Goal: Task Accomplishment & Management: Use online tool/utility

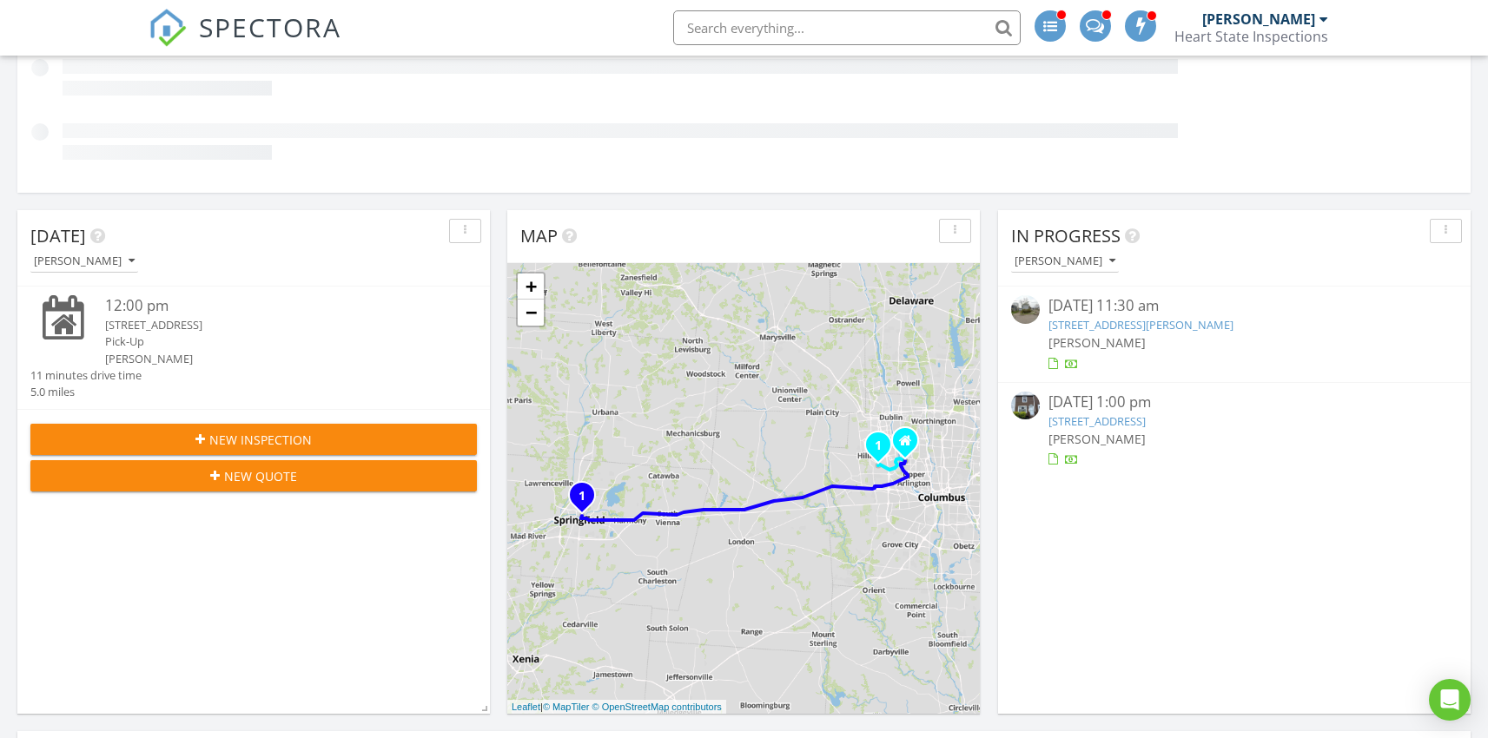
scroll to position [314, 0]
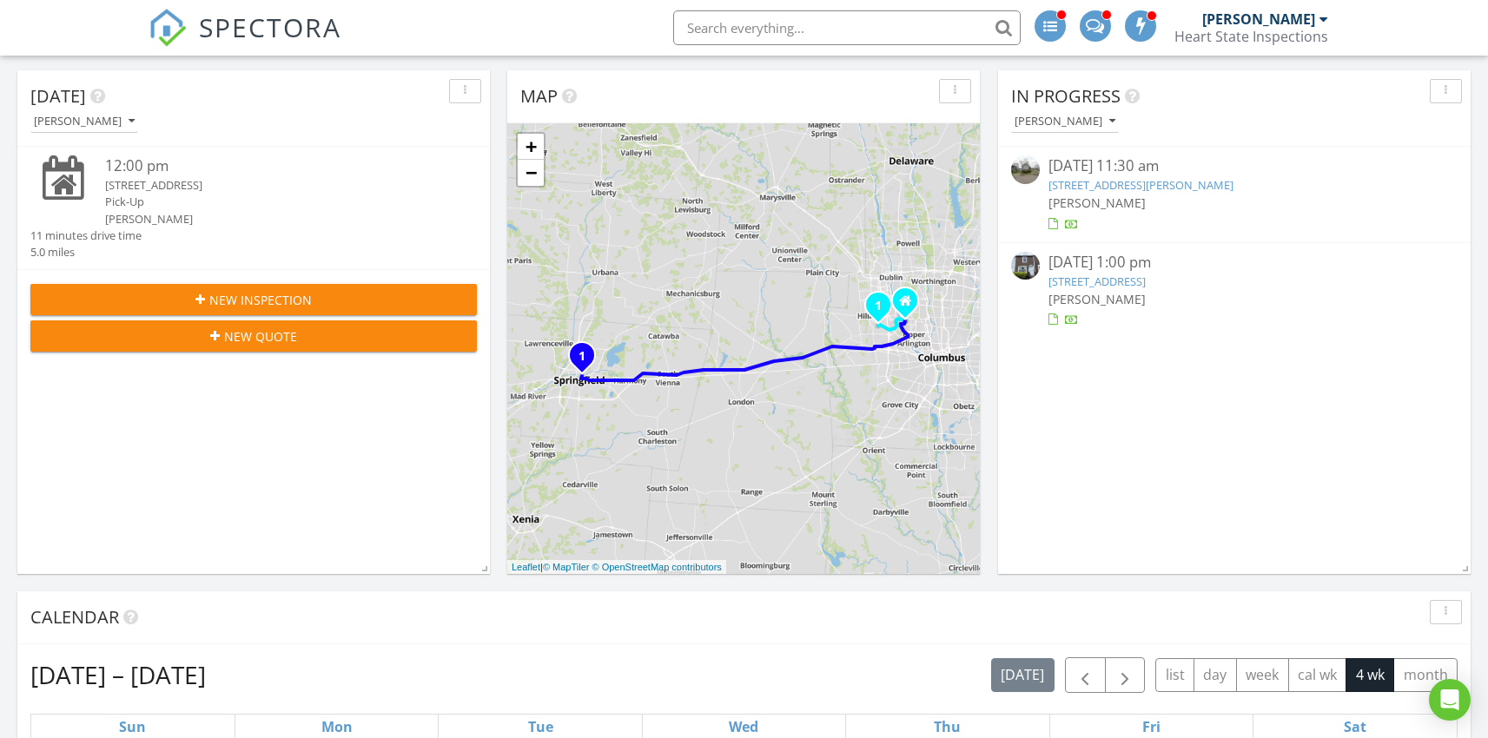
click at [1108, 183] on link "614 Mason St, Springfield, OH 45503" at bounding box center [1140, 185] width 185 height 16
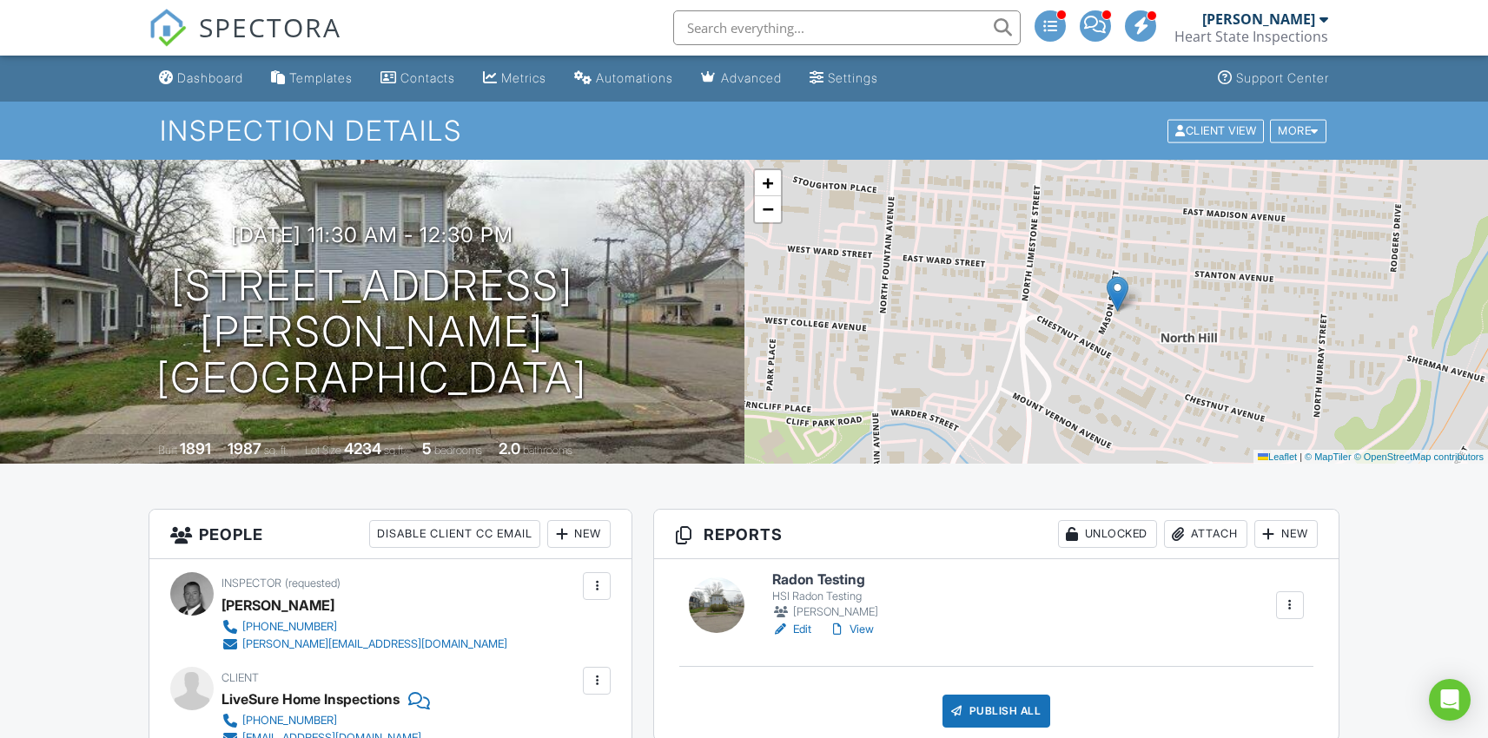
click at [793, 579] on h6 "Radon Testing" at bounding box center [826, 580] width 109 height 16
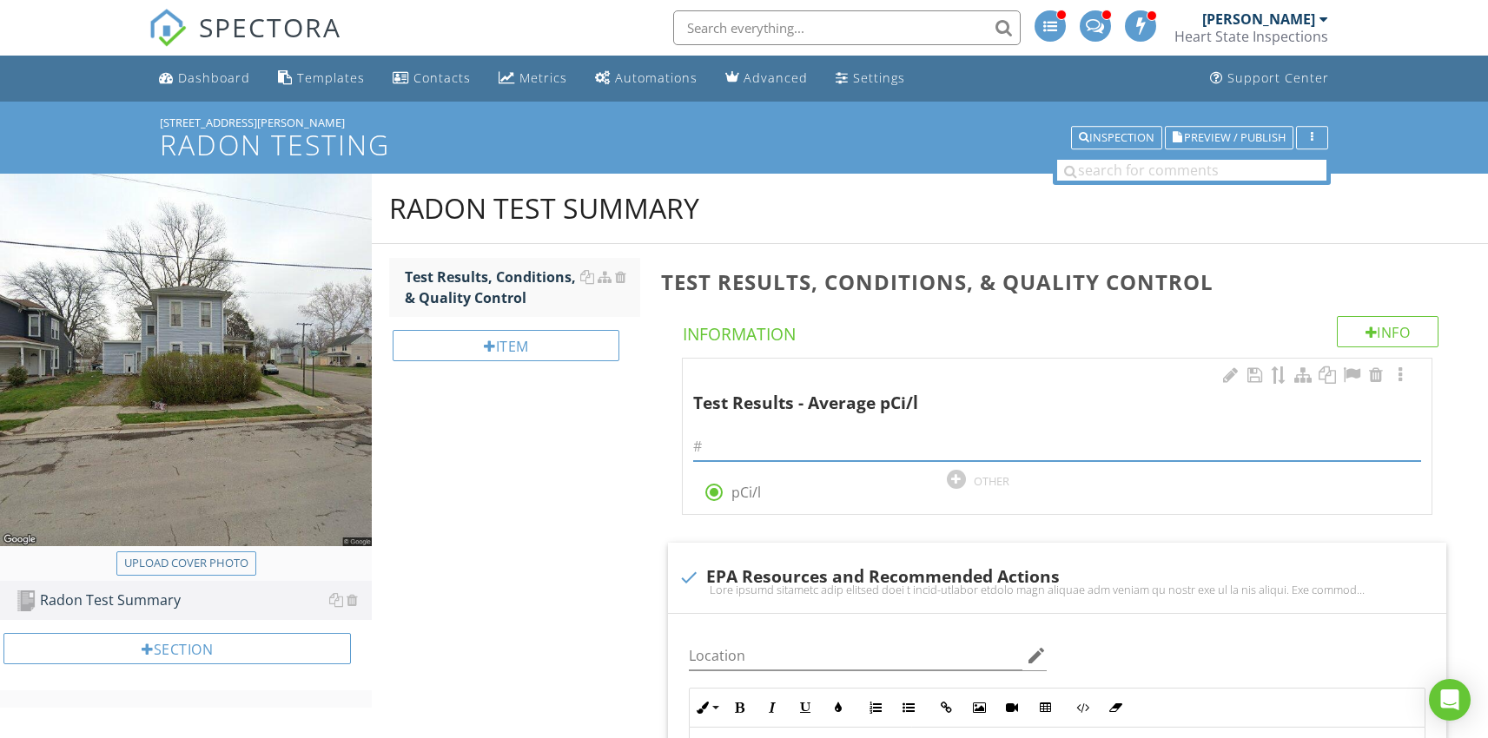
click at [717, 444] on input "text" at bounding box center [1057, 447] width 728 height 29
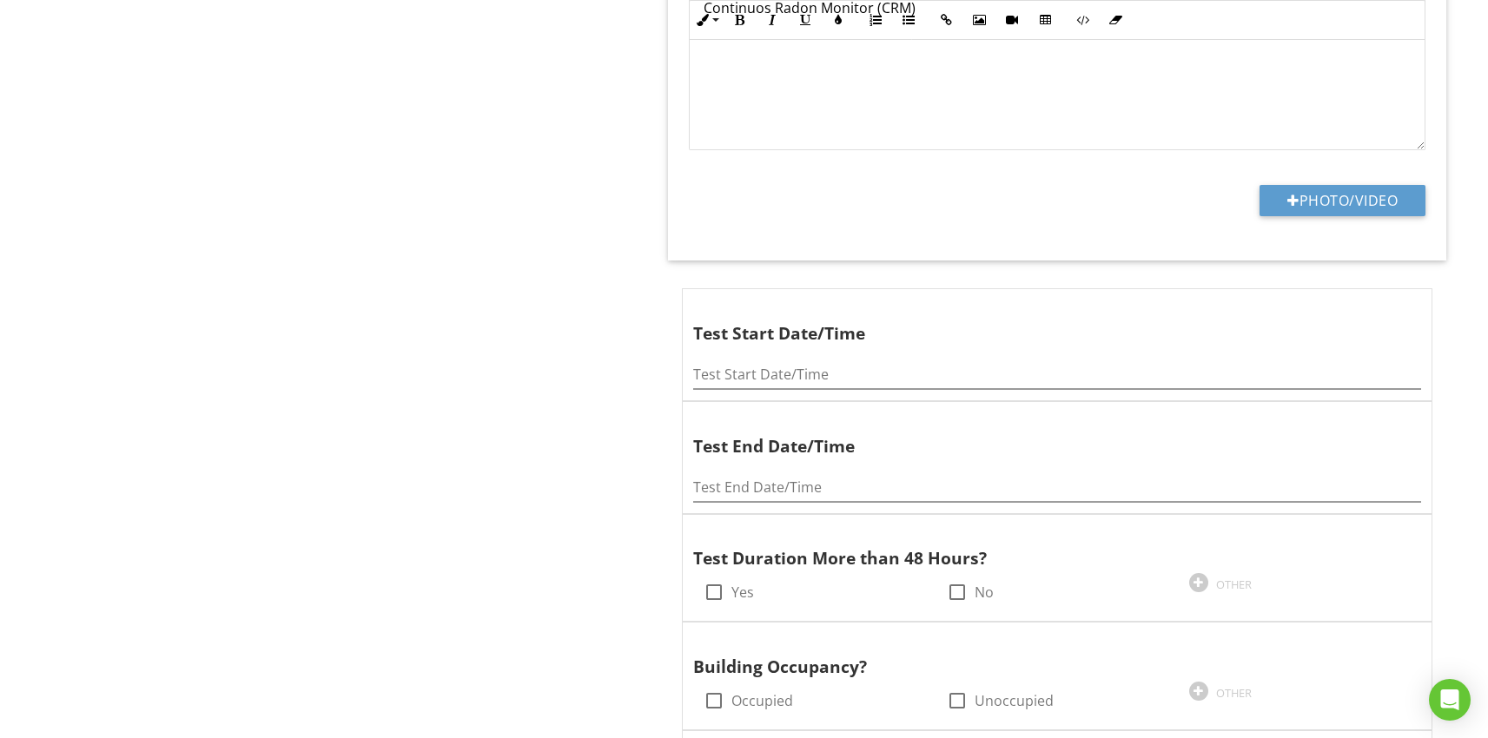
scroll to position [2285, 0]
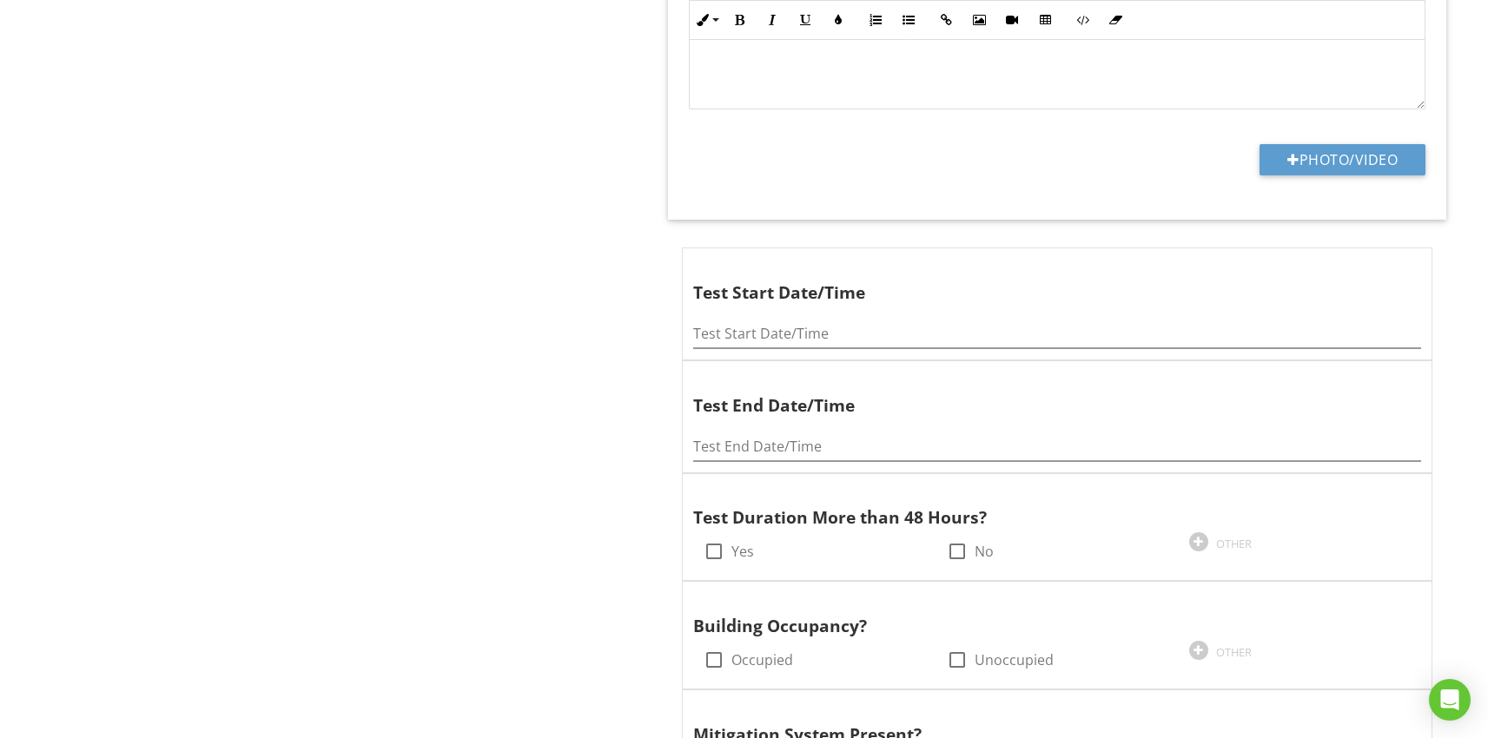
type input "1.6"
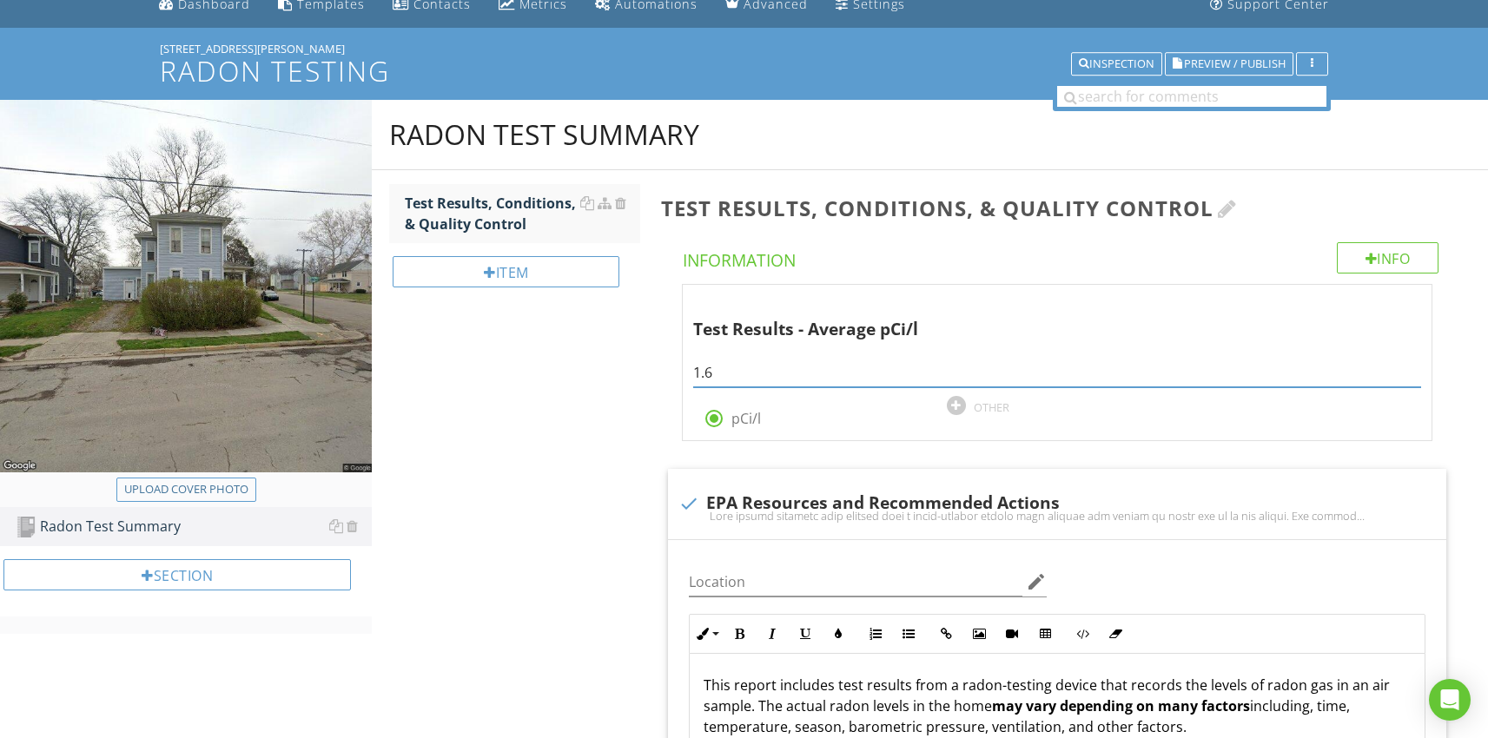
scroll to position [0, 0]
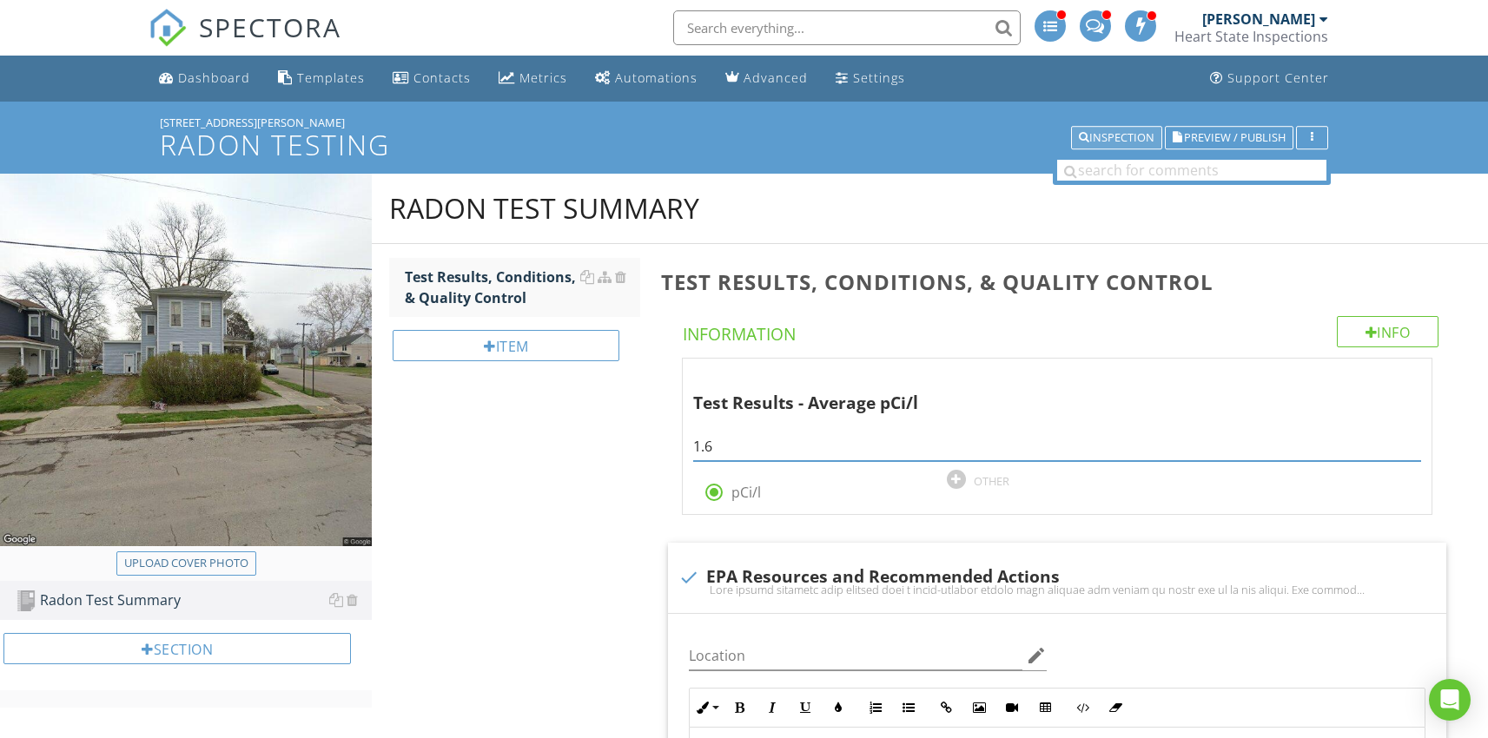
click at [1112, 135] on div "Inspection" at bounding box center [1117, 138] width 76 height 12
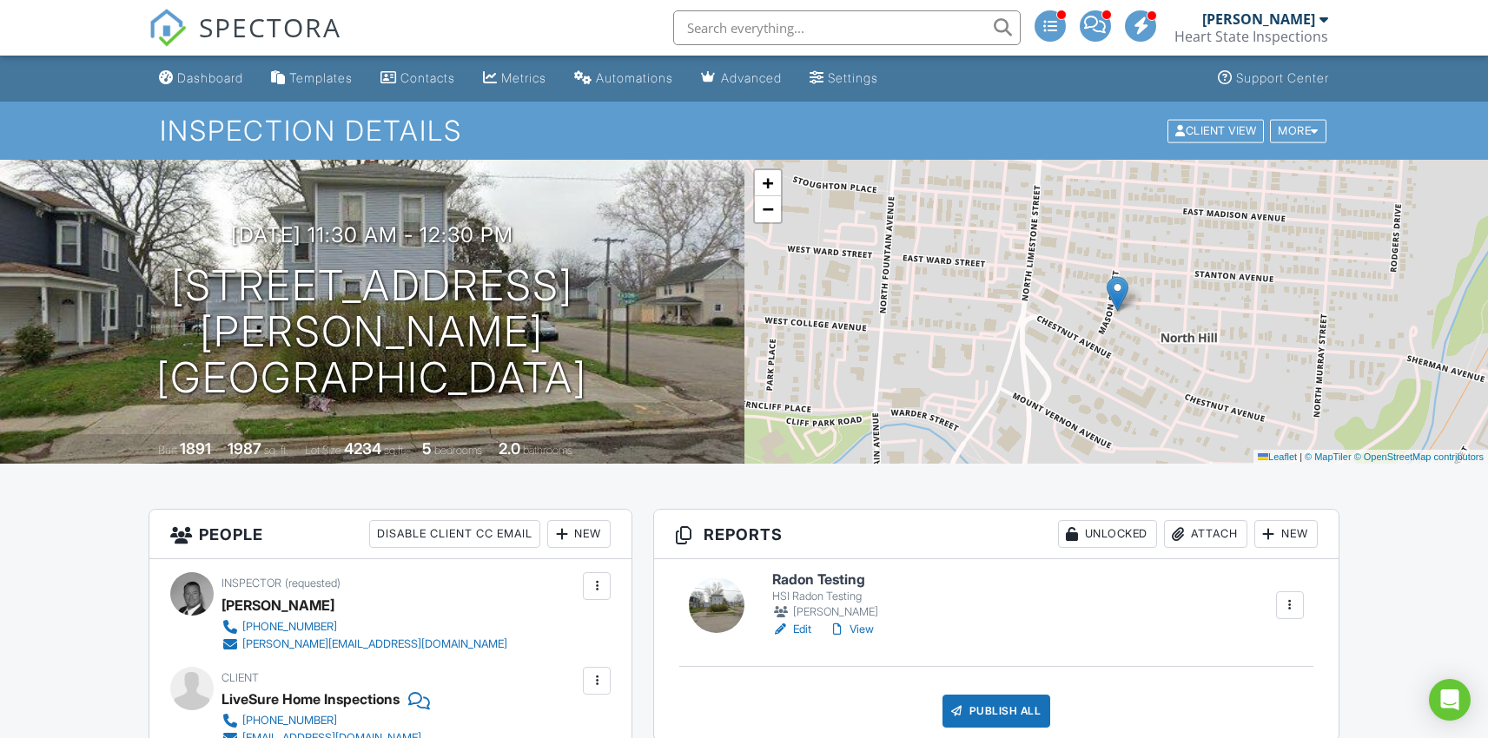
click at [837, 583] on h6 "Radon Testing" at bounding box center [826, 580] width 109 height 16
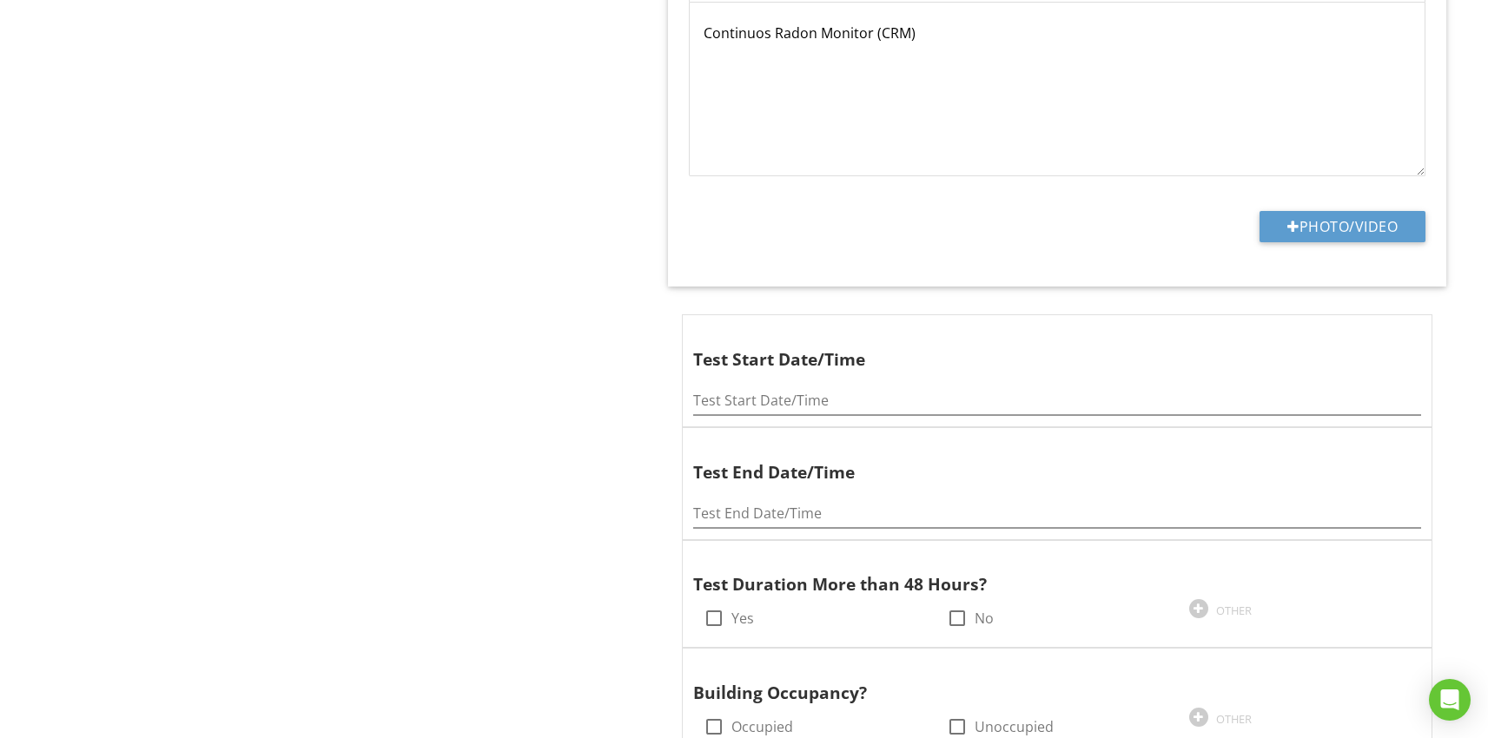
scroll to position [2404, 0]
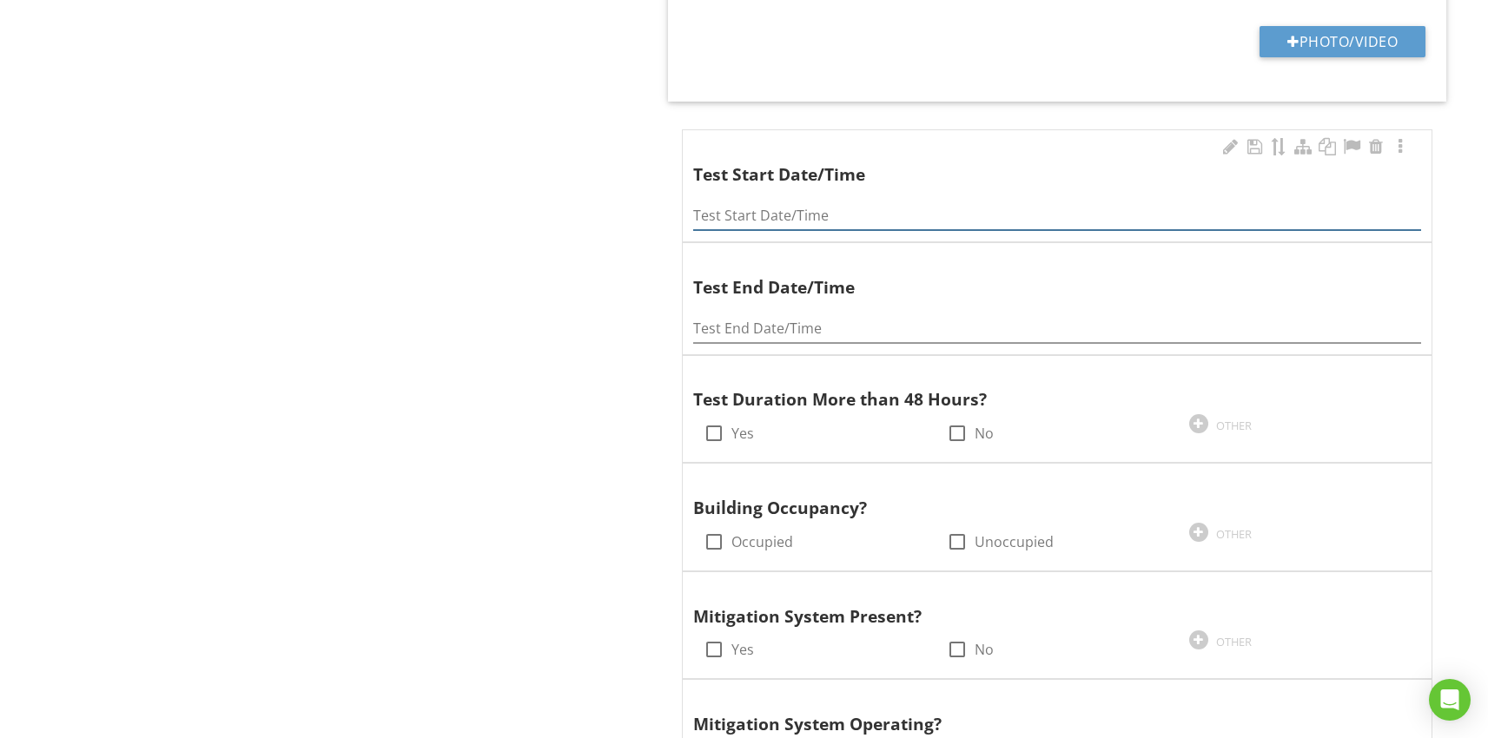
click at [765, 220] on input "Test Start Date/Time" at bounding box center [1057, 216] width 728 height 29
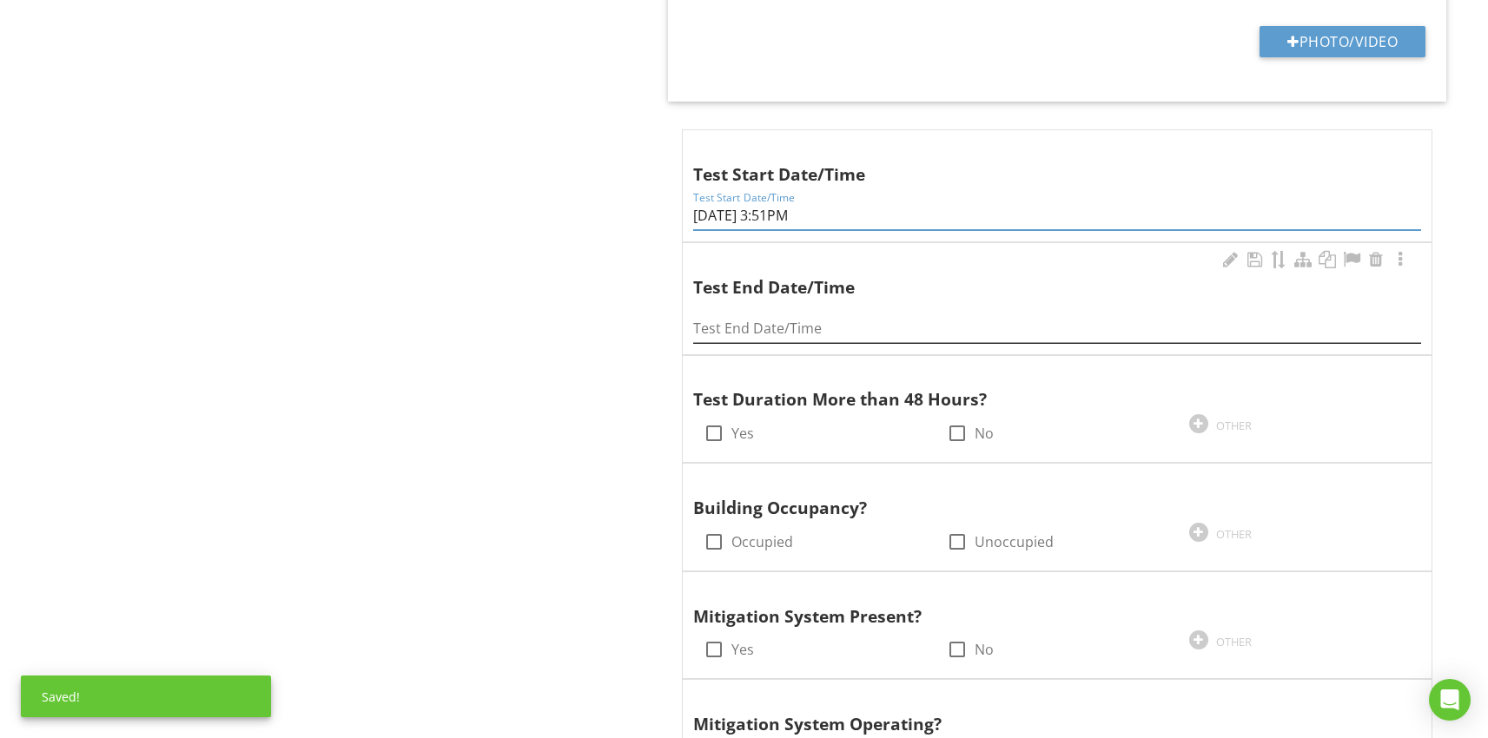
type input "08/25/25 3:51PM"
click at [749, 339] on input "Test End Date/Time" at bounding box center [1057, 328] width 728 height 29
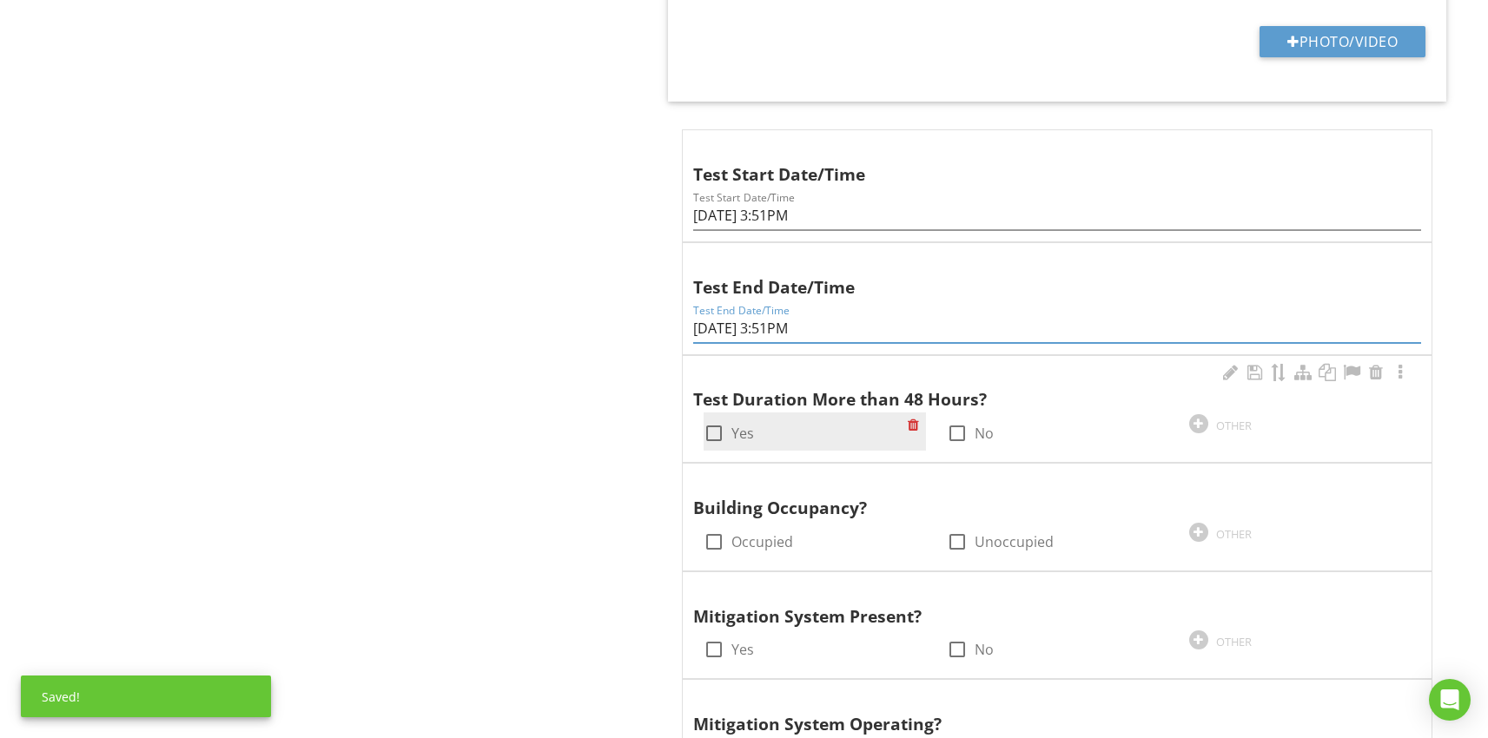
type input "8/27/25 3:51PM"
click at [718, 441] on div at bounding box center [714, 434] width 30 height 30
checkbox input "true"
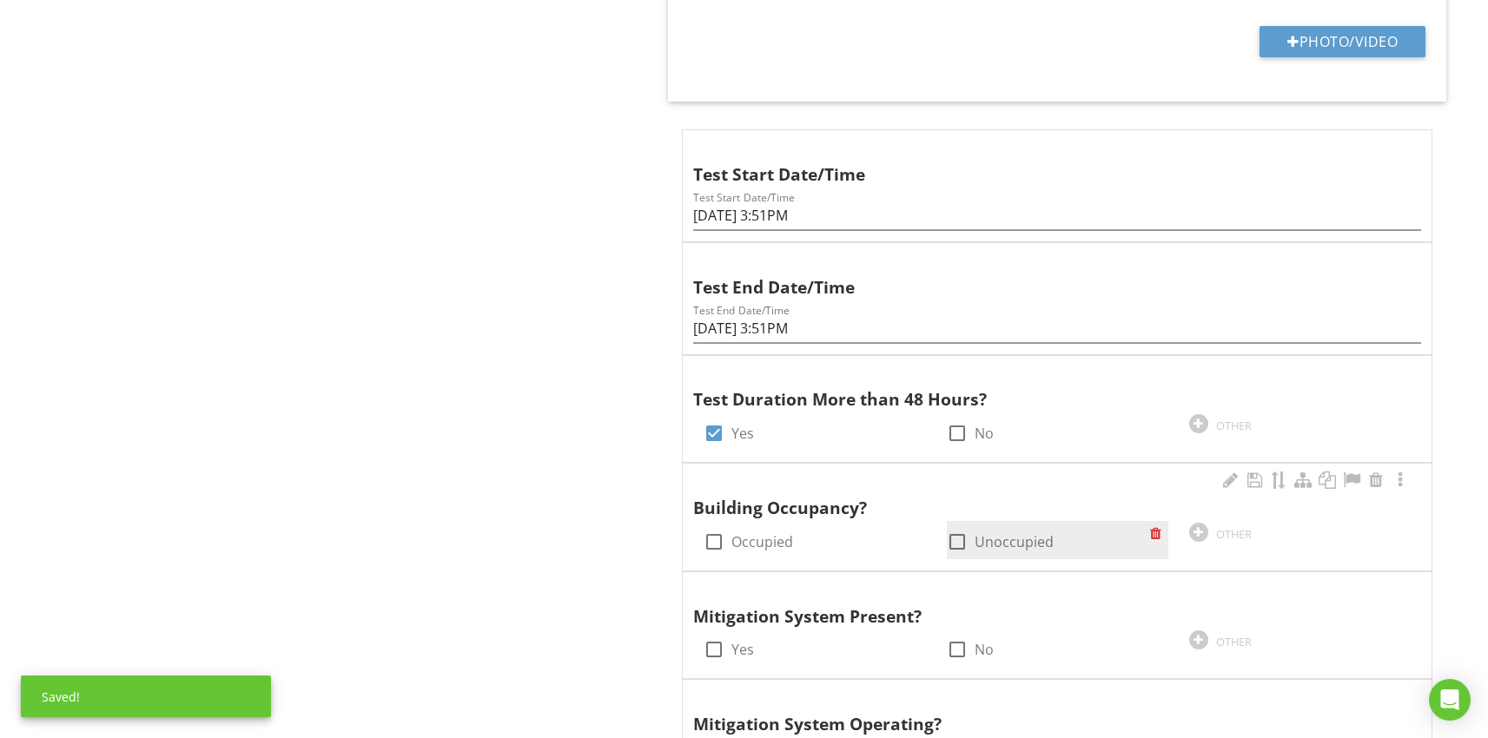
click at [968, 538] on div at bounding box center [957, 542] width 30 height 30
checkbox input "true"
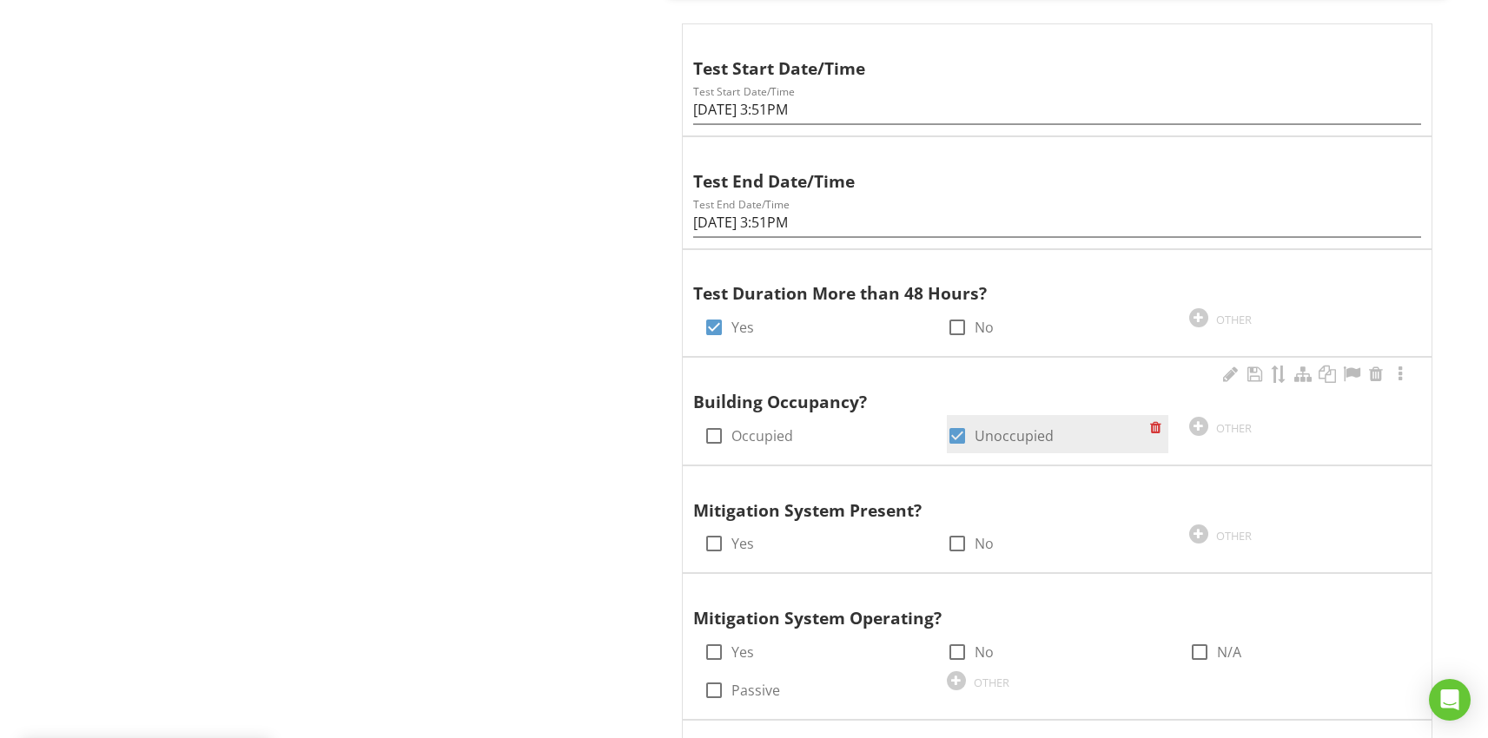
scroll to position [2536, 0]
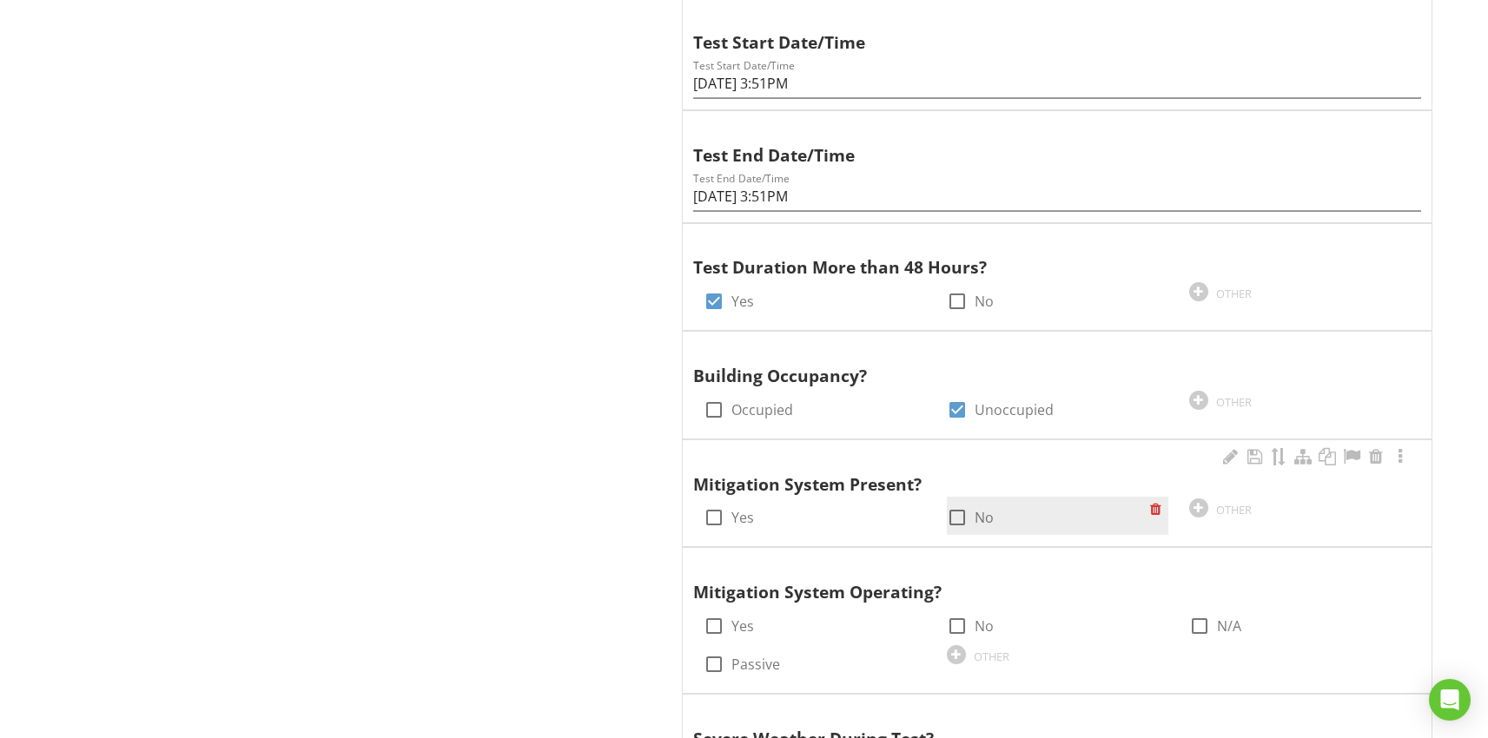
click at [962, 522] on div at bounding box center [957, 518] width 30 height 30
checkbox input "true"
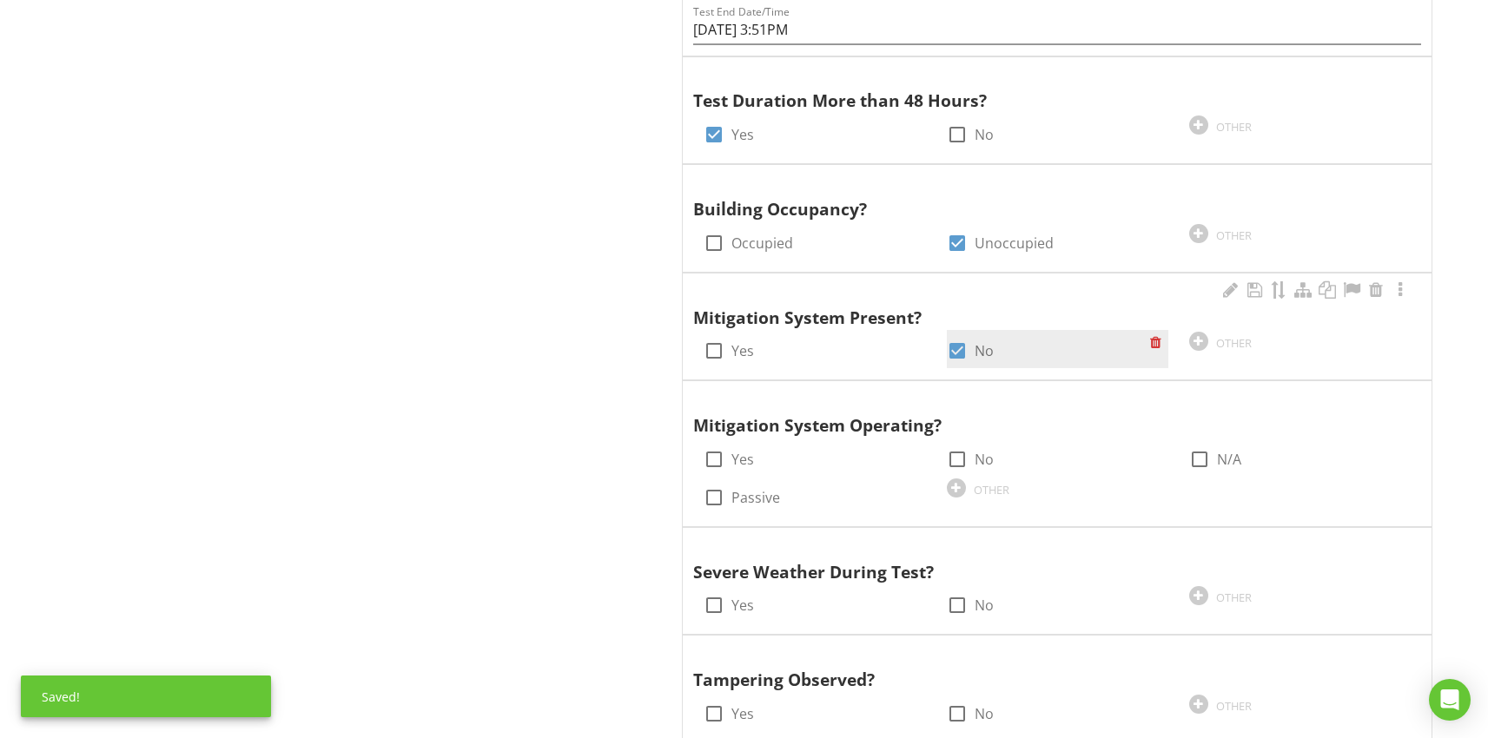
scroll to position [2806, 0]
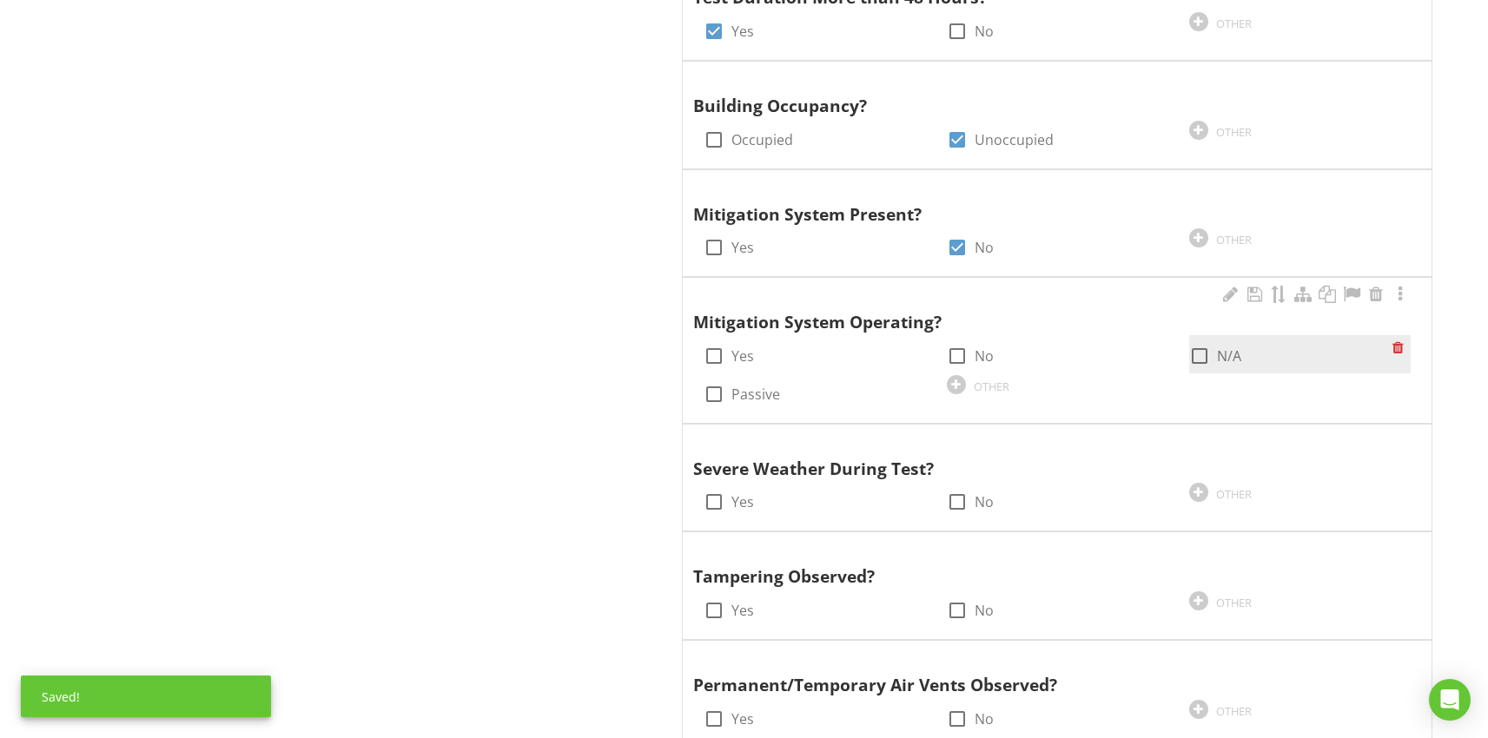
click at [1193, 352] on div at bounding box center [1200, 356] width 30 height 30
checkbox input "true"
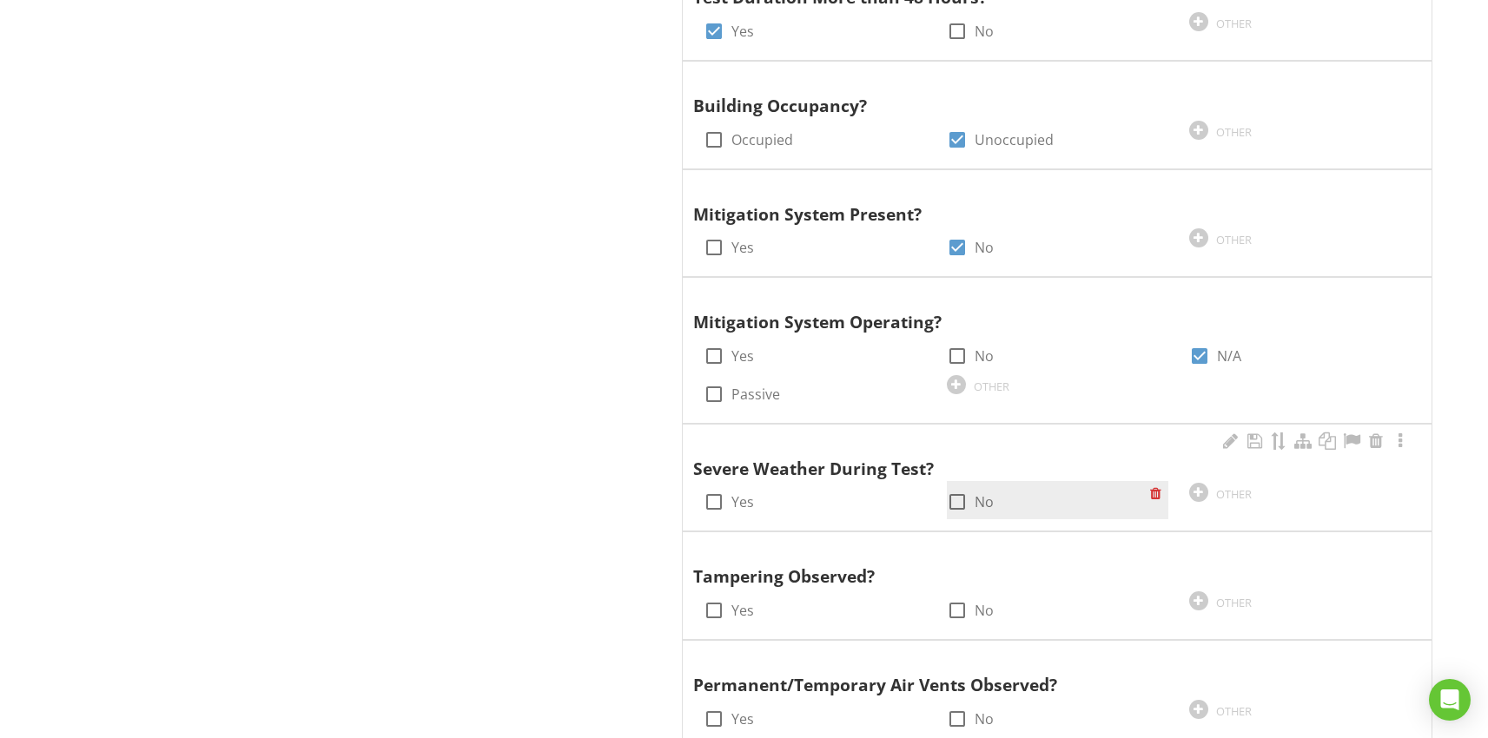
click at [961, 495] on div at bounding box center [957, 502] width 30 height 30
checkbox input "true"
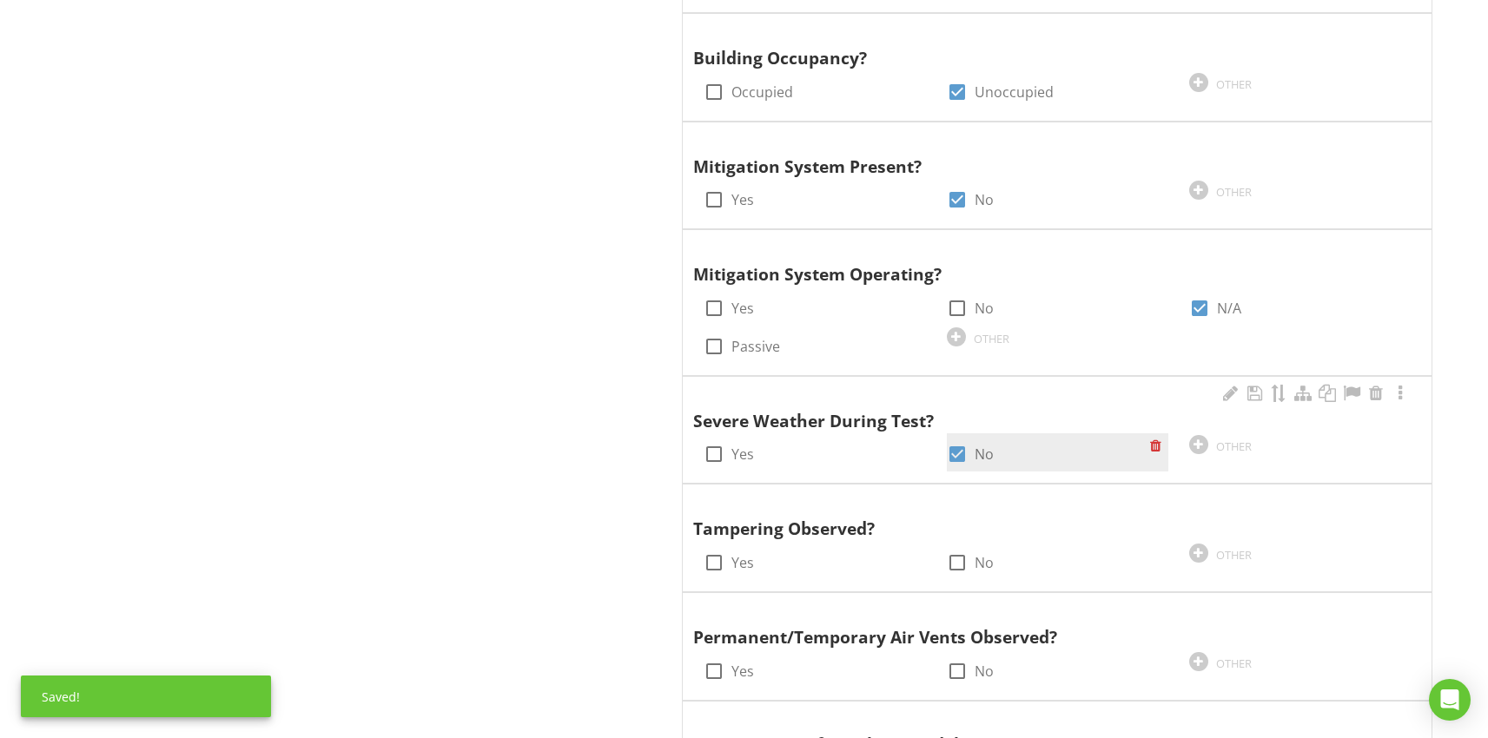
scroll to position [2957, 0]
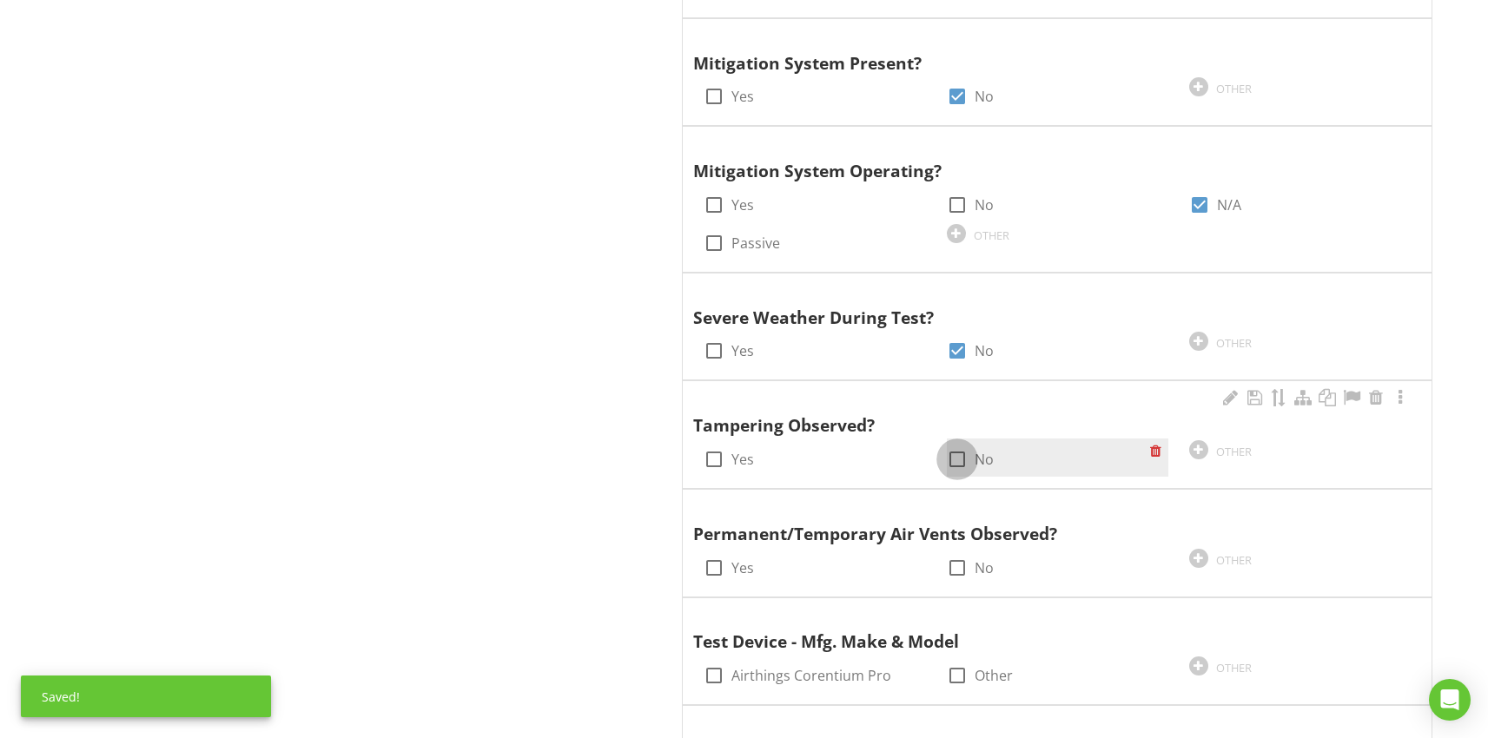
click at [957, 452] on div at bounding box center [957, 460] width 30 height 30
checkbox input "true"
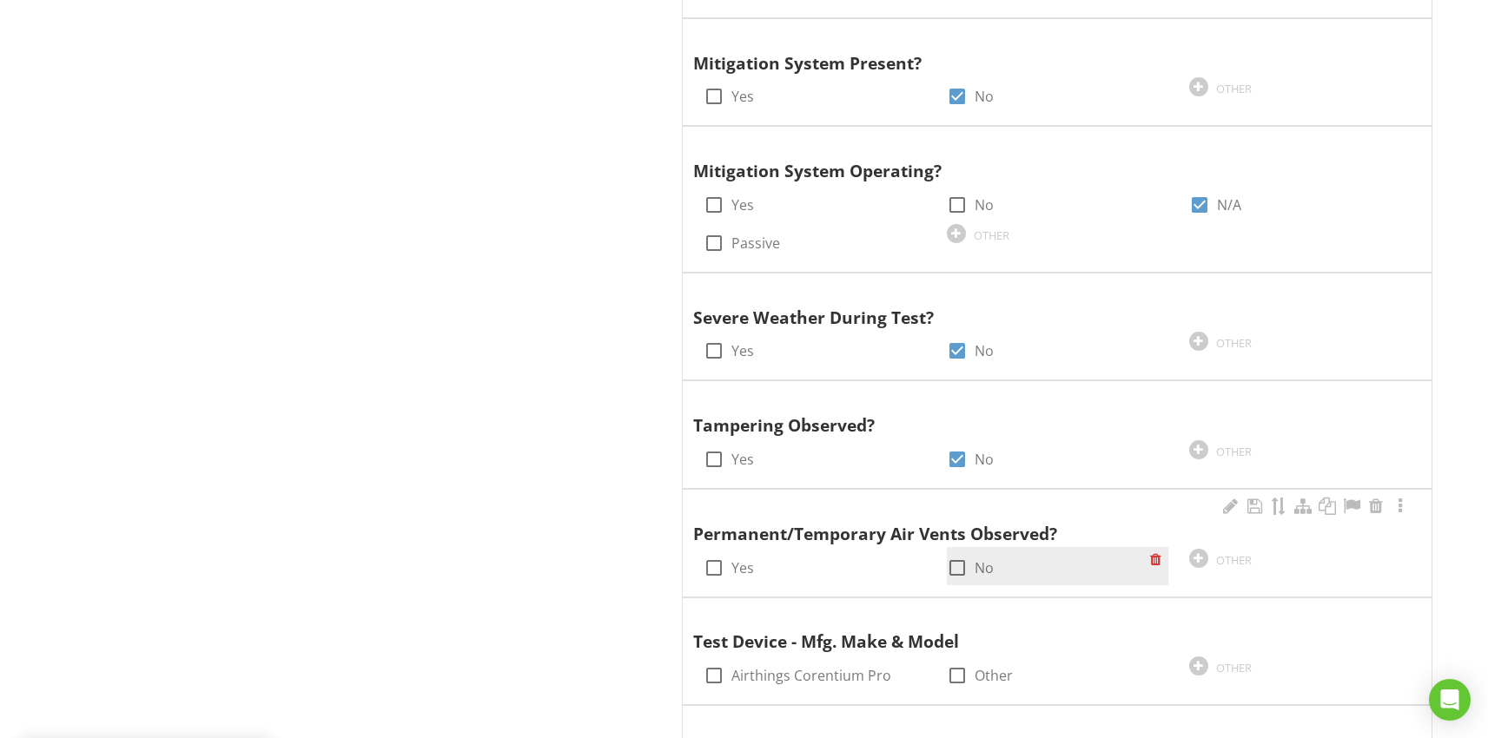
click at [962, 564] on div at bounding box center [957, 568] width 30 height 30
checkbox input "true"
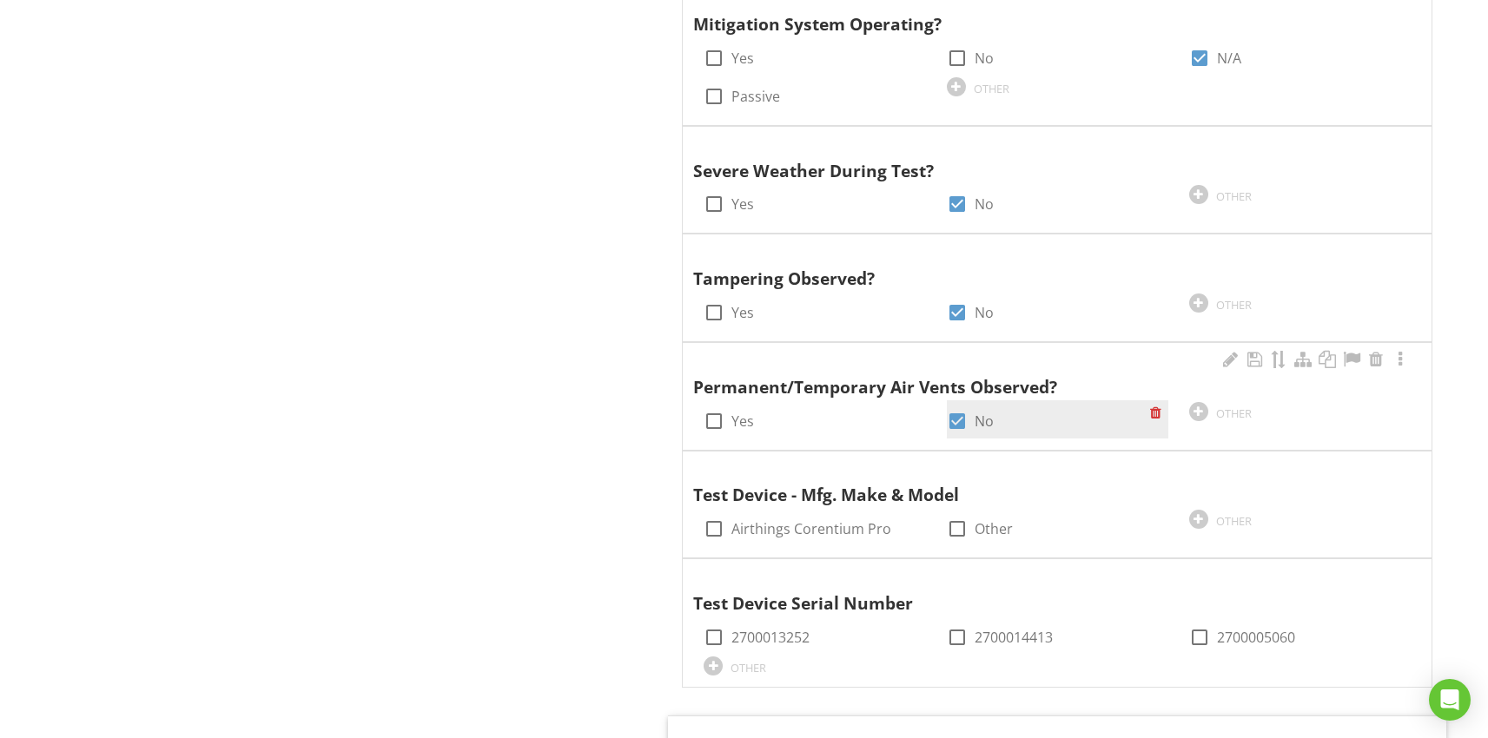
scroll to position [3199, 0]
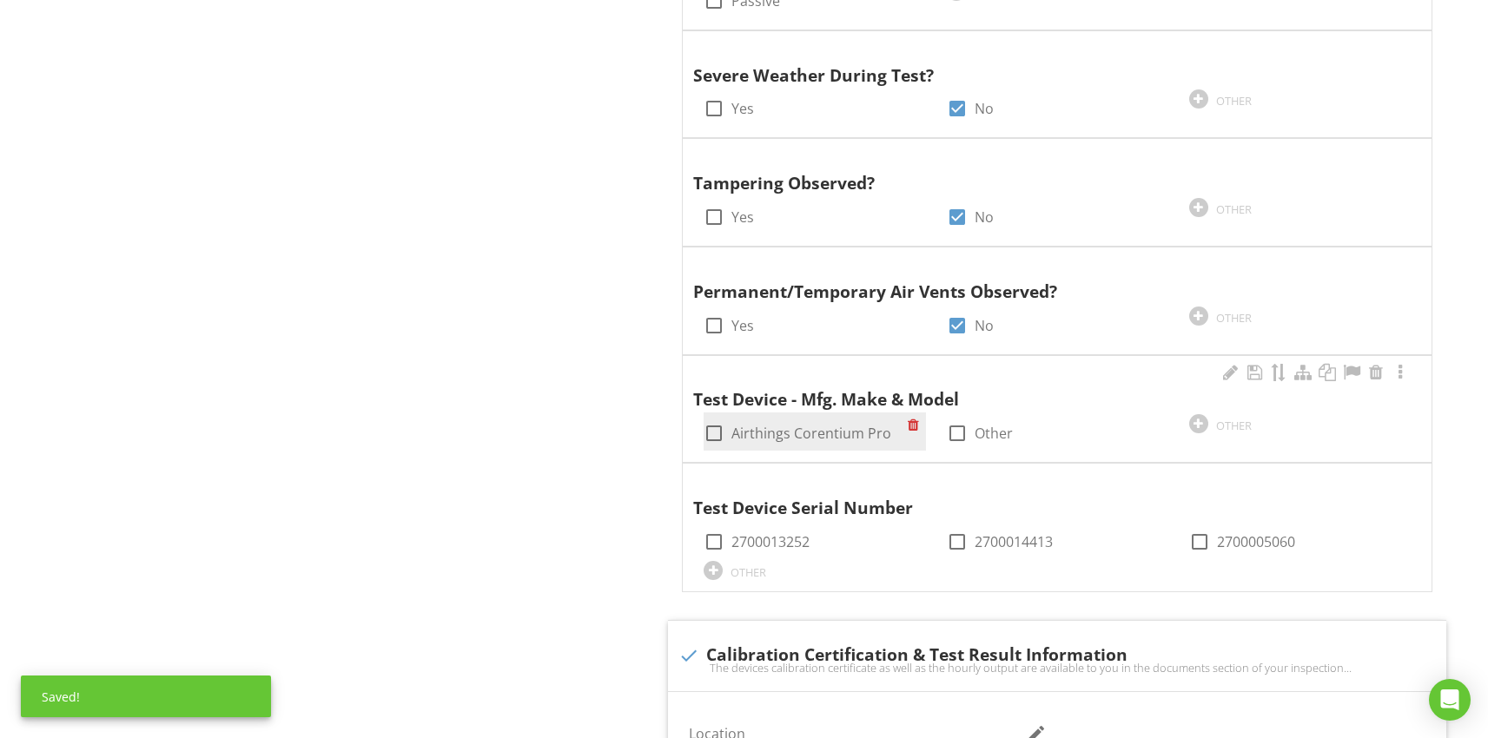
click at [714, 429] on div at bounding box center [714, 434] width 30 height 30
checkbox input "true"
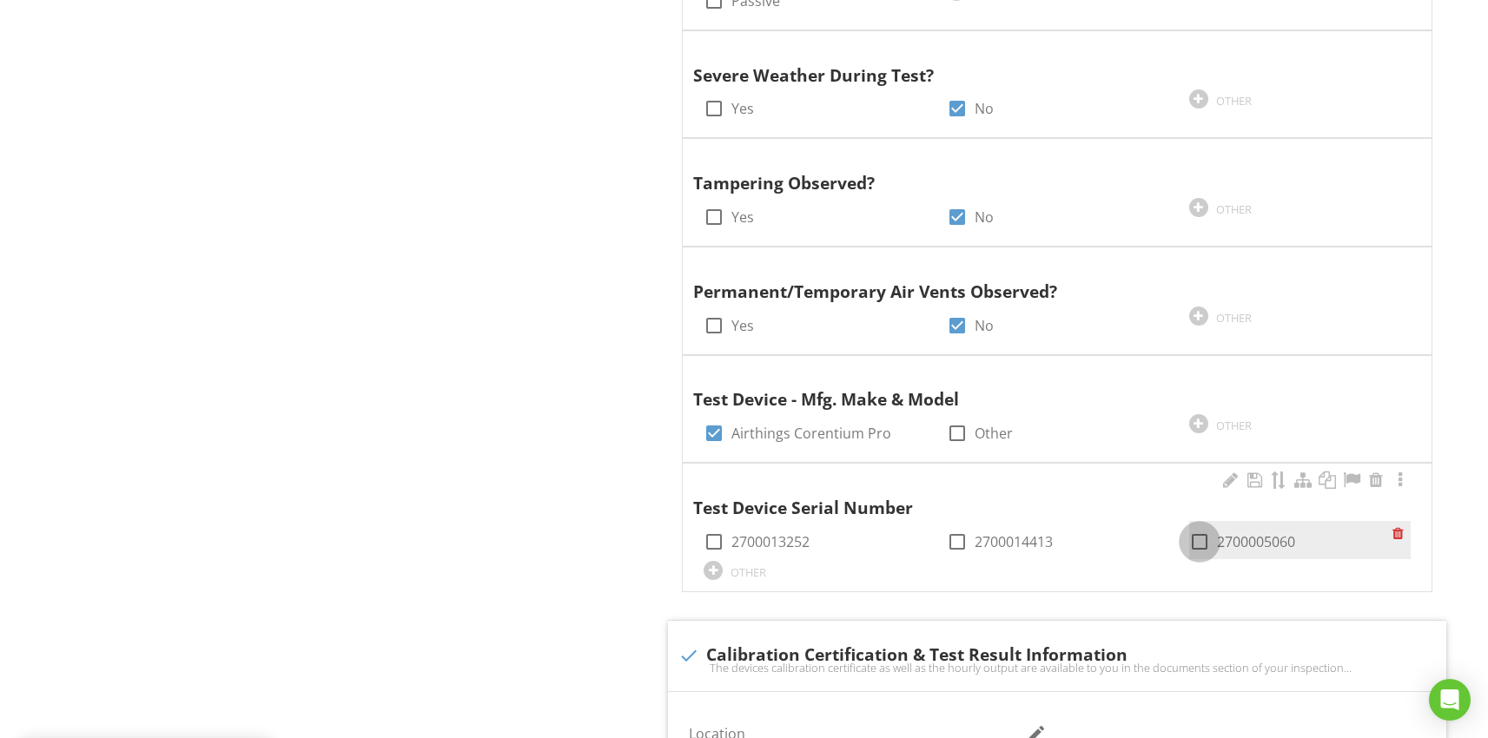
click at [1203, 546] on div at bounding box center [1200, 542] width 30 height 30
checkbox input "true"
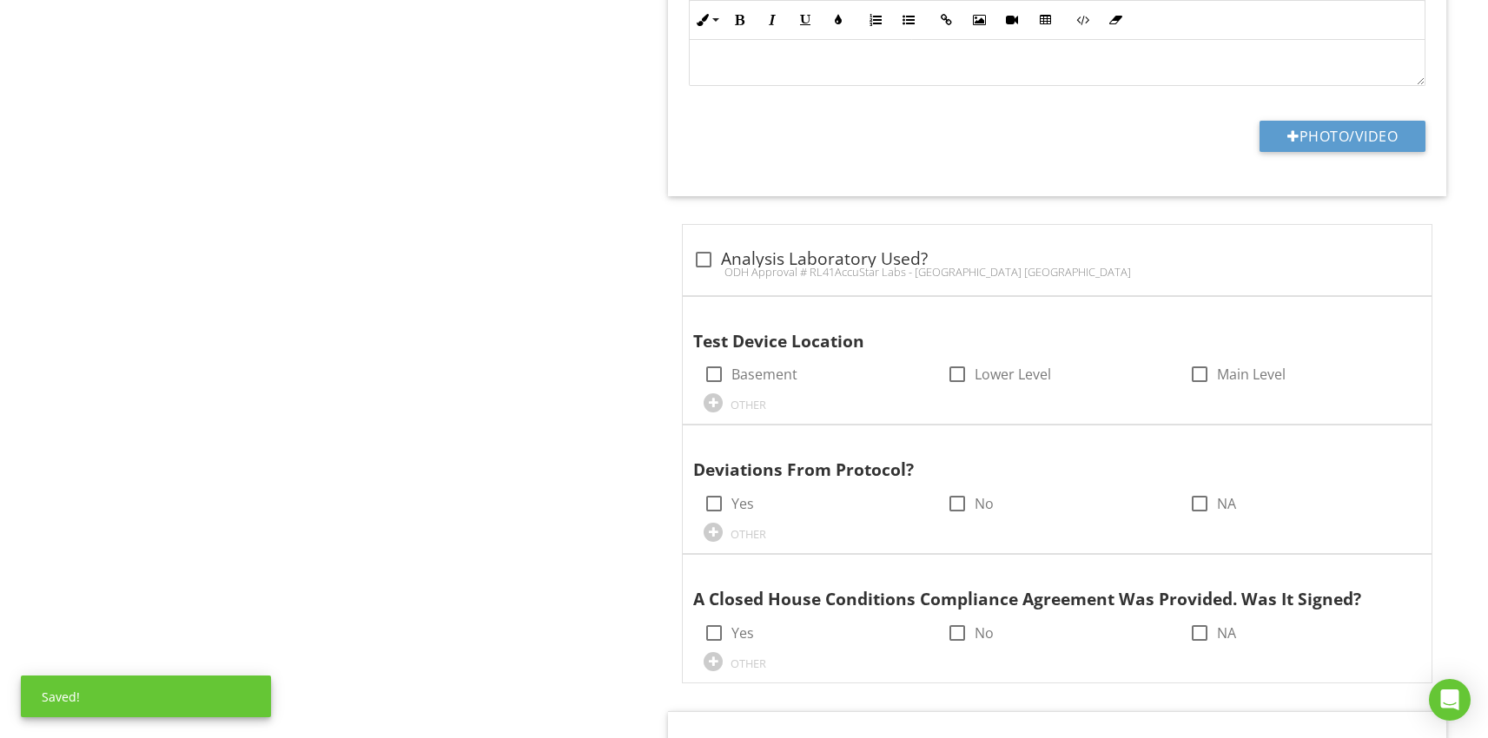
scroll to position [4266, 0]
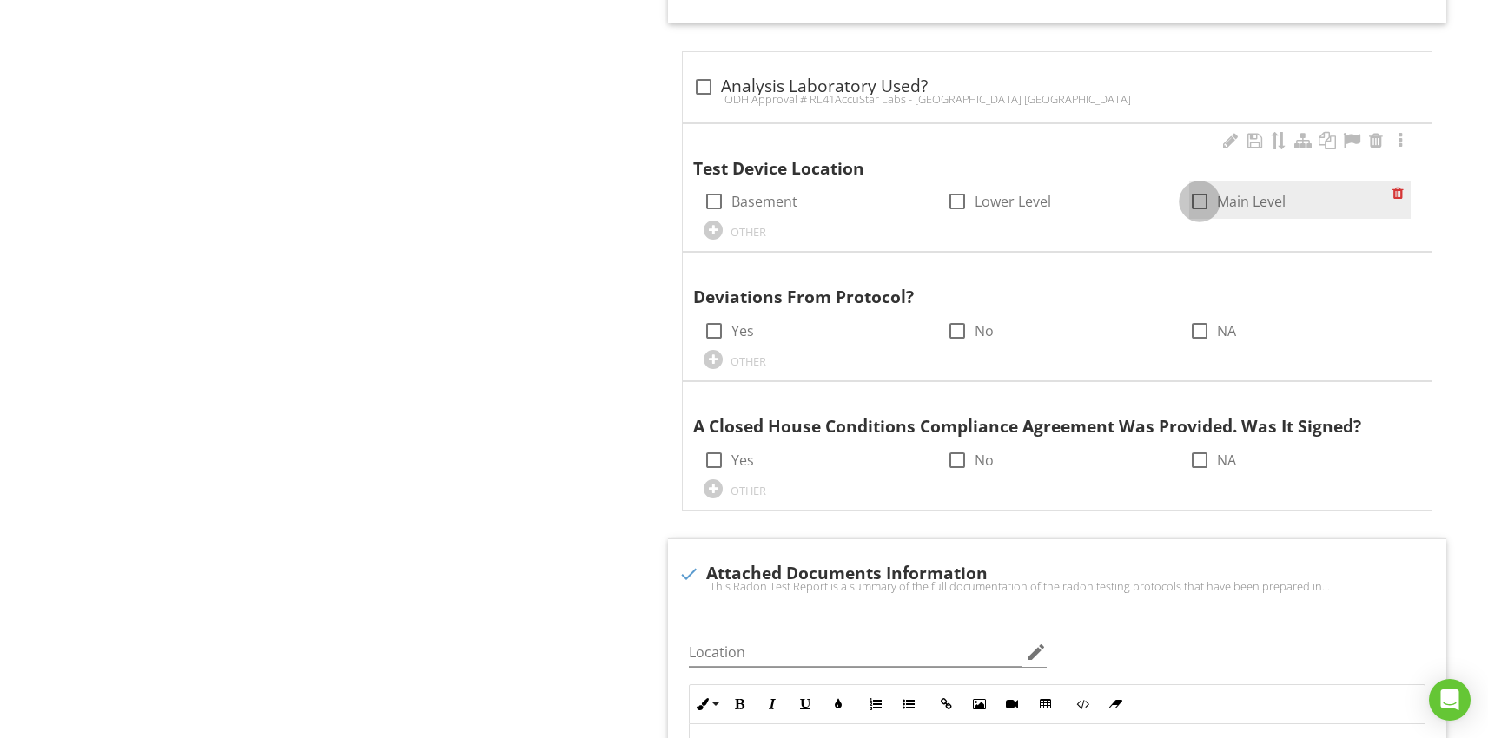
click at [1195, 202] on div at bounding box center [1200, 202] width 30 height 30
checkbox input "true"
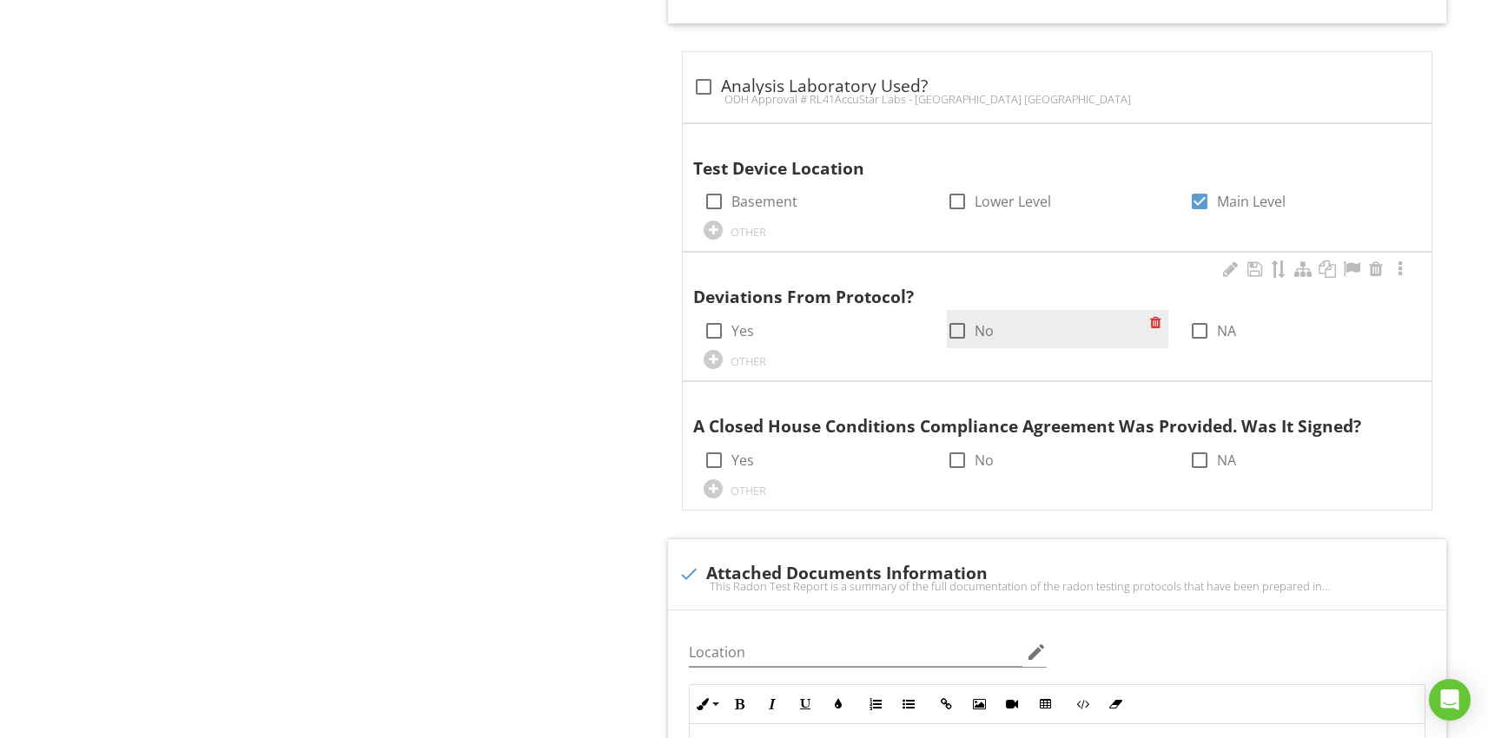
click at [952, 327] on div at bounding box center [957, 331] width 30 height 30
checkbox input "true"
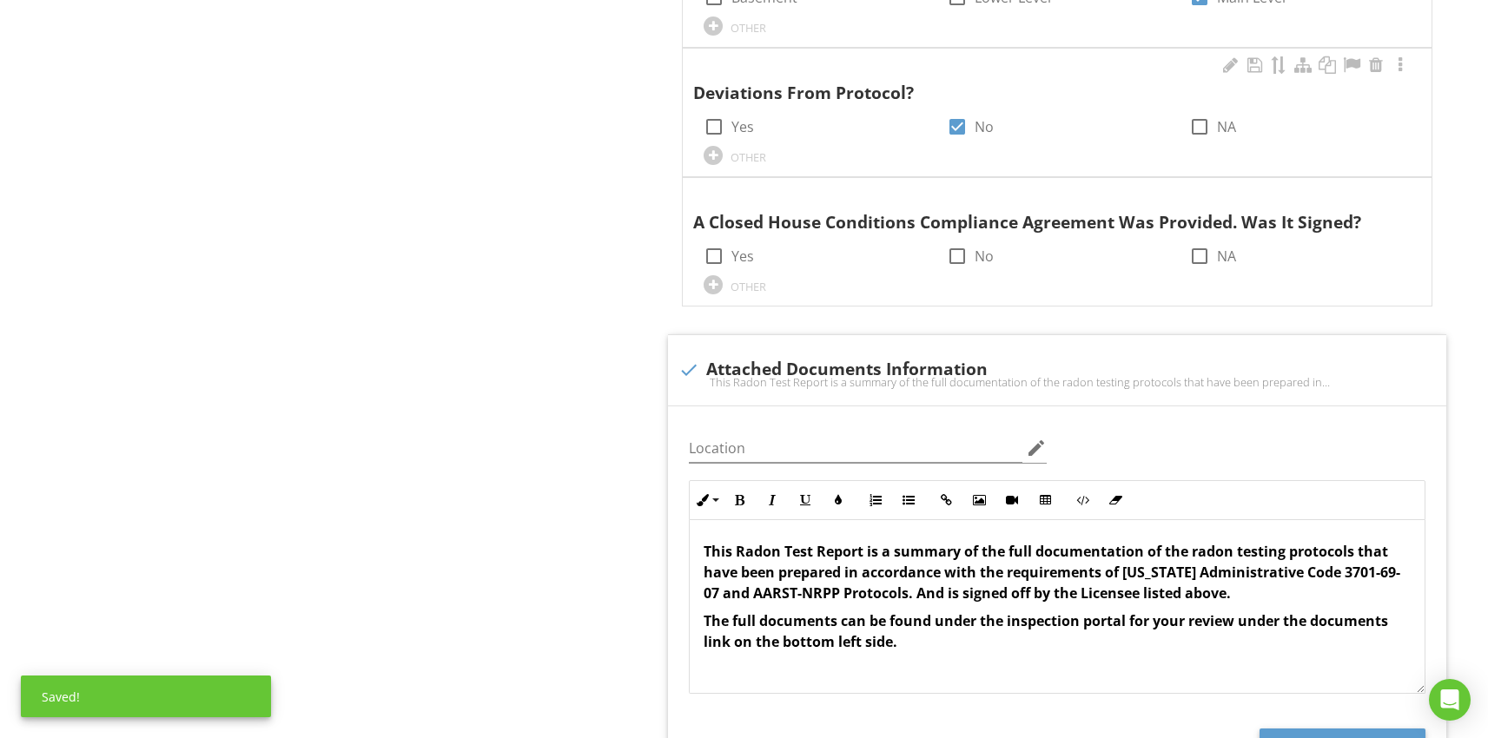
scroll to position [4471, 0]
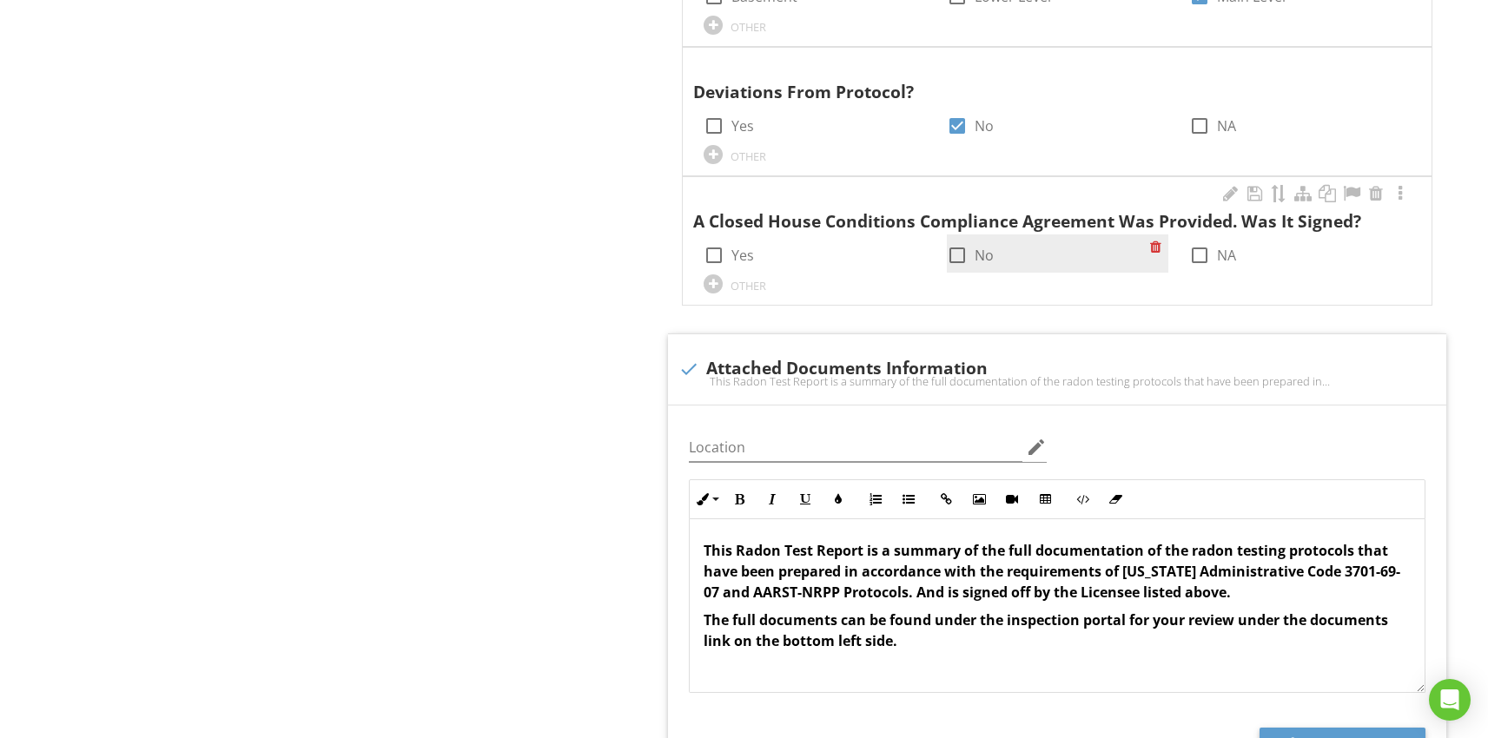
click at [957, 258] on div at bounding box center [957, 256] width 30 height 30
checkbox input "true"
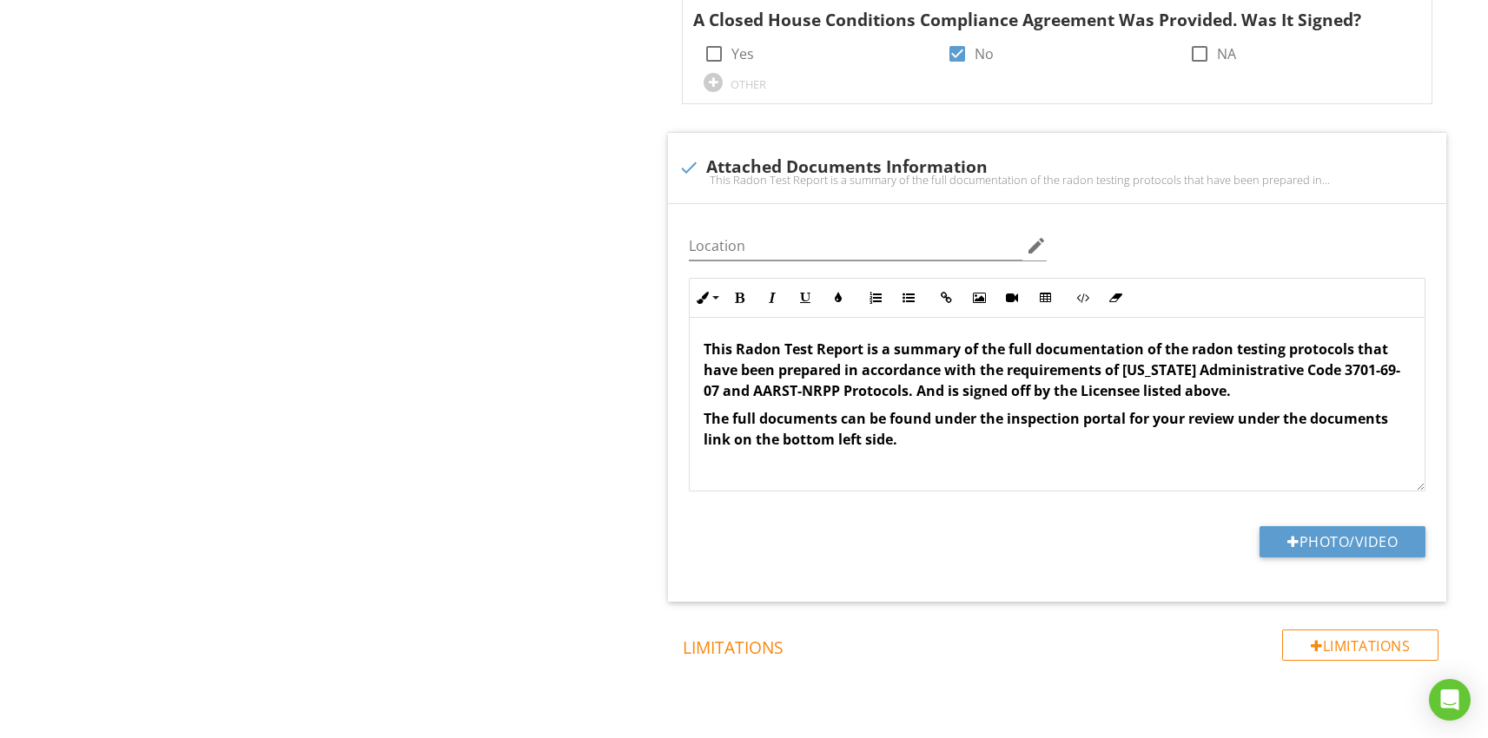
scroll to position [4736, 0]
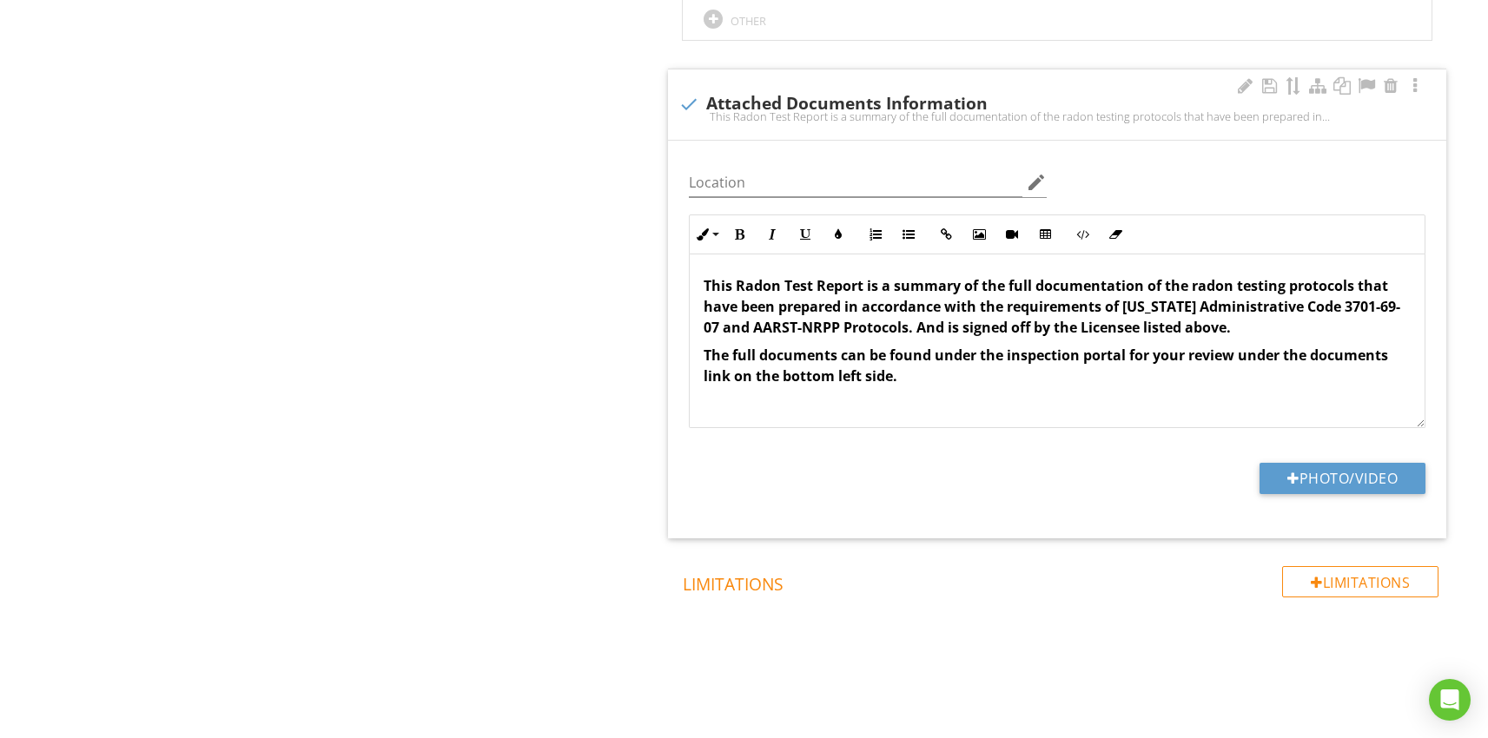
click at [898, 379] on p "The full documents can be found under the inspection portal for your review und…" at bounding box center [1057, 366] width 707 height 42
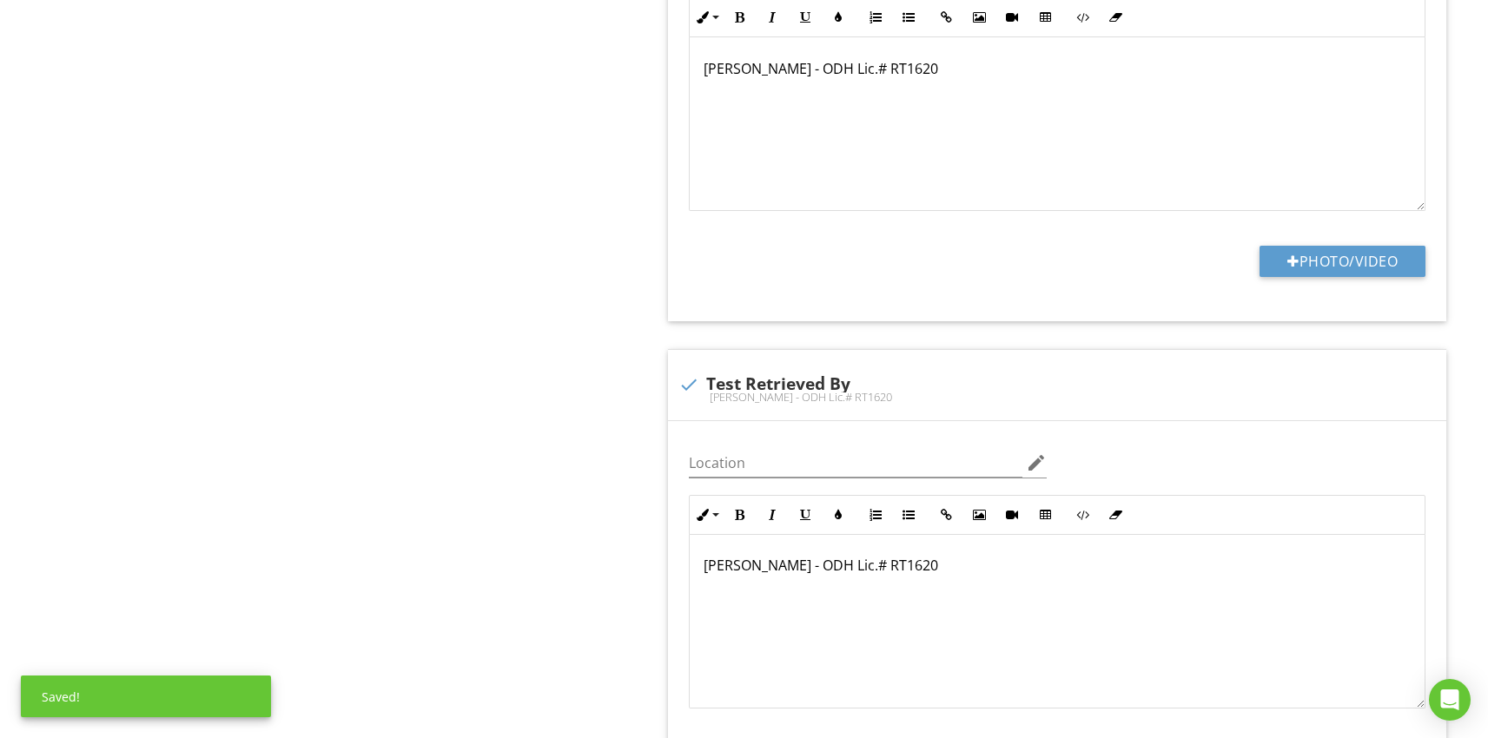
scroll to position [0, 0]
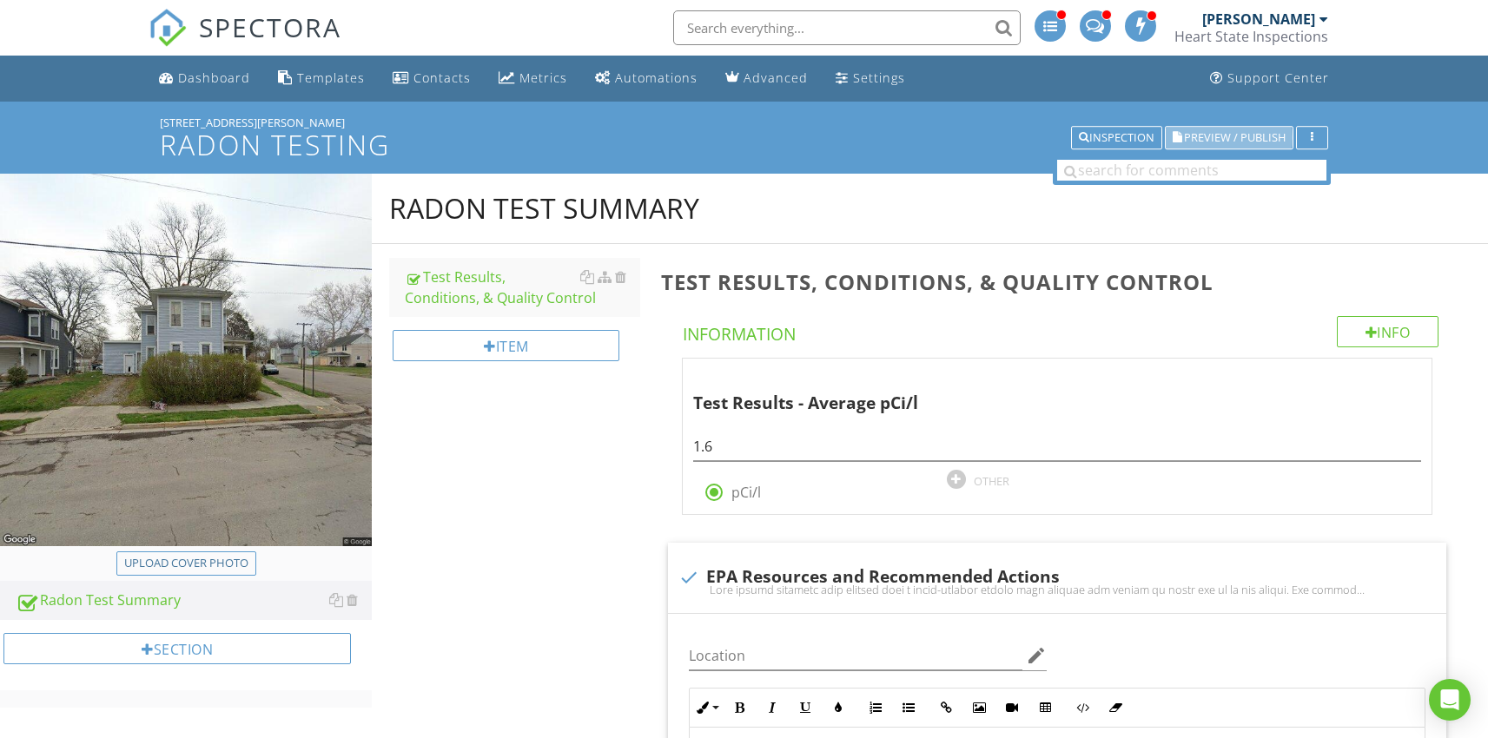
click at [1201, 141] on span "Preview / Publish" at bounding box center [1235, 137] width 102 height 11
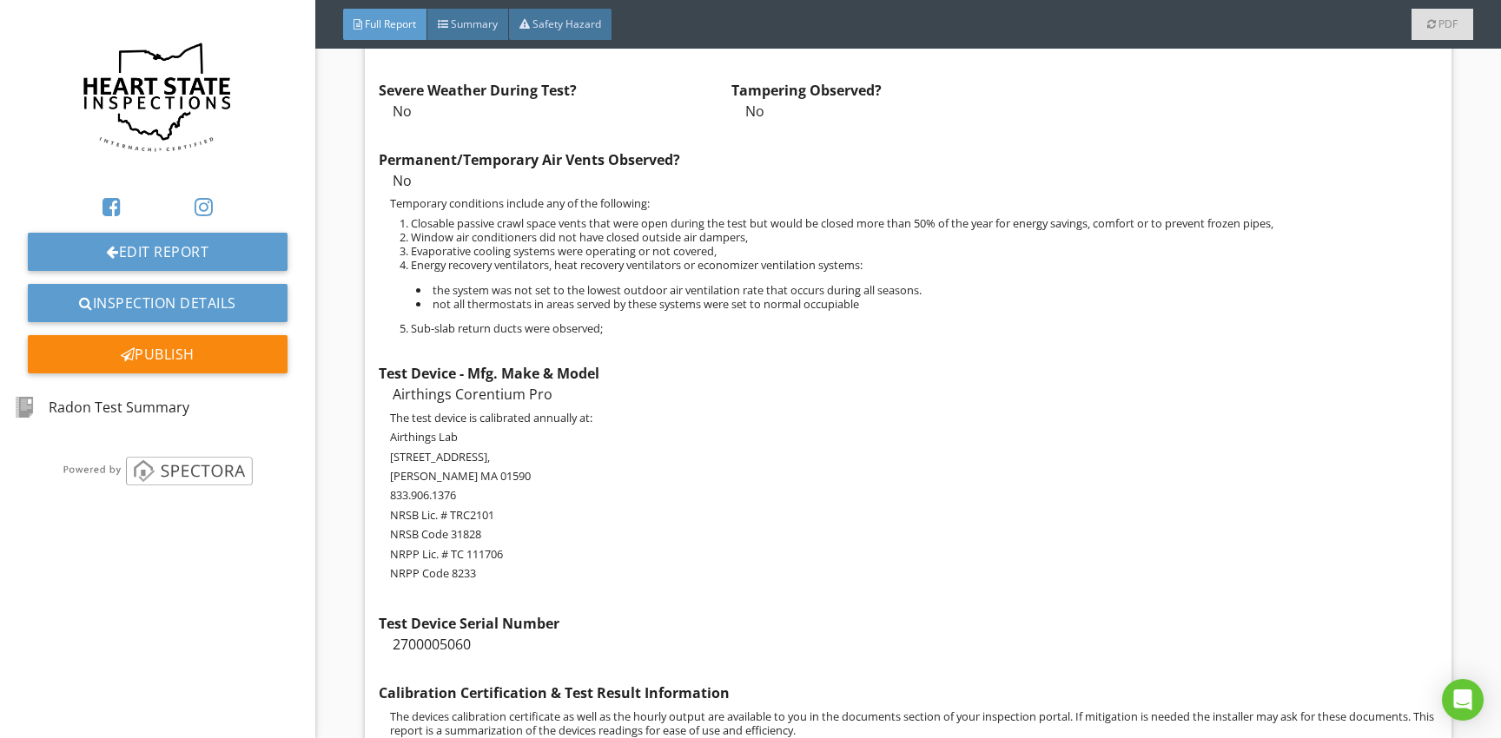
scroll to position [1795, 0]
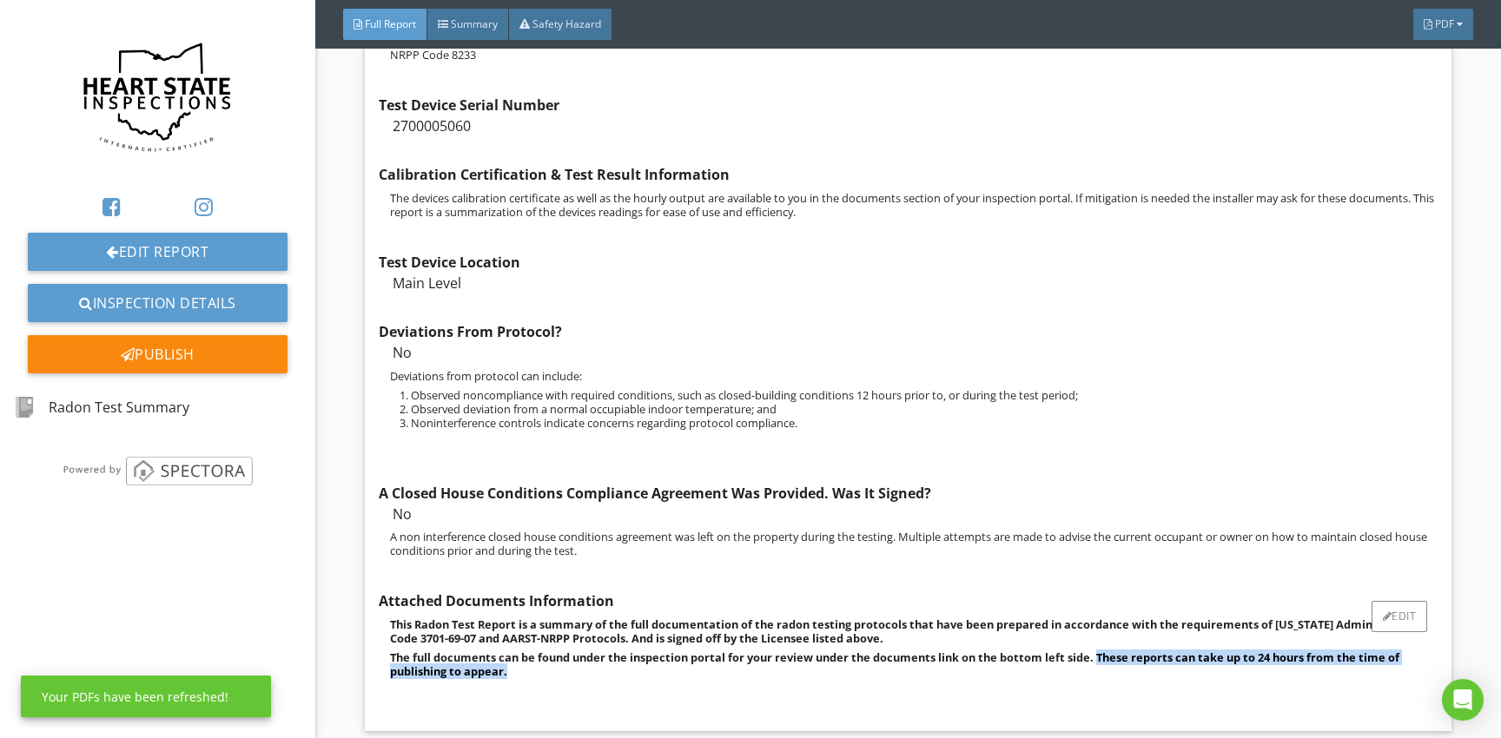
drag, startPoint x: 510, startPoint y: 658, endPoint x: 1098, endPoint y: 640, distance: 588.4
click at [1098, 651] on p "The full documents can be found under the inspection portal for your review und…" at bounding box center [914, 665] width 1048 height 28
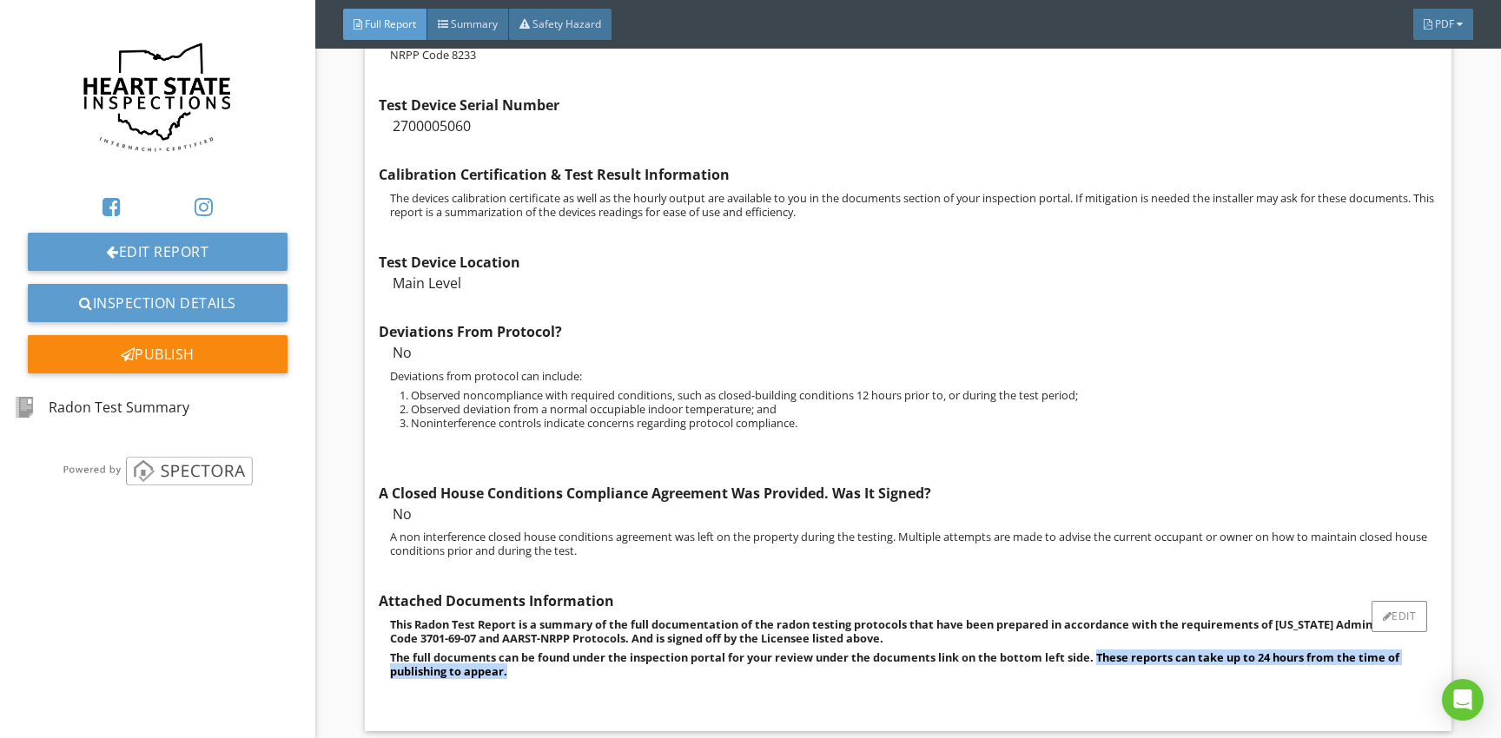
copy strong "These reports can take up to 24 hours from the time of publishing to appear."
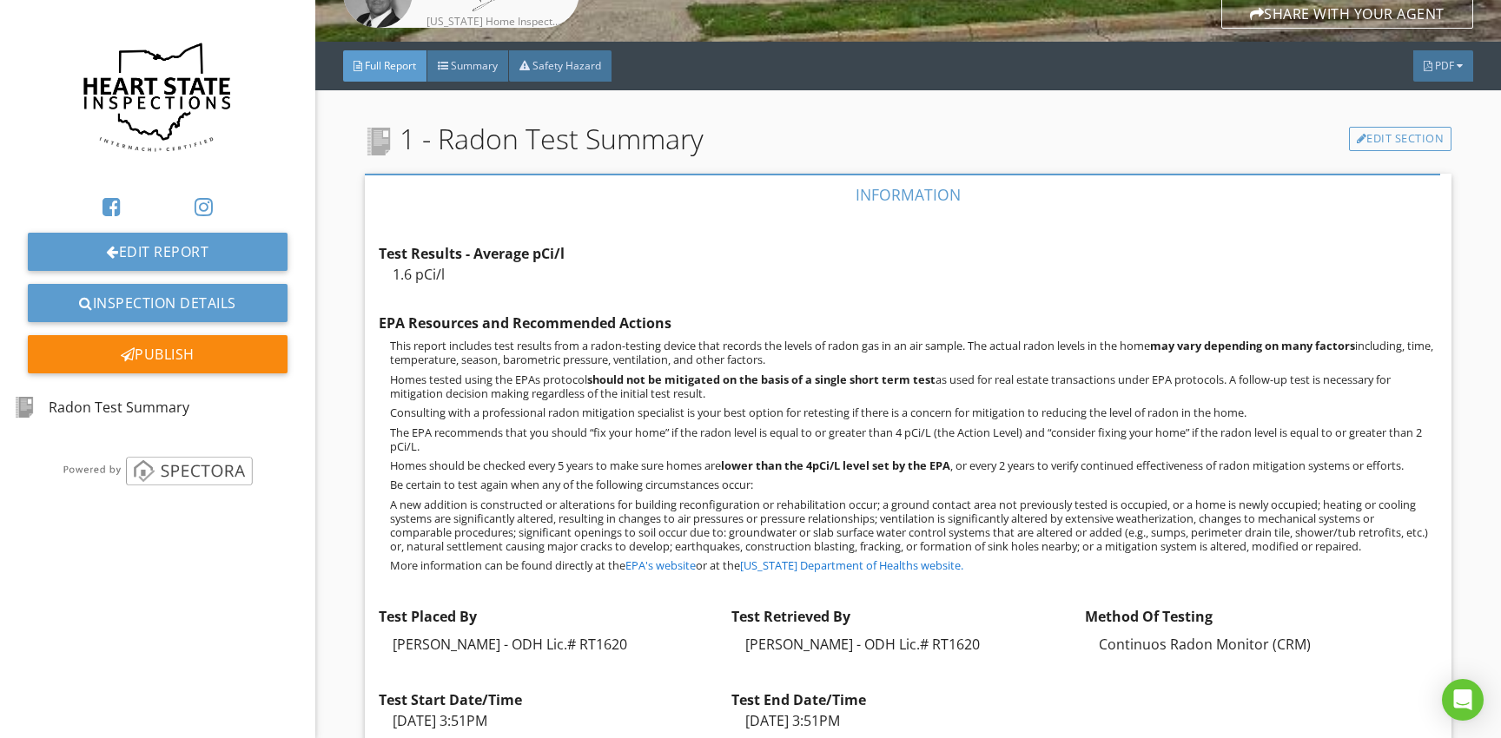
scroll to position [522, 0]
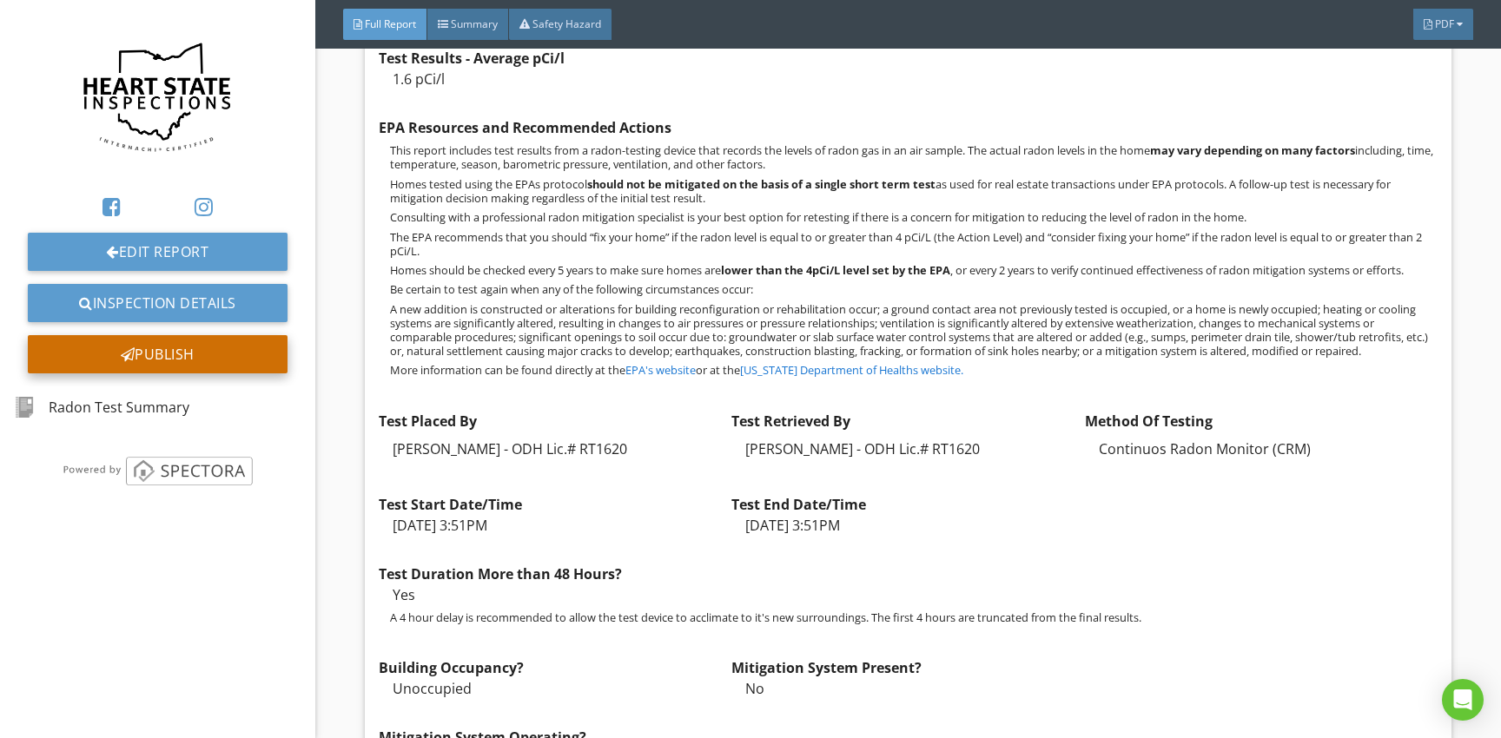
click at [142, 351] on div "Publish" at bounding box center [158, 354] width 260 height 38
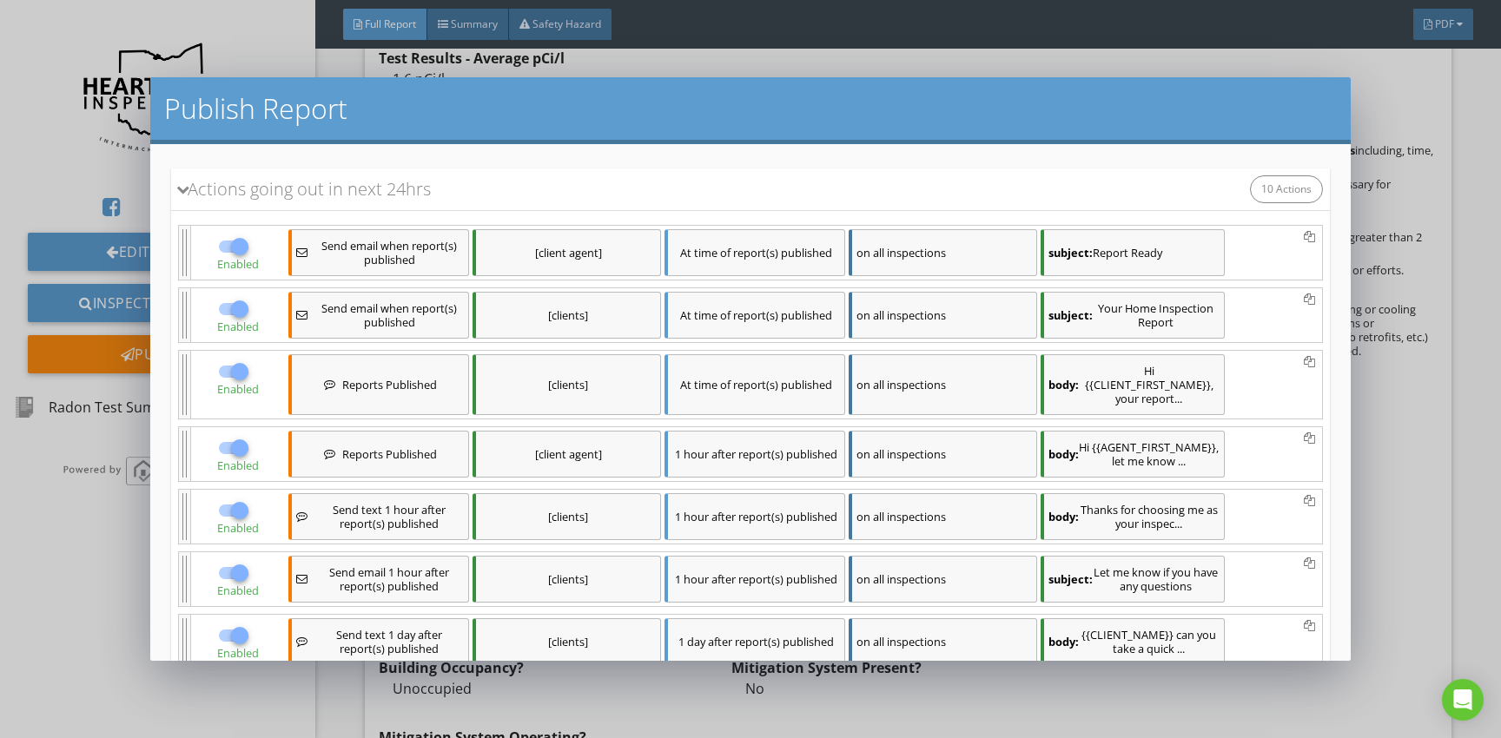
scroll to position [114, 0]
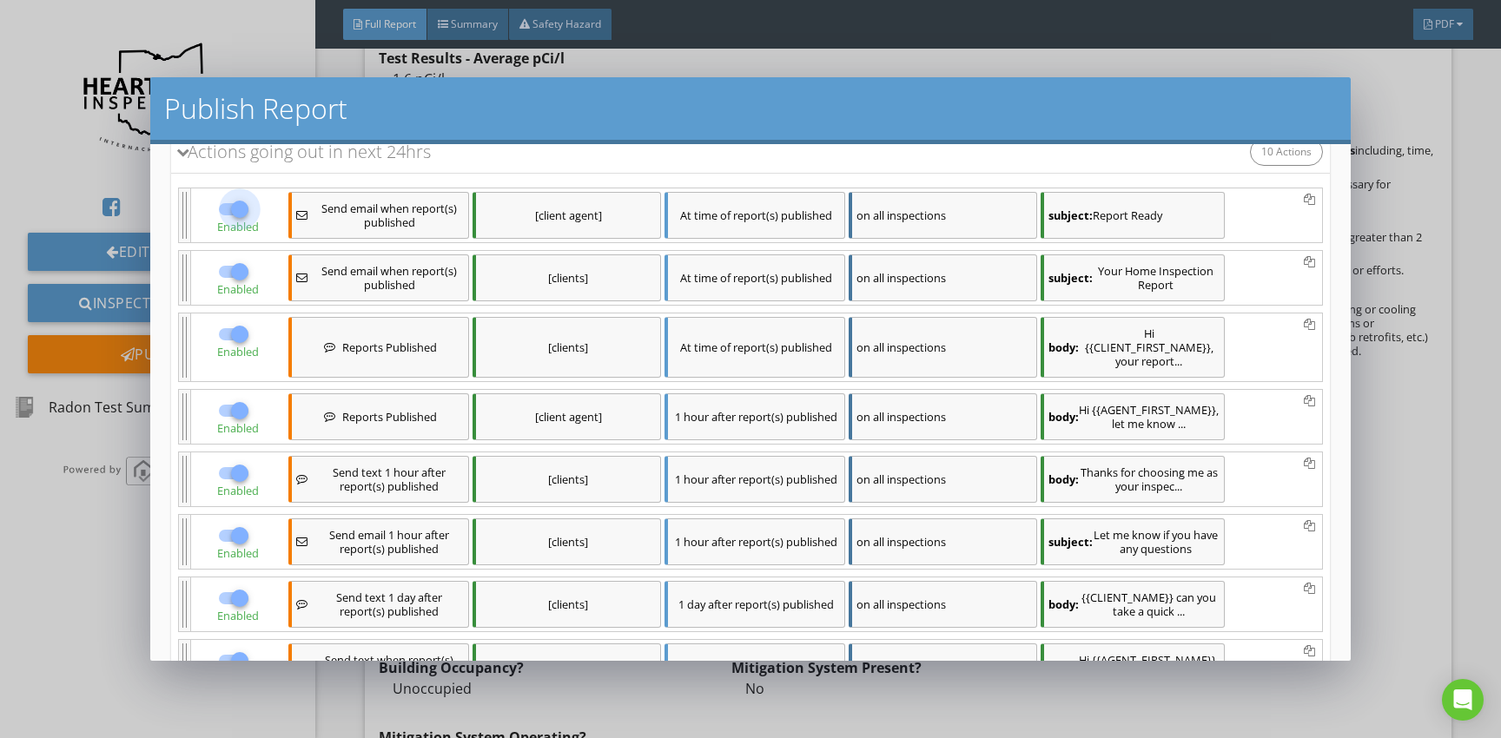
click at [241, 215] on div at bounding box center [240, 210] width 30 height 30
checkbox input "false"
click at [236, 411] on div at bounding box center [240, 411] width 30 height 30
checkbox input "false"
click at [238, 486] on div at bounding box center [240, 474] width 30 height 30
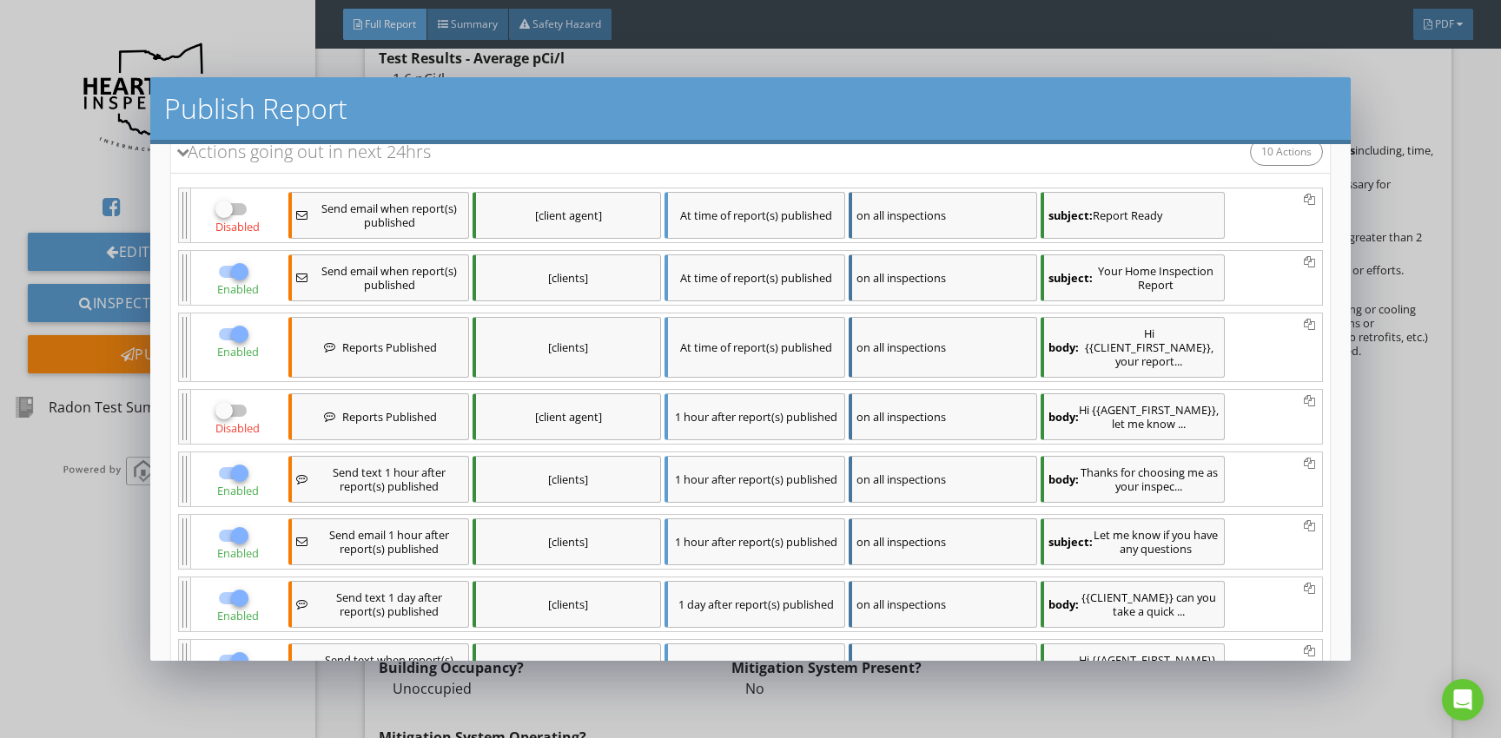
checkbox input "false"
click at [243, 551] on div at bounding box center [240, 536] width 30 height 30
checkbox input "false"
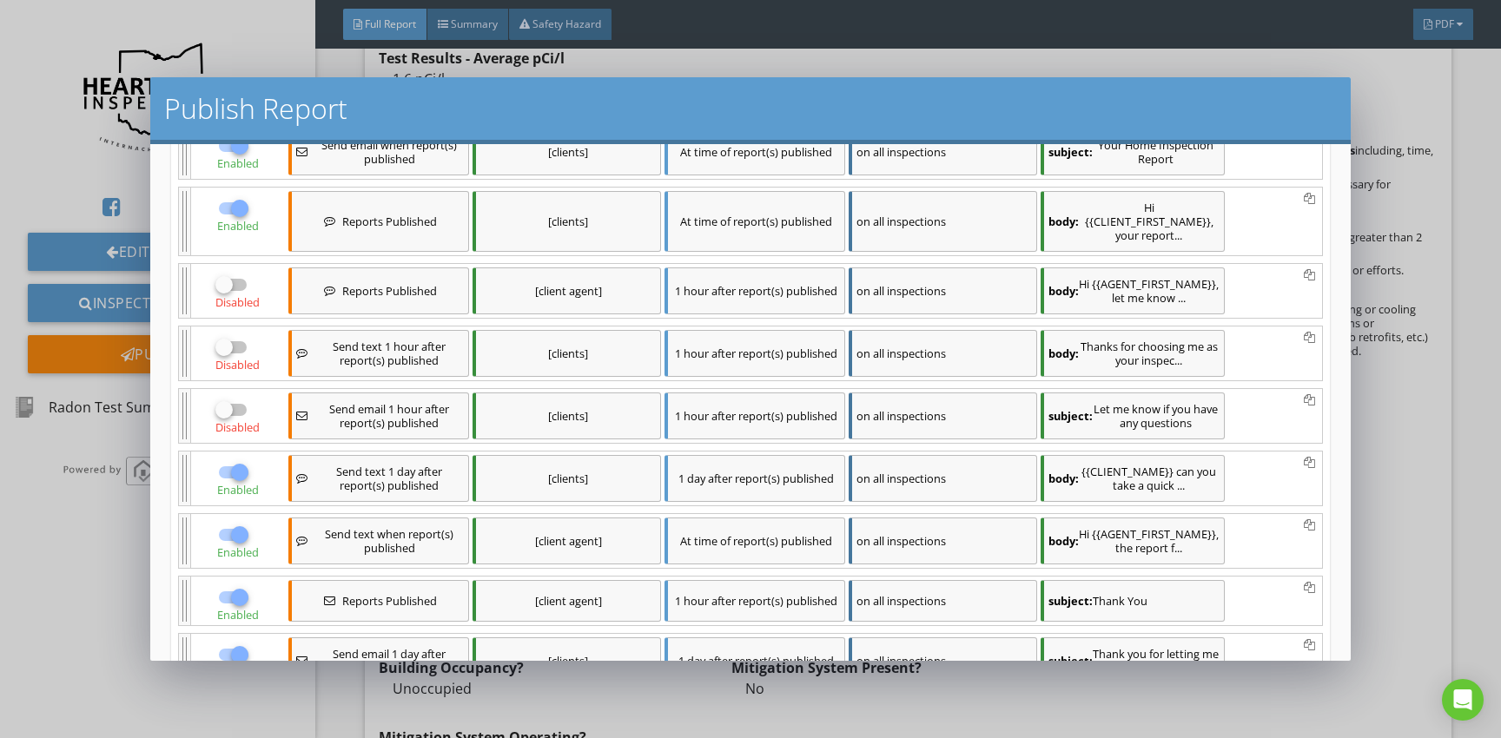
scroll to position [241, 0]
click at [242, 486] on div at bounding box center [240, 471] width 30 height 30
checkbox input "false"
click at [238, 542] on div at bounding box center [240, 534] width 30 height 30
checkbox input "false"
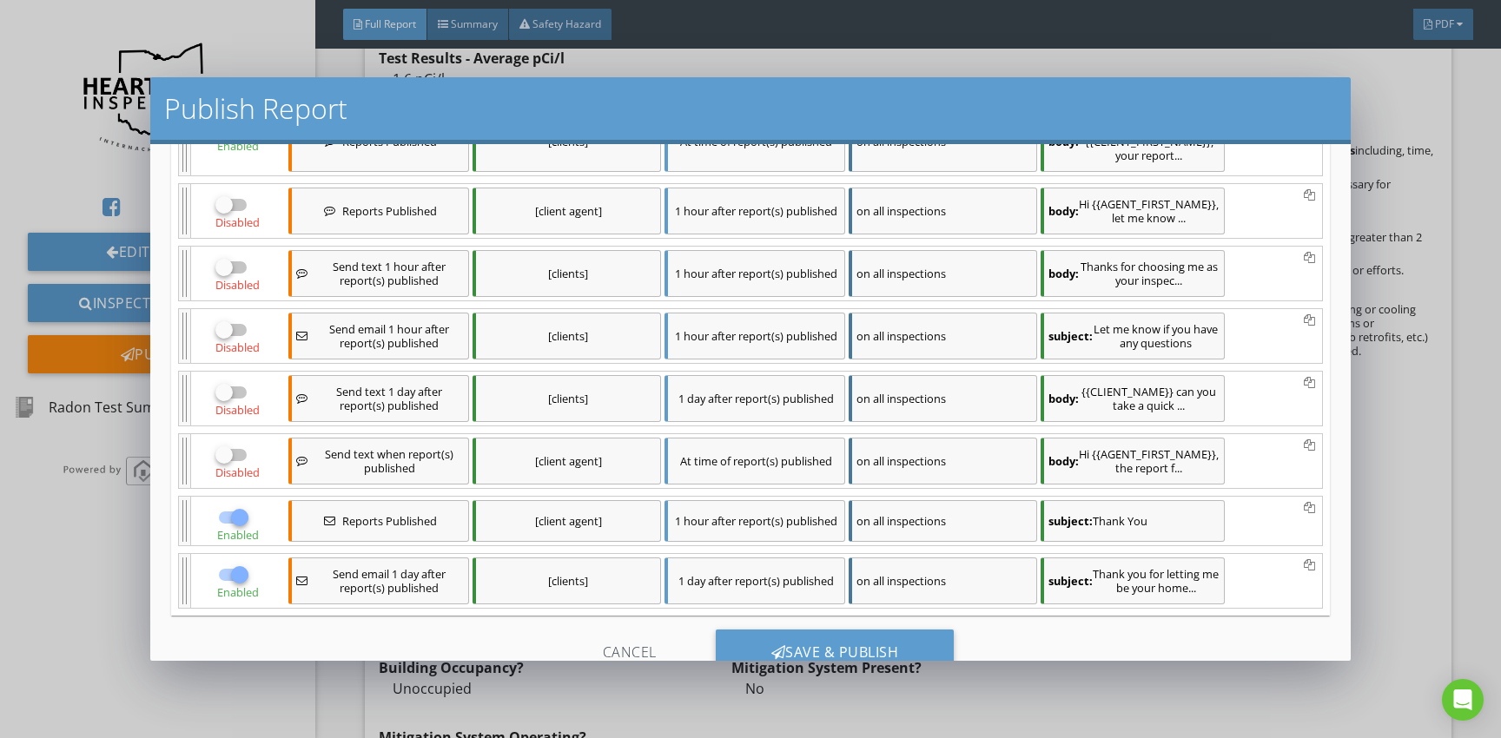
scroll to position [357, 0]
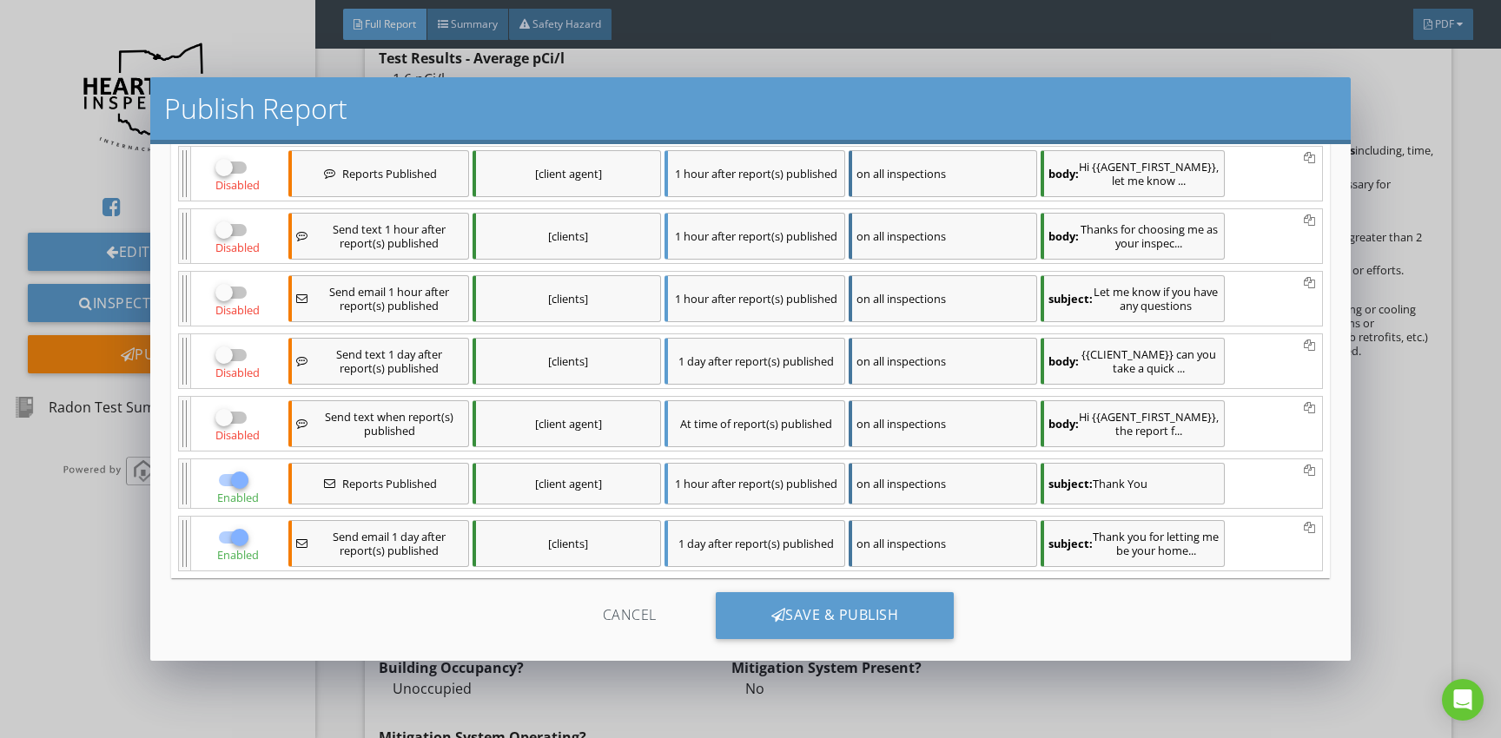
click at [239, 495] on div at bounding box center [240, 481] width 30 height 30
checkbox input "false"
click at [237, 552] on div at bounding box center [240, 538] width 30 height 30
checkbox input "false"
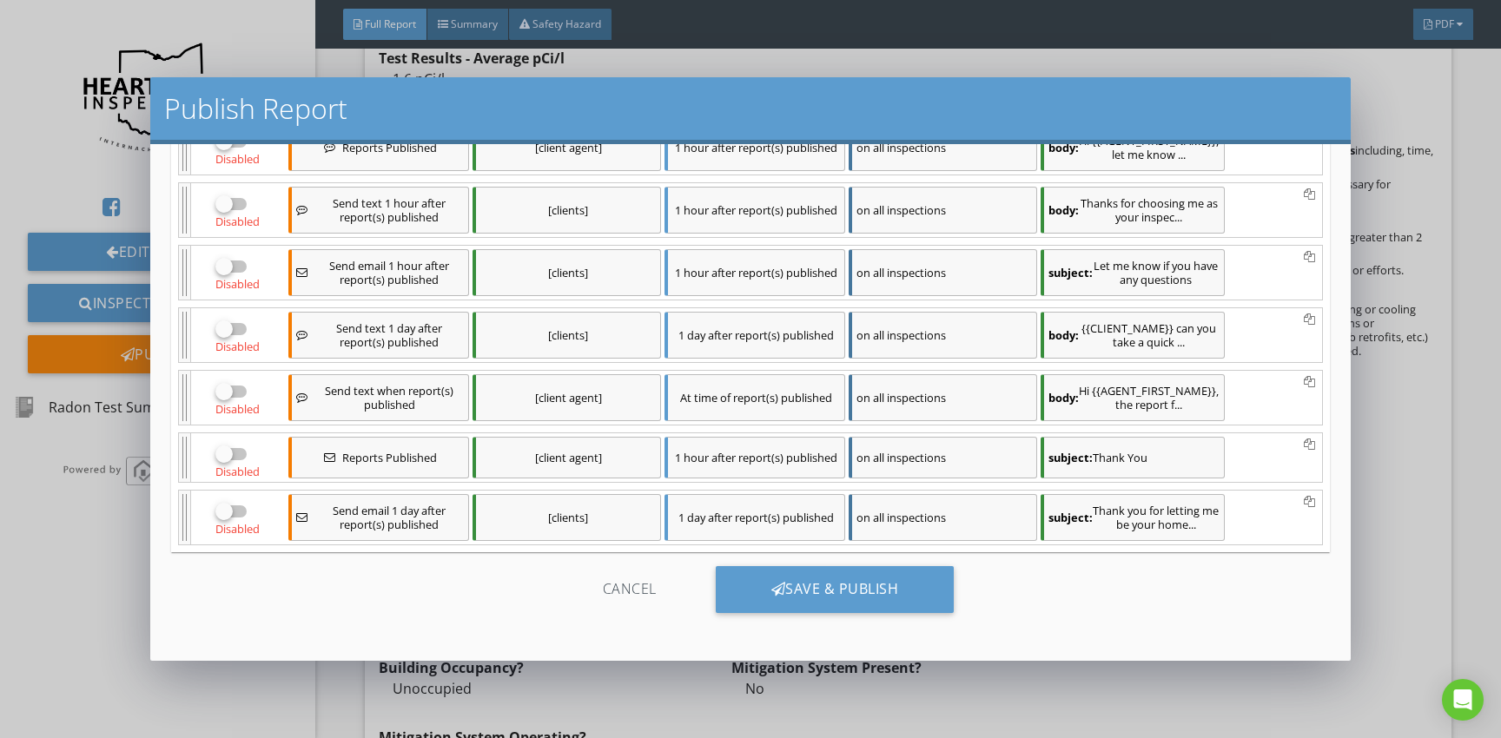
scroll to position [411, 0]
click at [818, 584] on div "Save & Publish" at bounding box center [835, 589] width 239 height 47
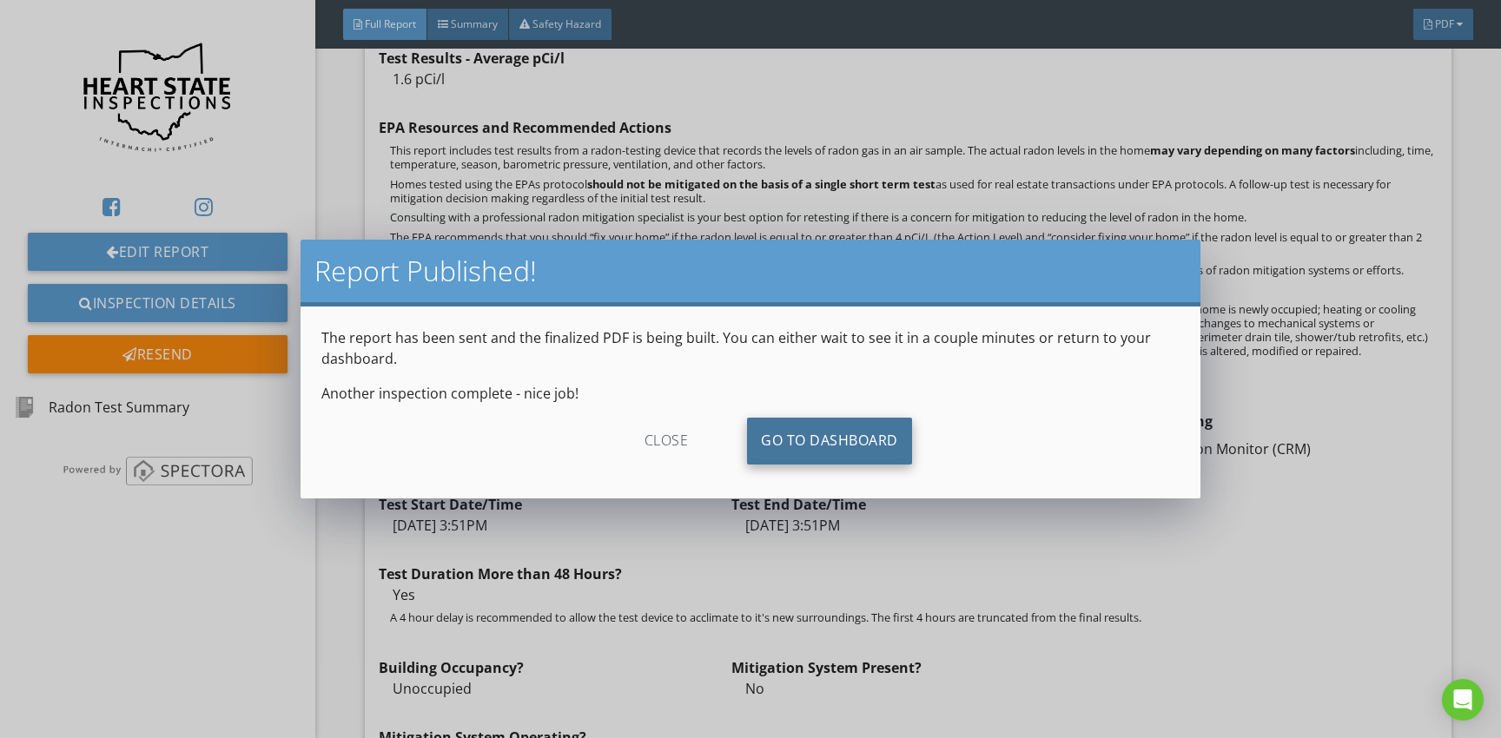
click at [830, 437] on link "Go To Dashboard" at bounding box center [829, 441] width 165 height 47
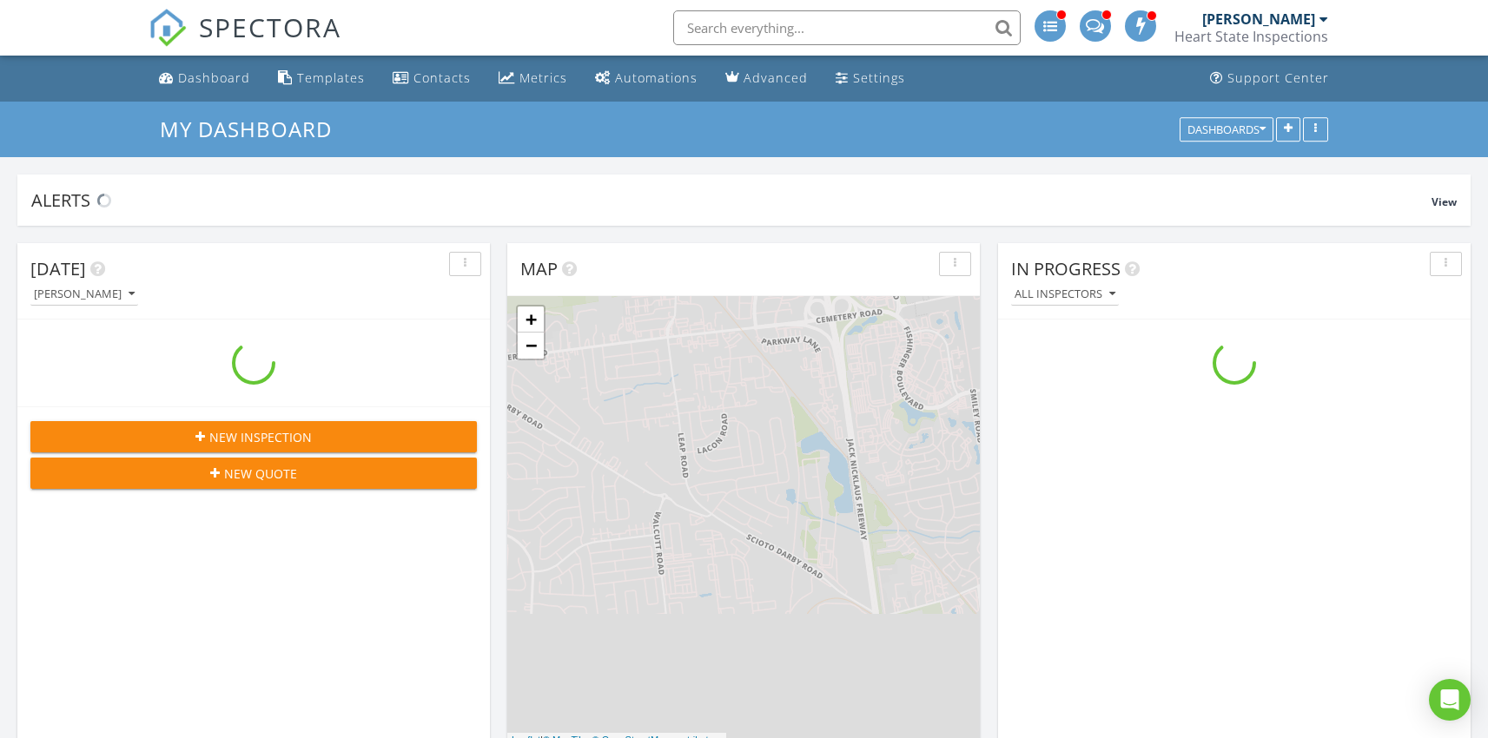
scroll to position [1608, 1515]
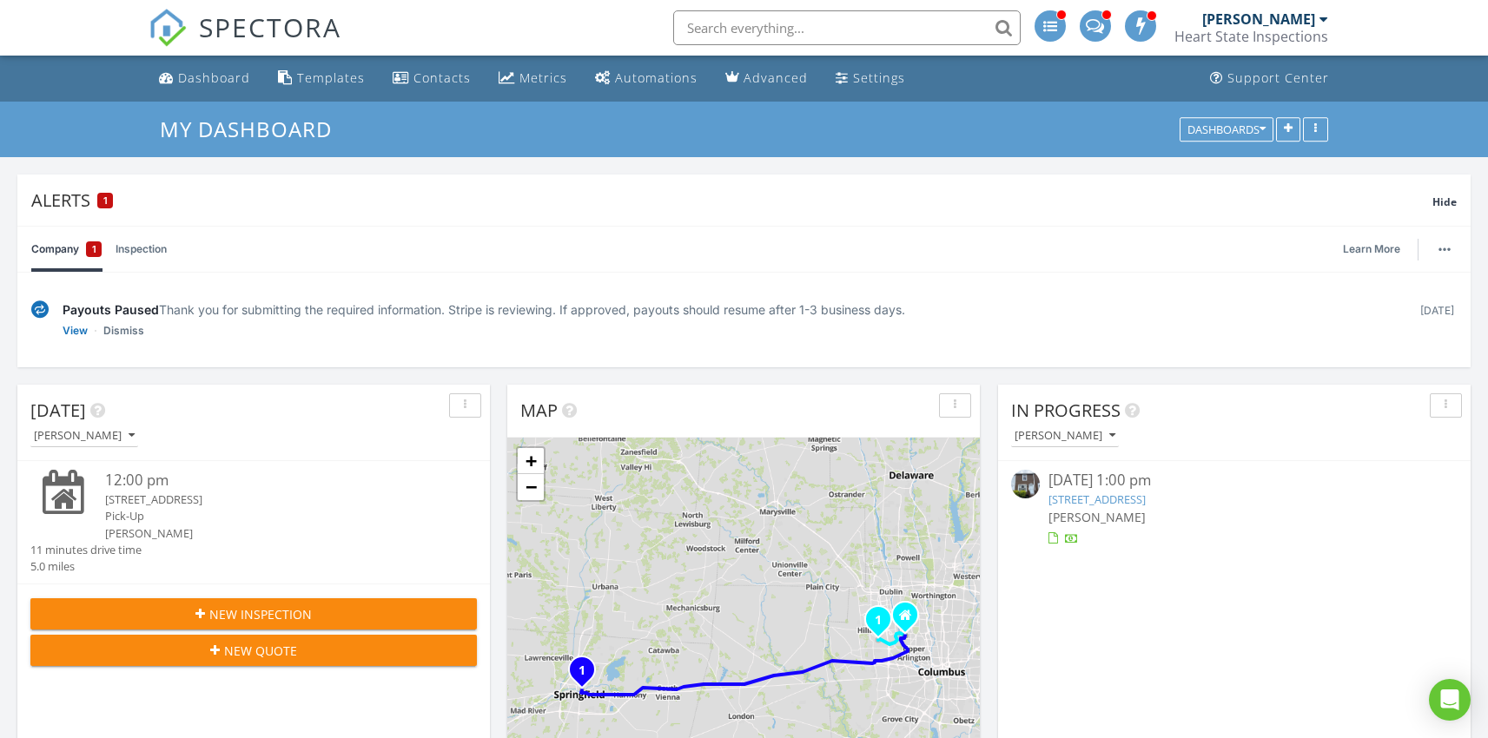
click at [66, 248] on link "Company 1" at bounding box center [66, 249] width 70 height 45
click at [137, 245] on link "Inspection" at bounding box center [141, 249] width 51 height 45
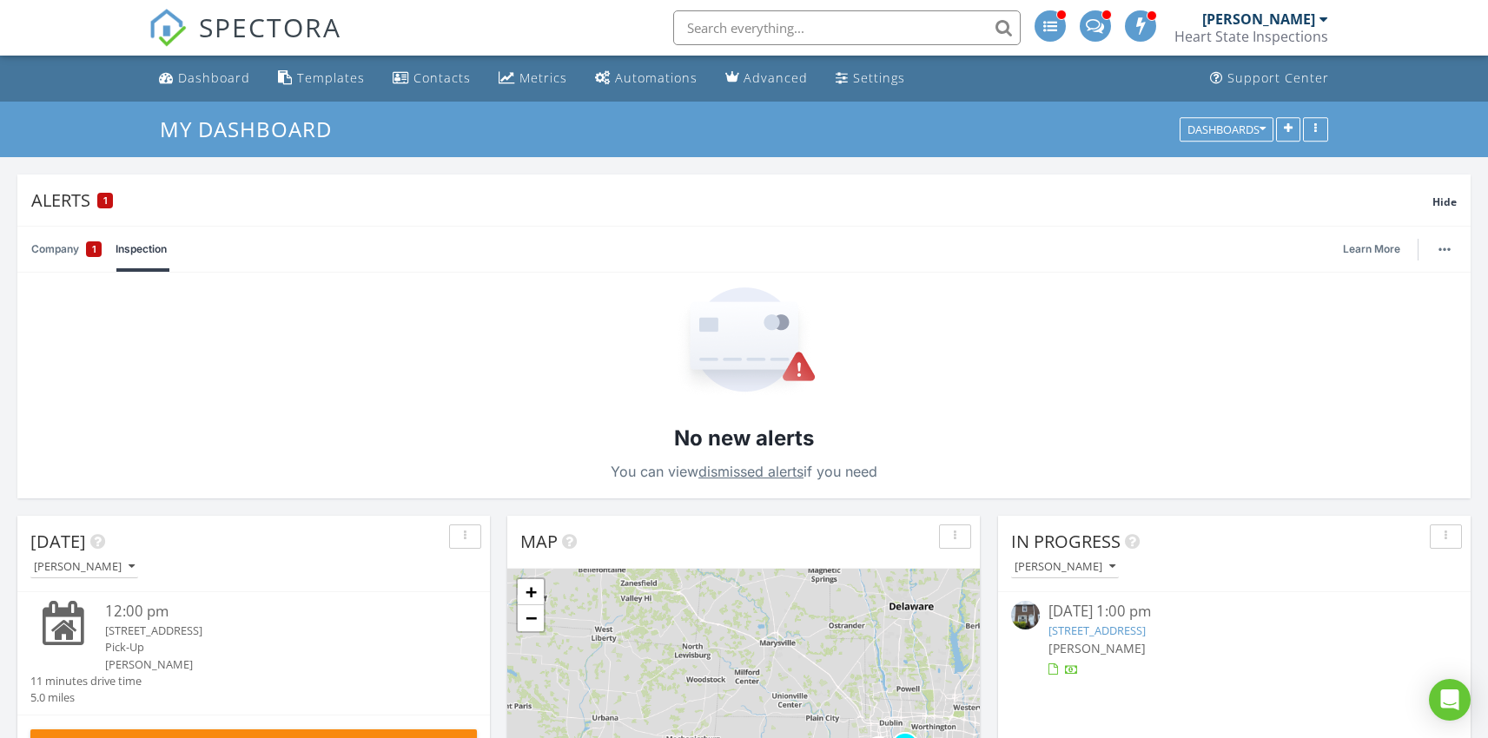
click at [40, 252] on link "Company 1" at bounding box center [66, 249] width 70 height 45
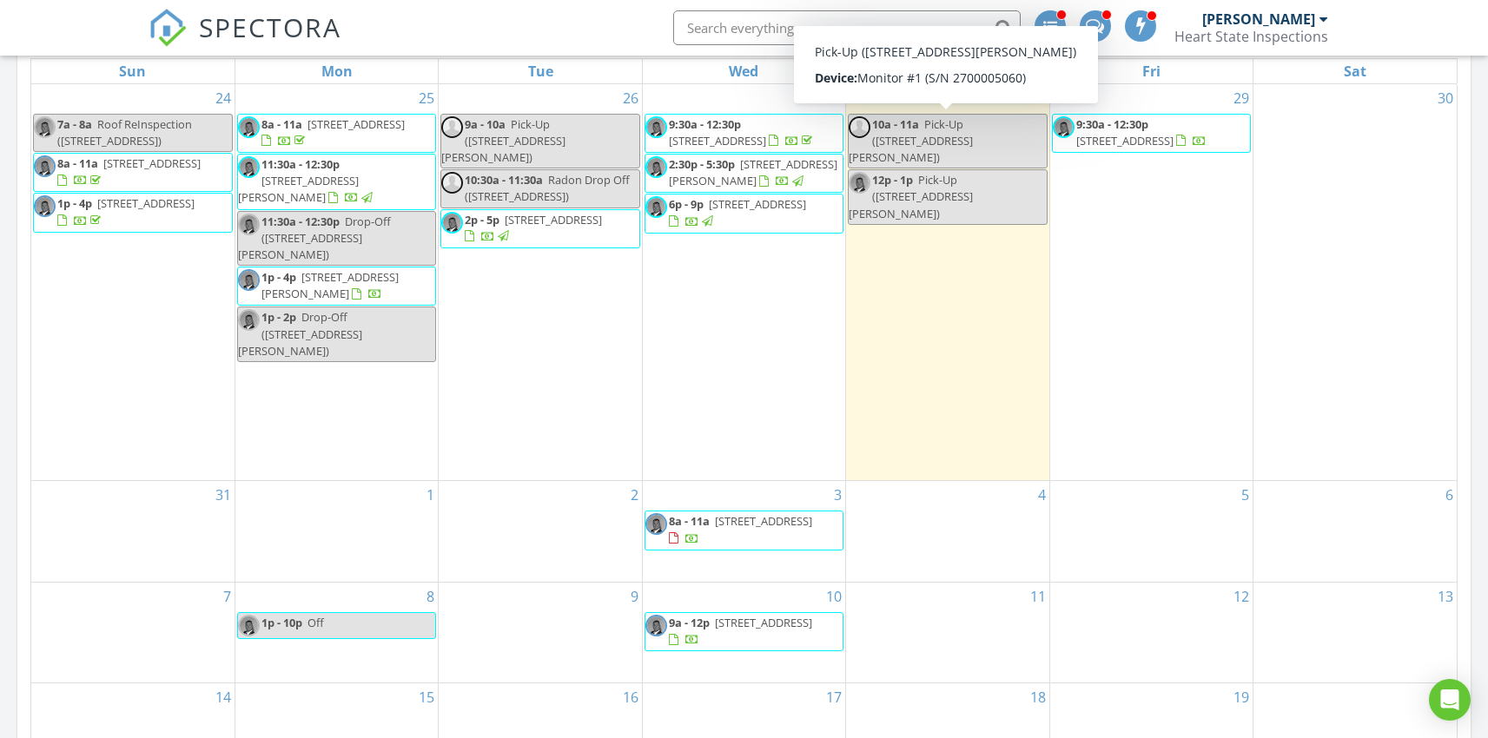
scroll to position [1008, 0]
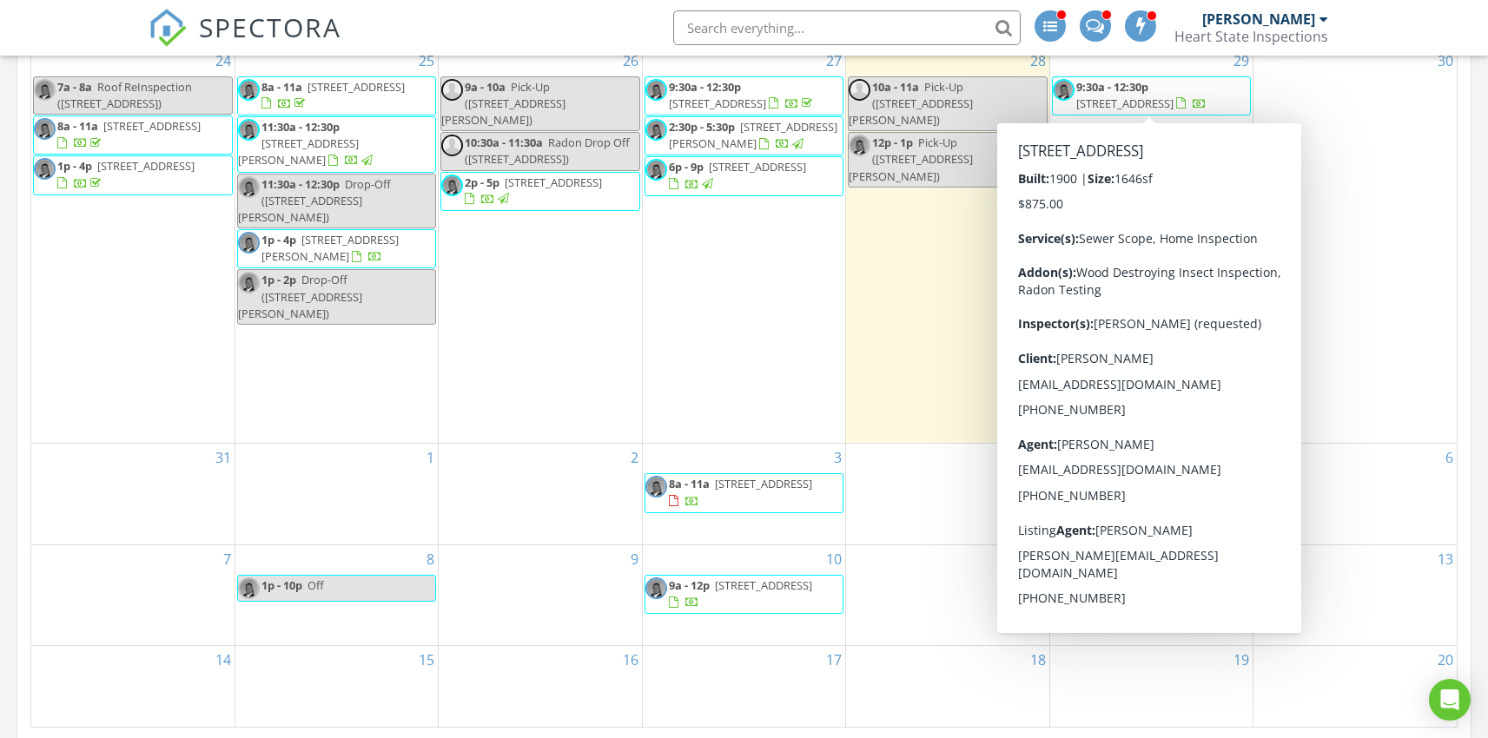
click at [1129, 99] on span "441 Wood St, Piqua 45356" at bounding box center [1124, 104] width 97 height 16
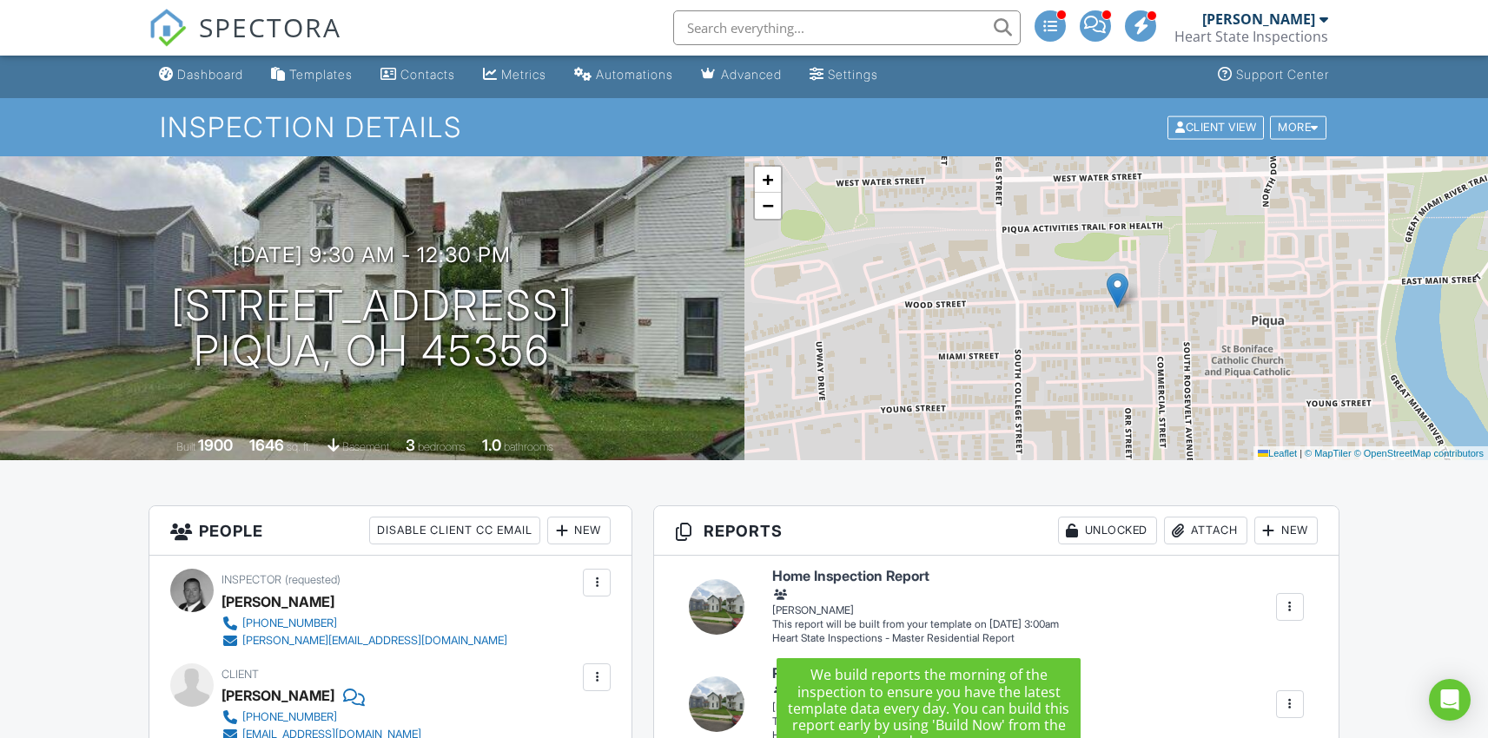
scroll to position [7, 0]
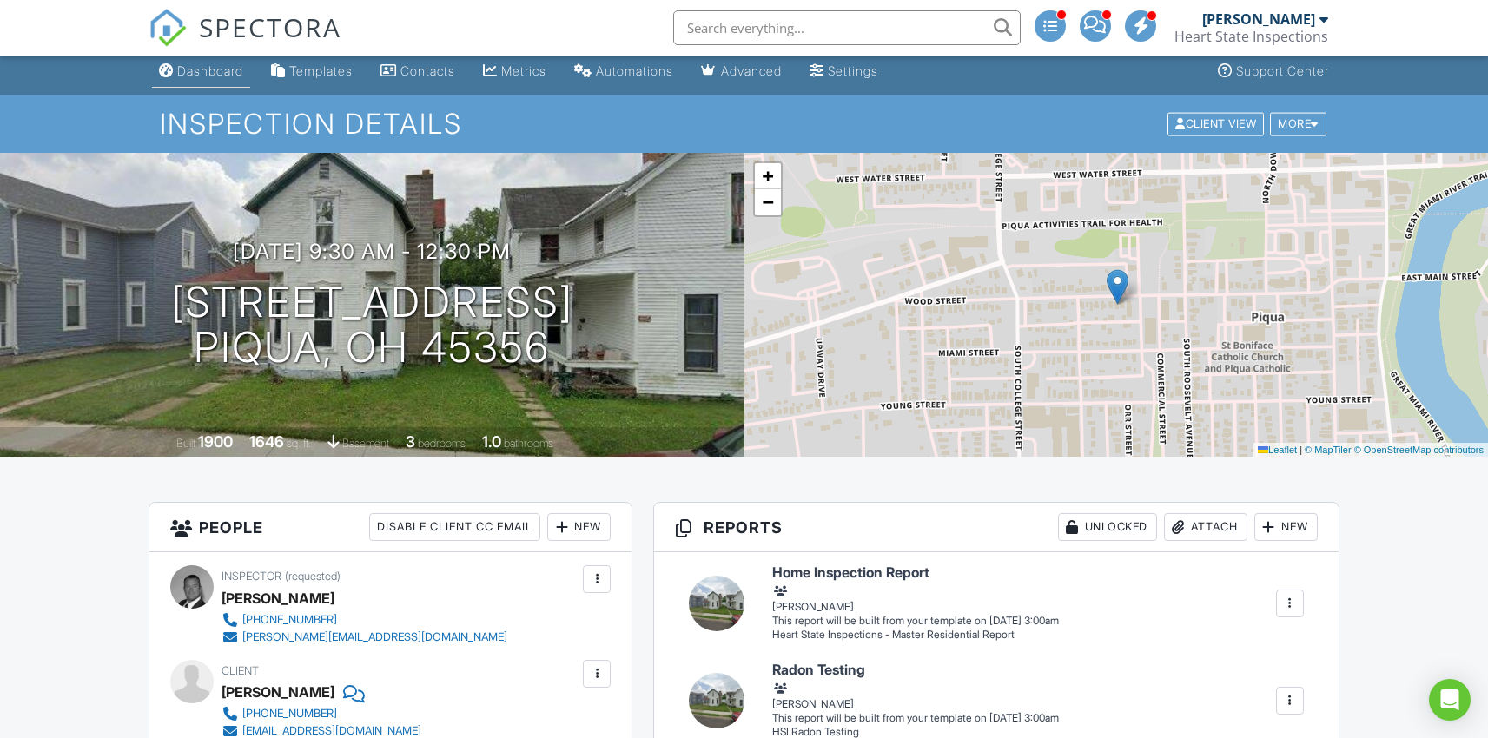
click at [182, 79] on link "Dashboard" at bounding box center [201, 72] width 98 height 32
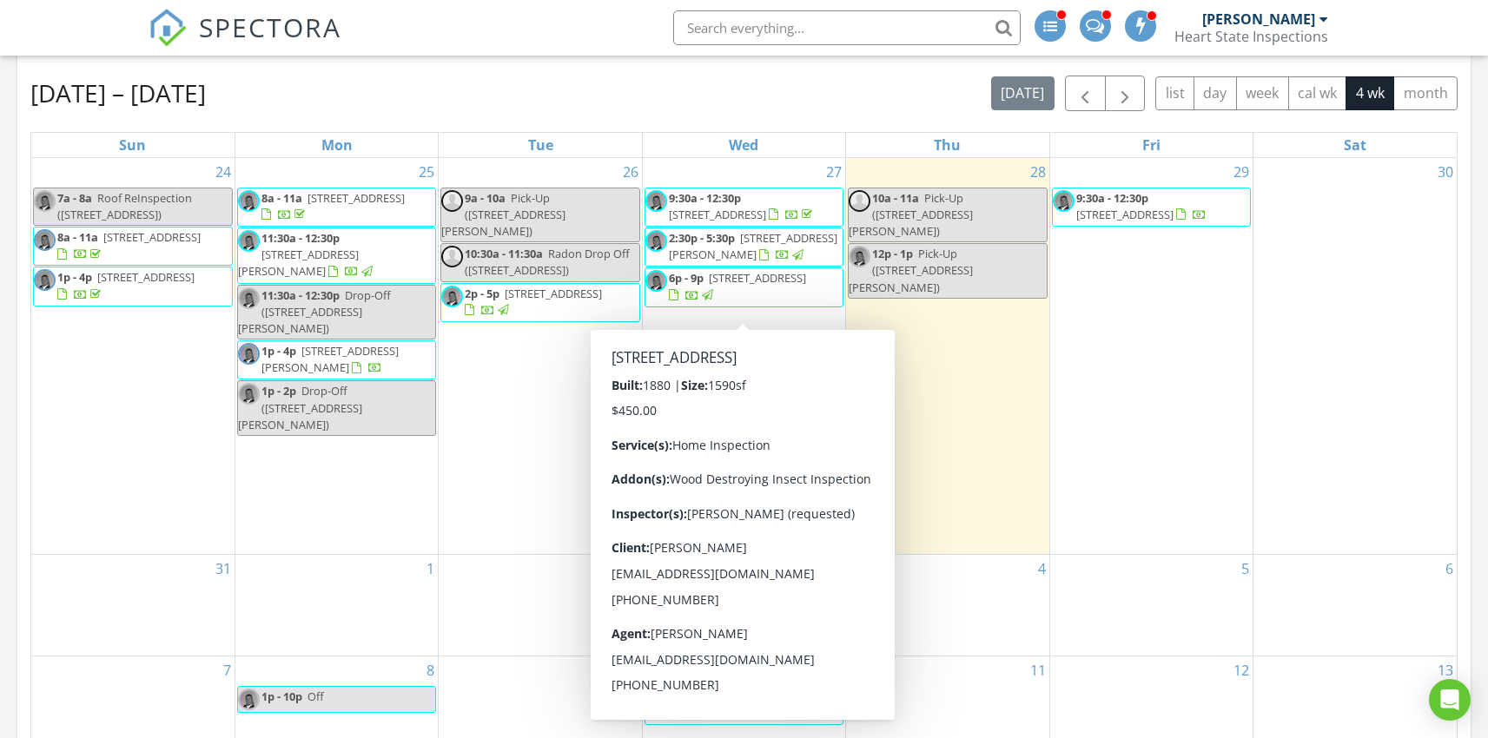
scroll to position [895, 0]
click at [1083, 96] on span "button" at bounding box center [1085, 95] width 21 height 21
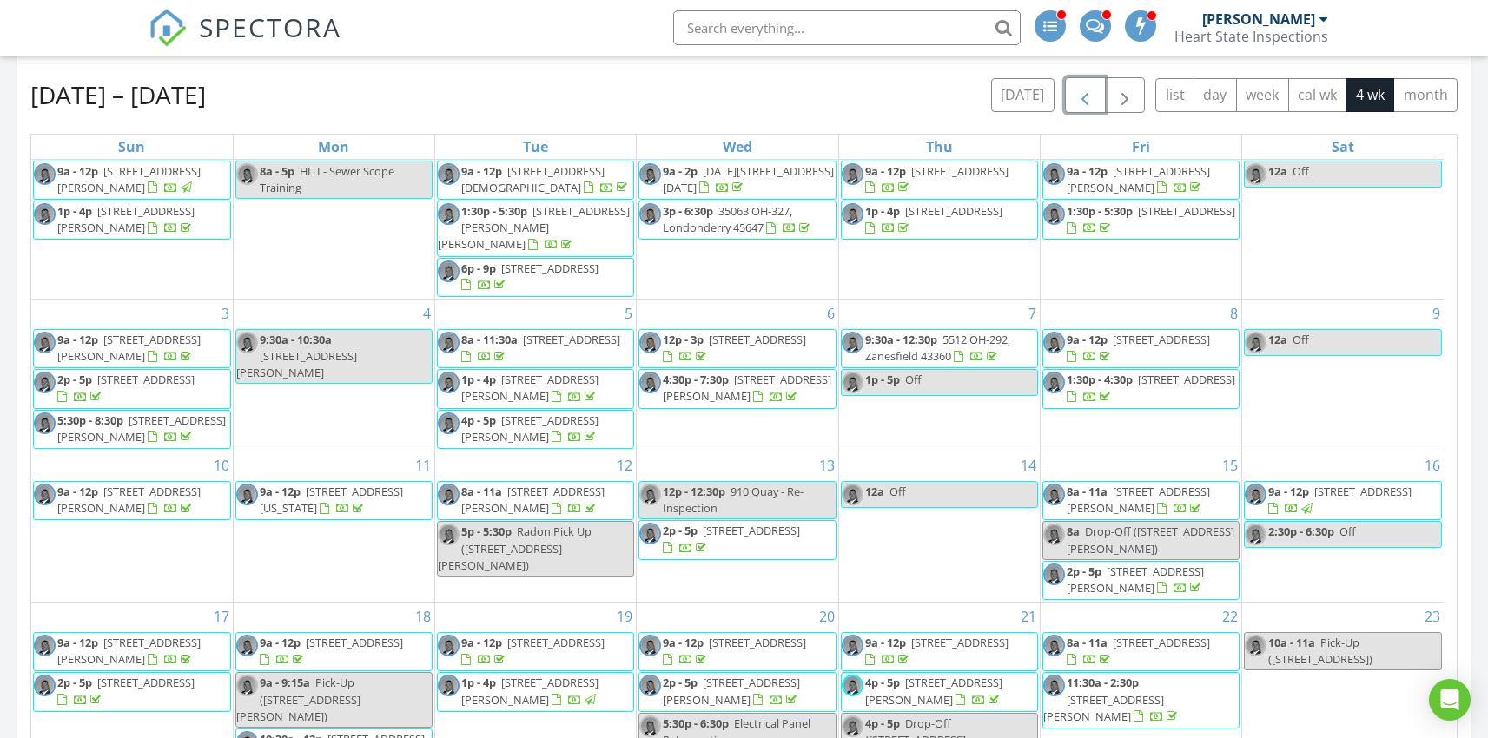
scroll to position [38, 0]
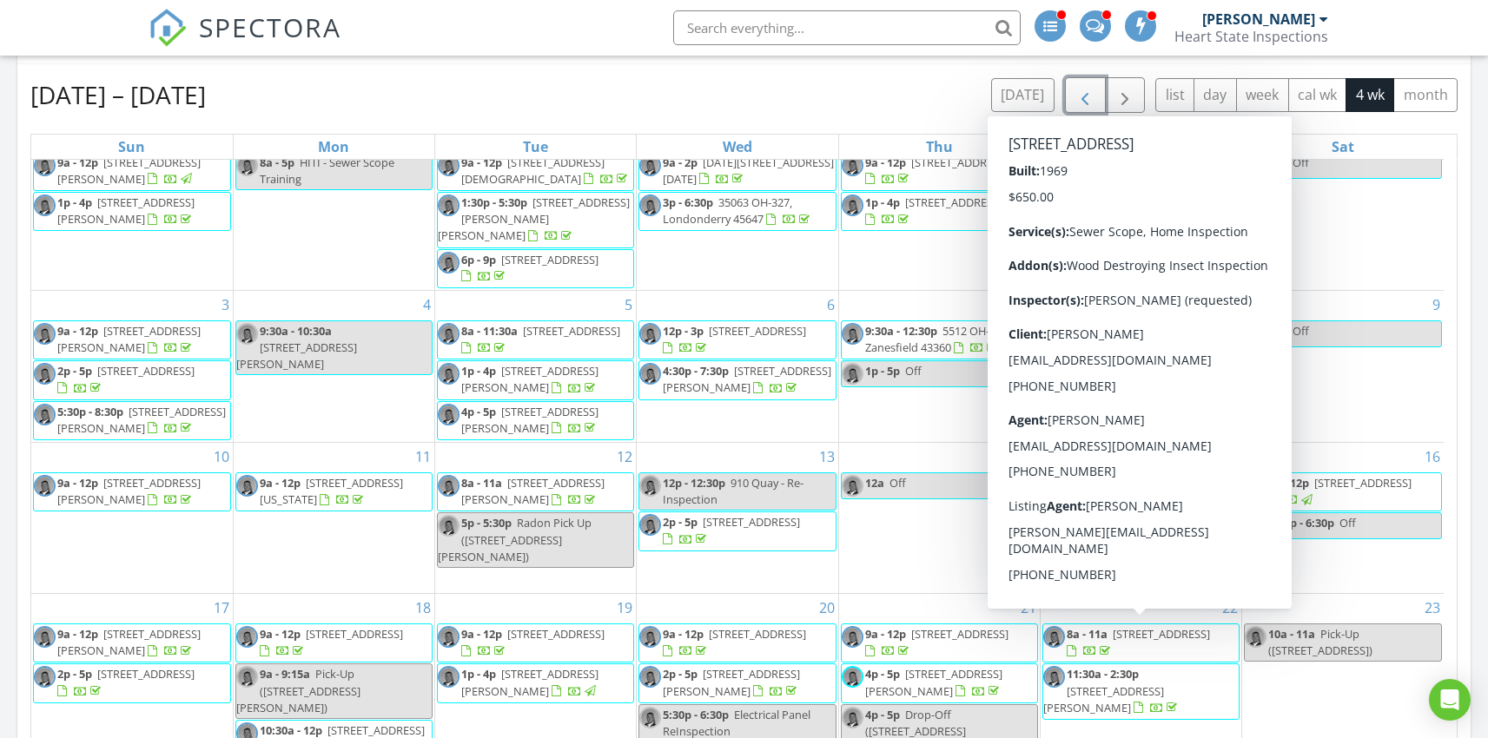
click at [1141, 640] on span "[STREET_ADDRESS]" at bounding box center [1161, 634] width 97 height 16
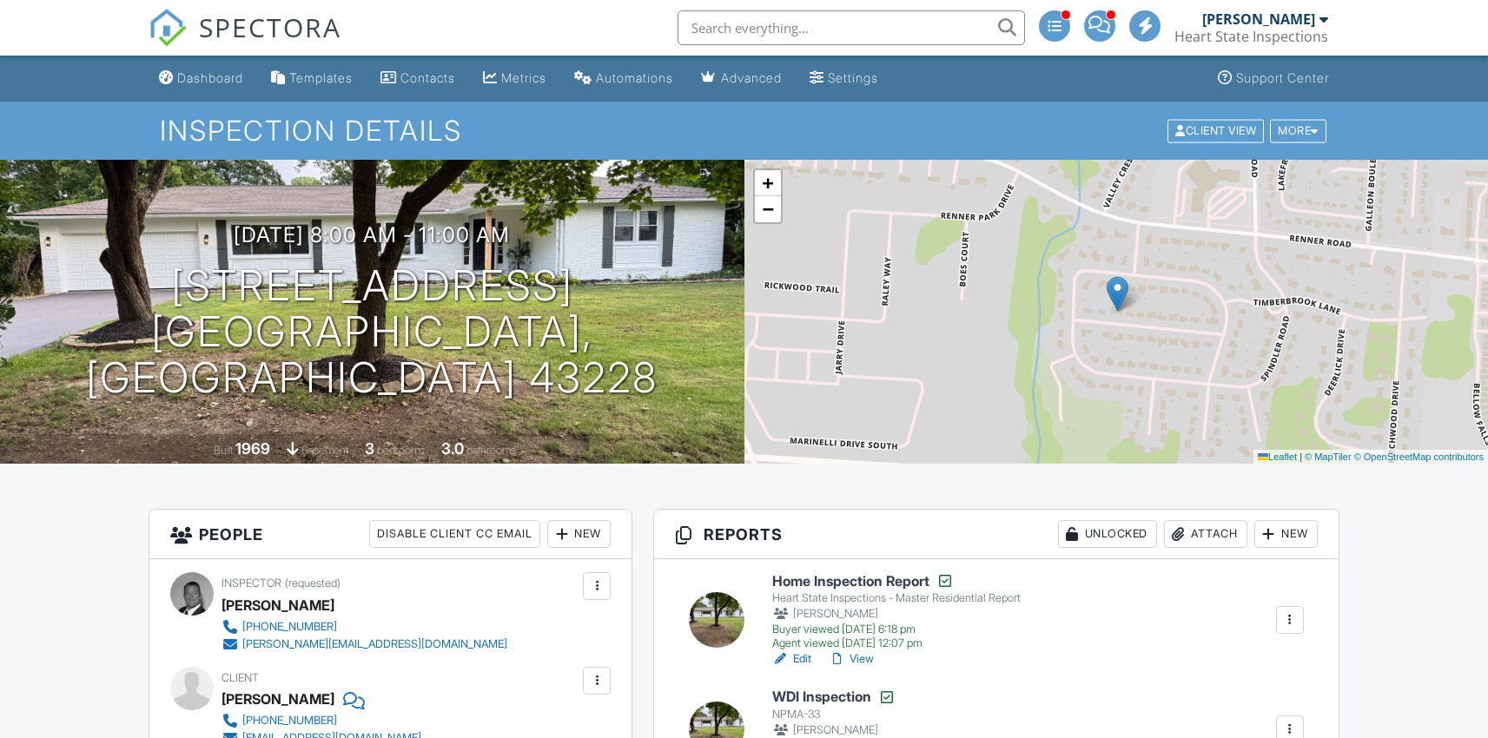
scroll to position [276, 0]
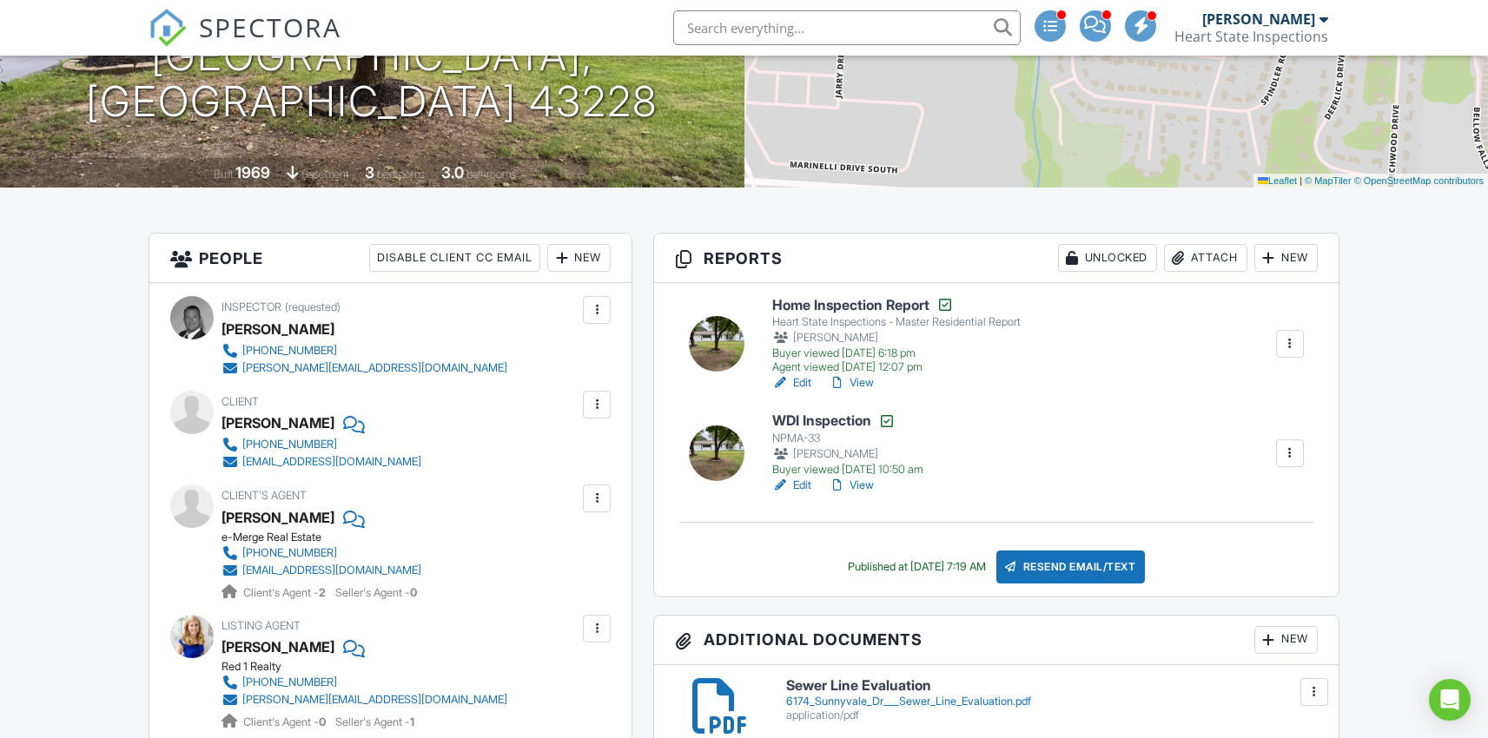
click at [834, 306] on h6 "Home Inspection Report" at bounding box center [896, 304] width 248 height 17
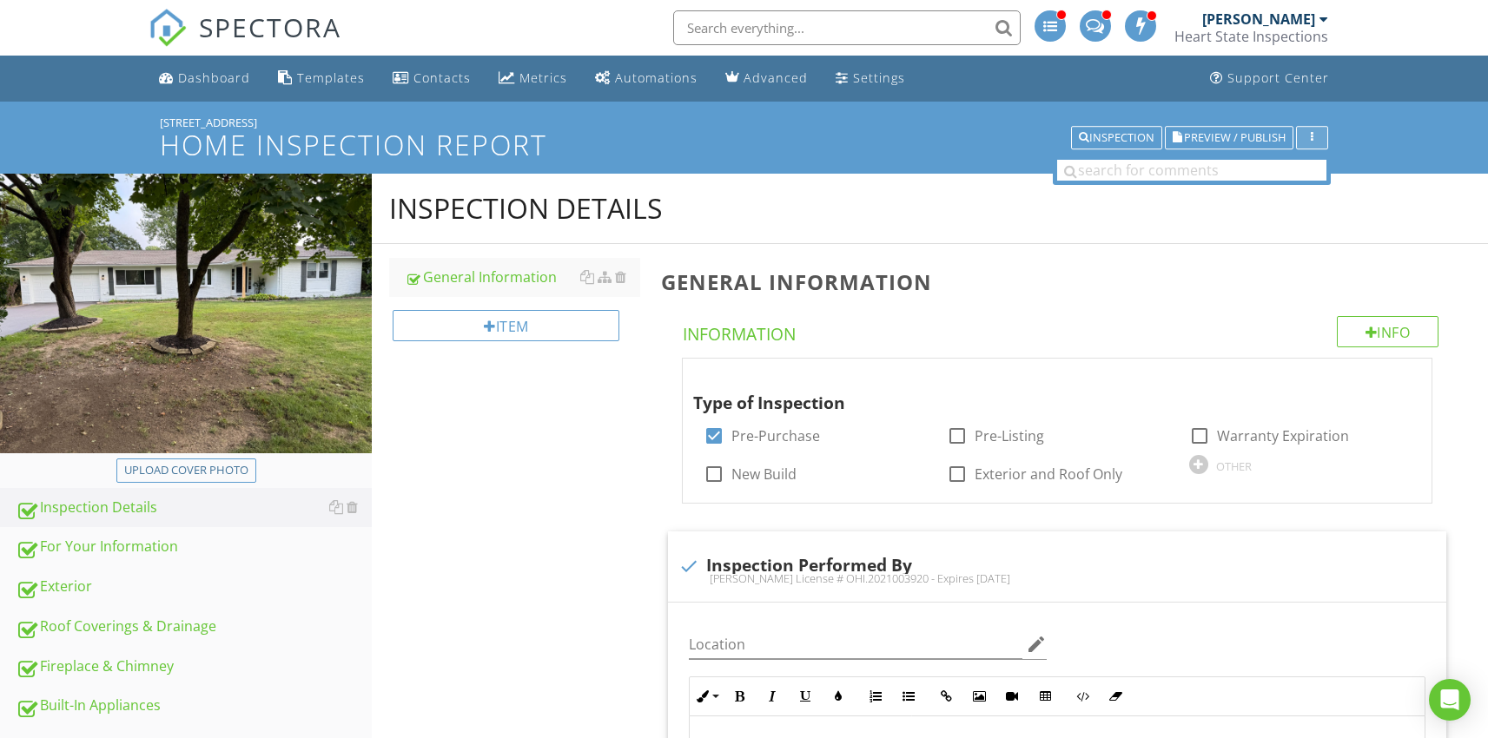
click at [1324, 141] on button "button" at bounding box center [1312, 138] width 32 height 24
click at [1197, 141] on span "Preview / Publish" at bounding box center [1235, 137] width 102 height 11
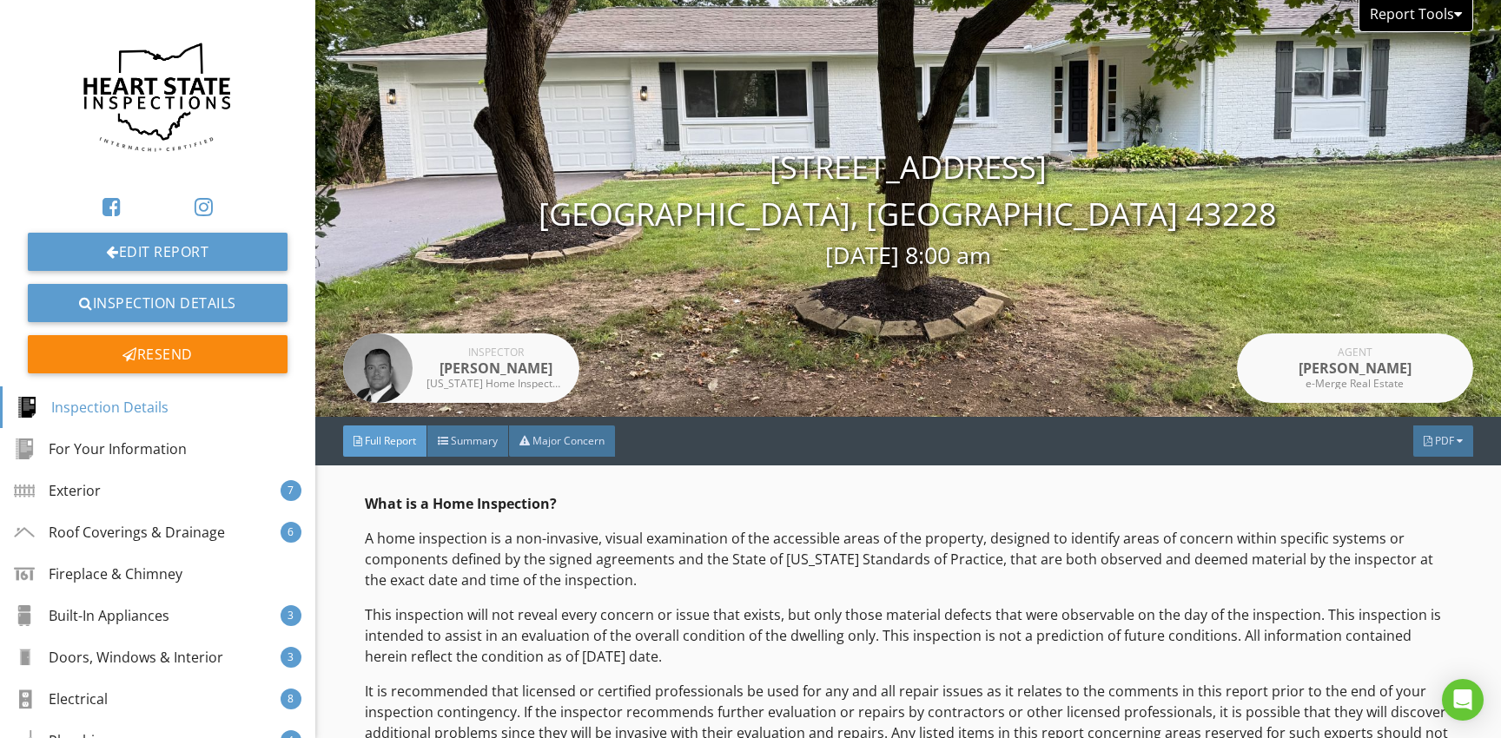
click at [1432, 10] on div "Report Tools" at bounding box center [1416, 16] width 115 height 32
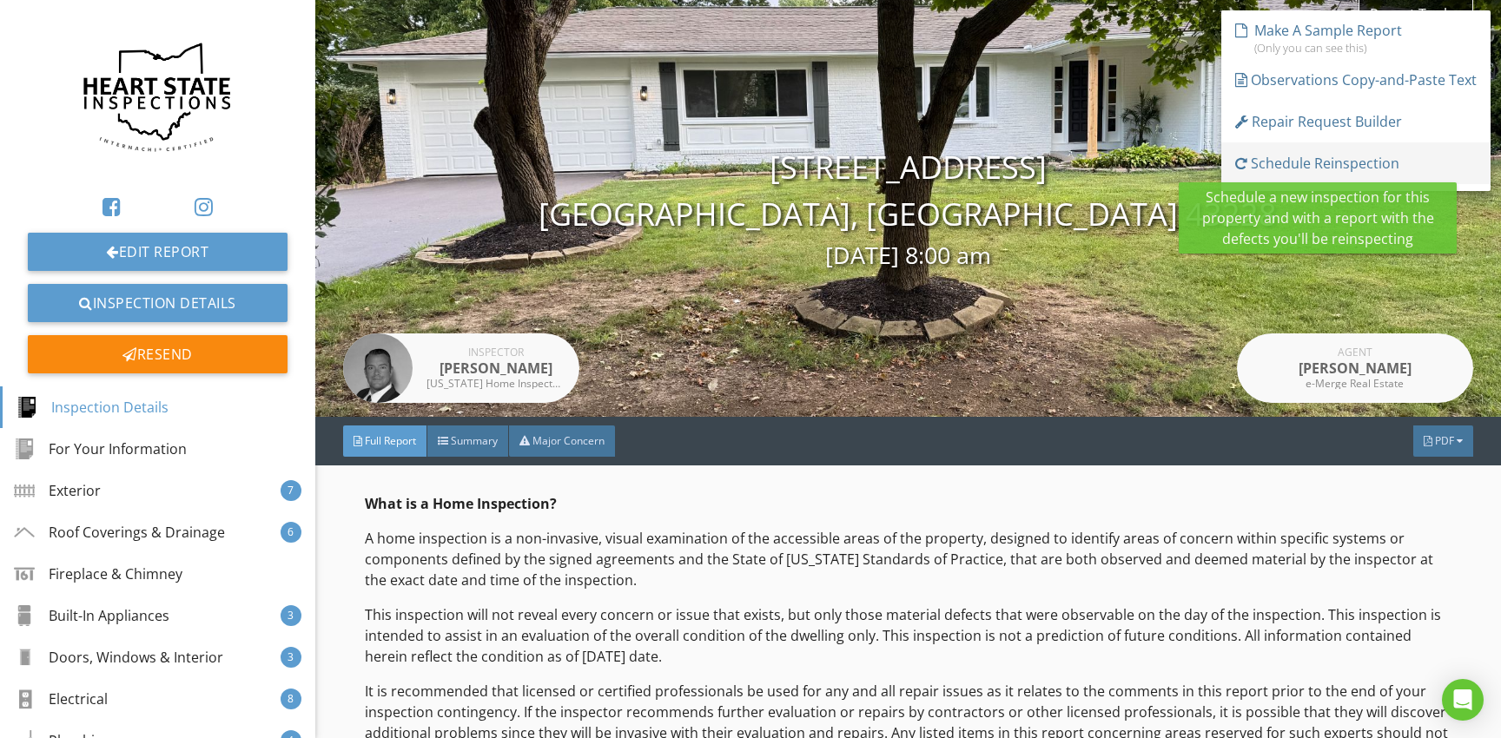
click at [1320, 167] on div "Schedule Reinspection" at bounding box center [1317, 163] width 164 height 21
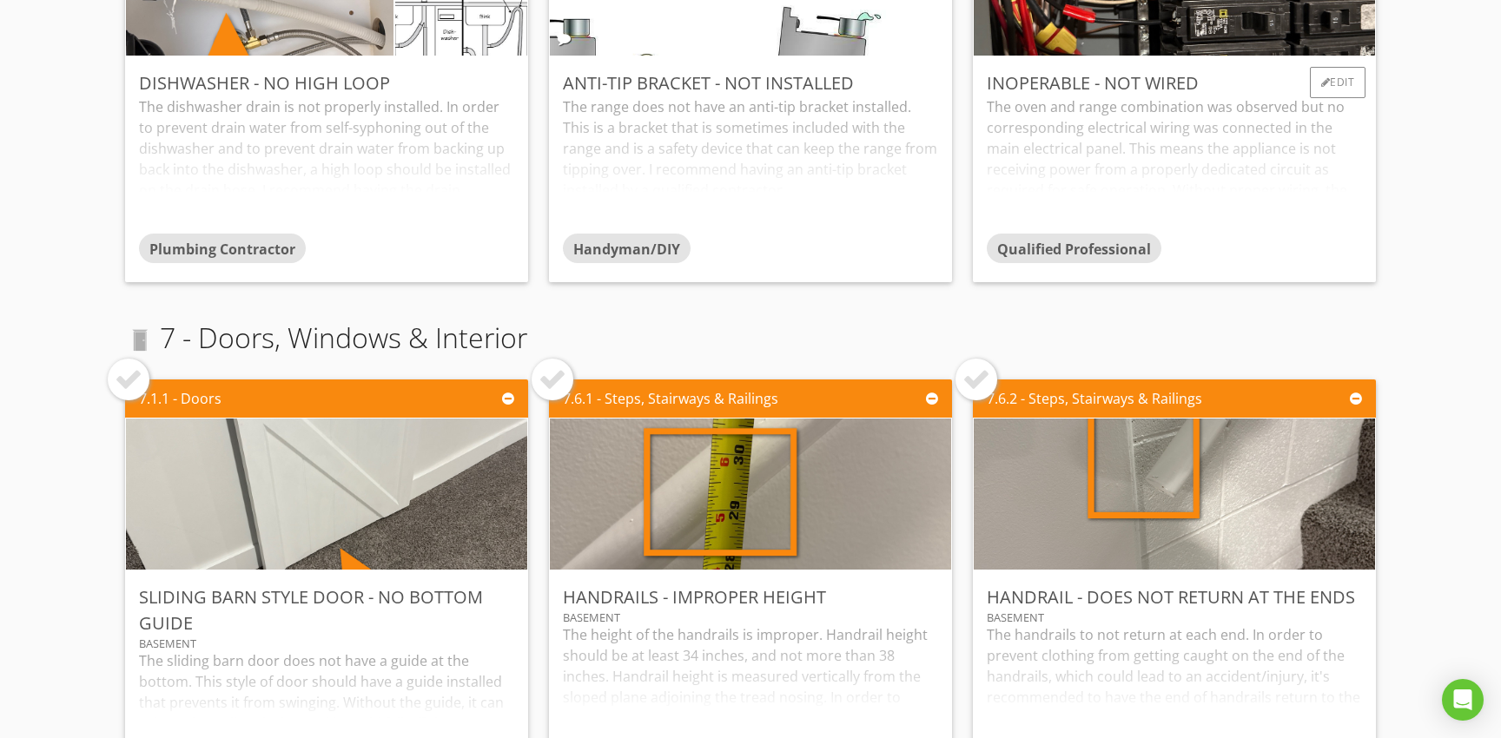
scroll to position [2416, 0]
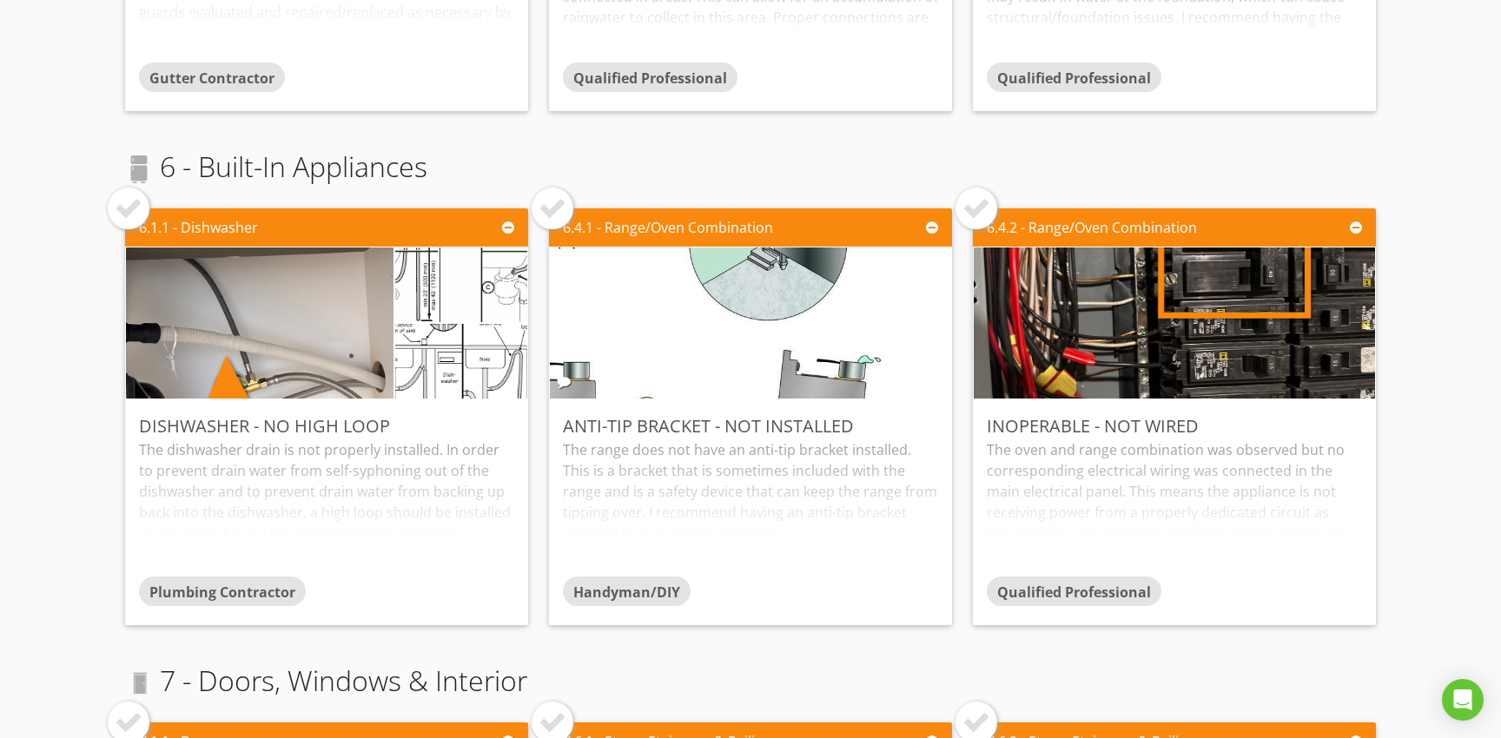
click at [962, 212] on div at bounding box center [976, 209] width 28 height 28
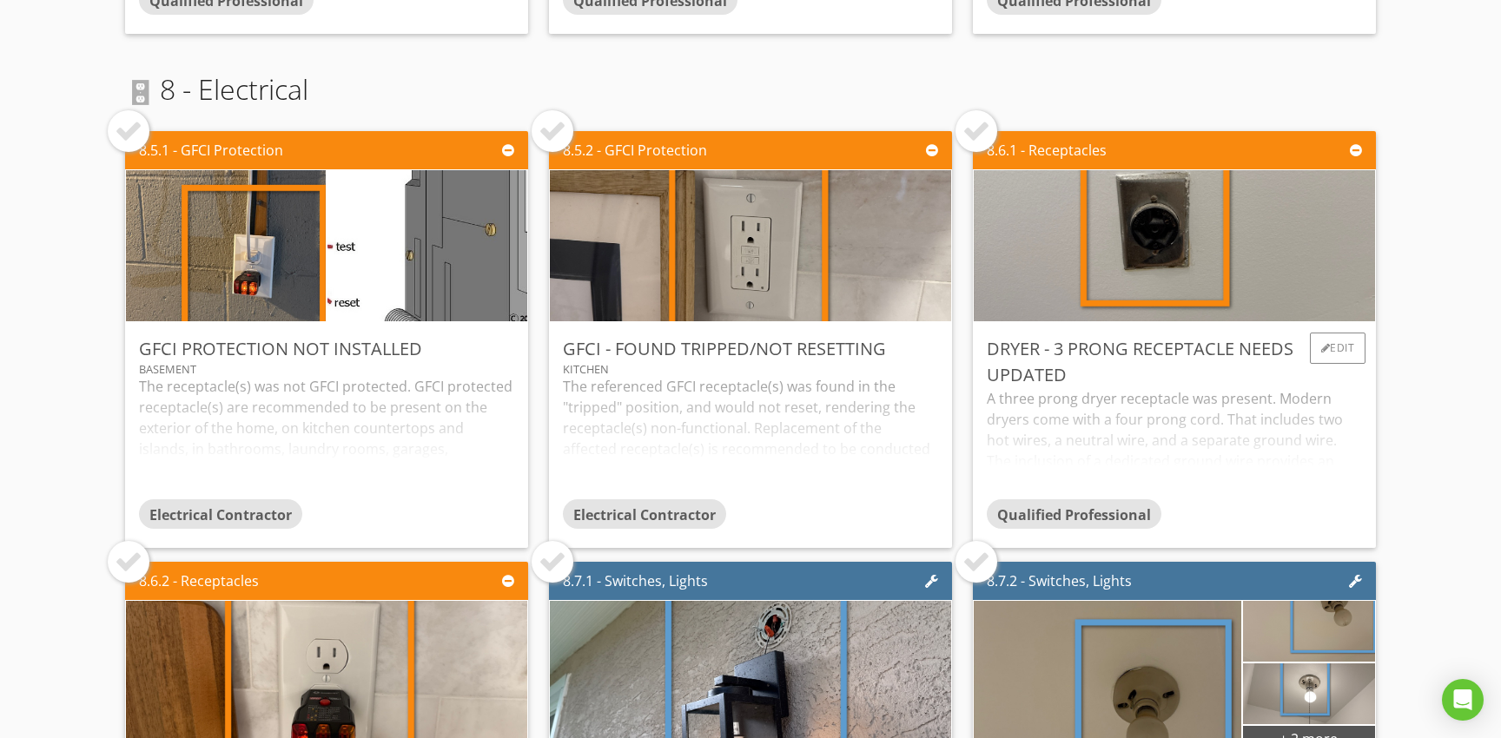
scroll to position [3518, 0]
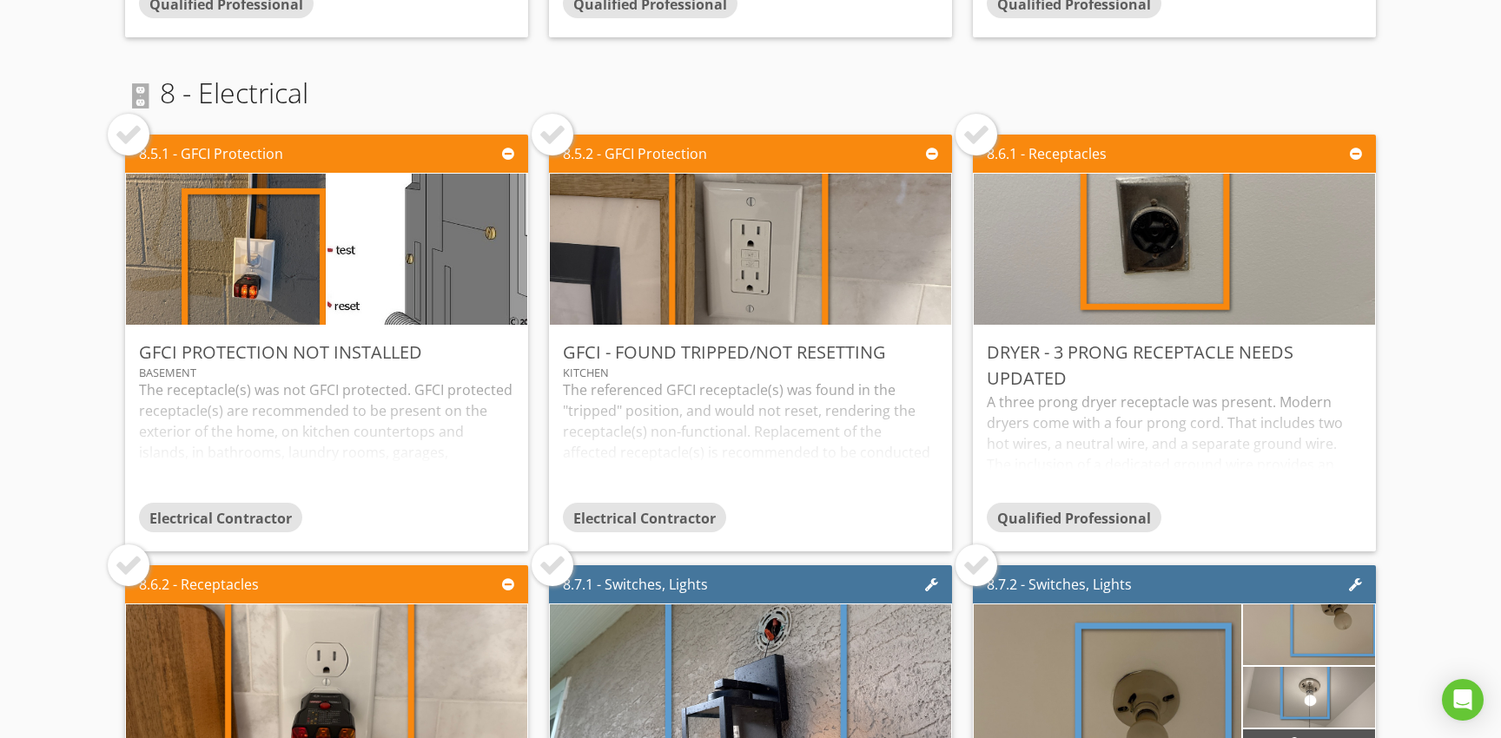
click at [558, 143] on div at bounding box center [553, 135] width 28 height 28
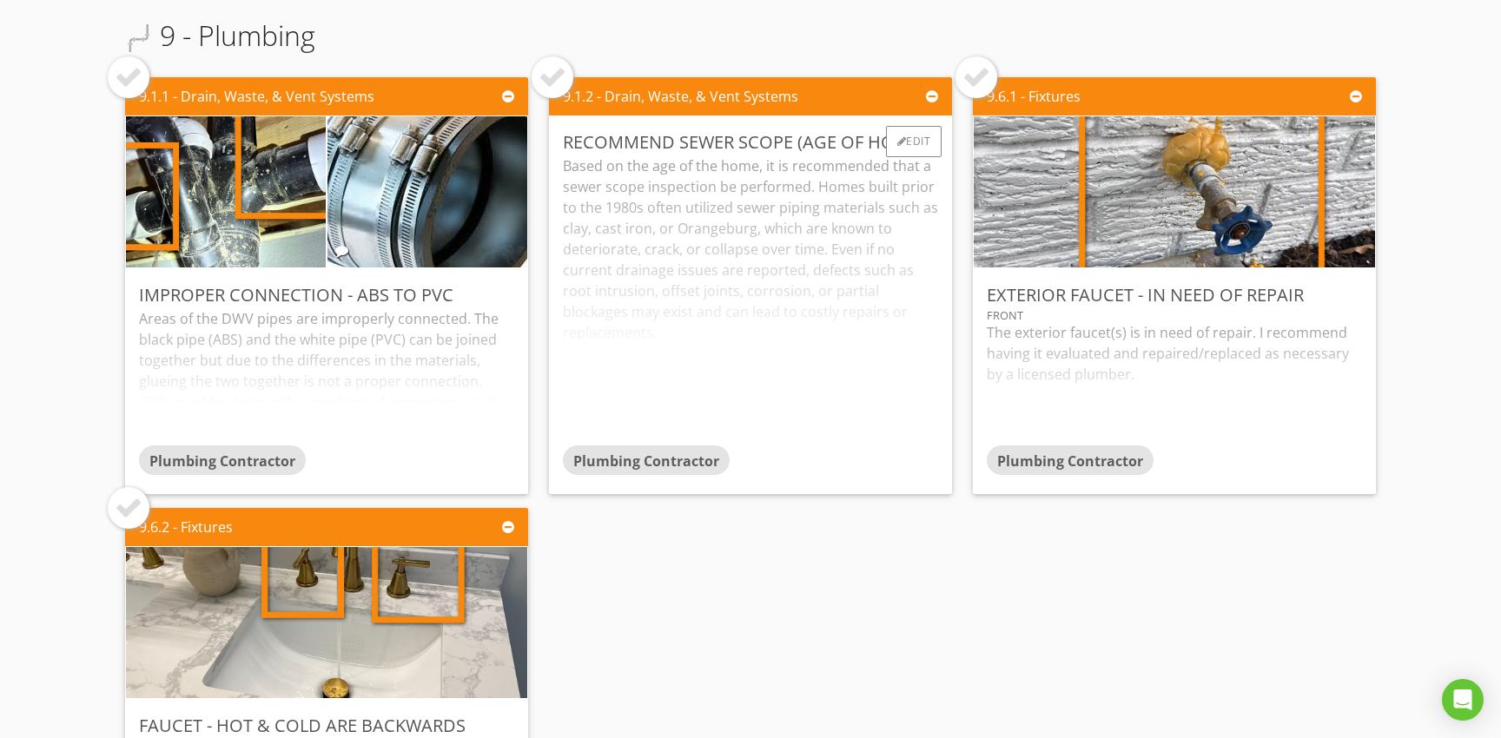
scroll to position [5231, 0]
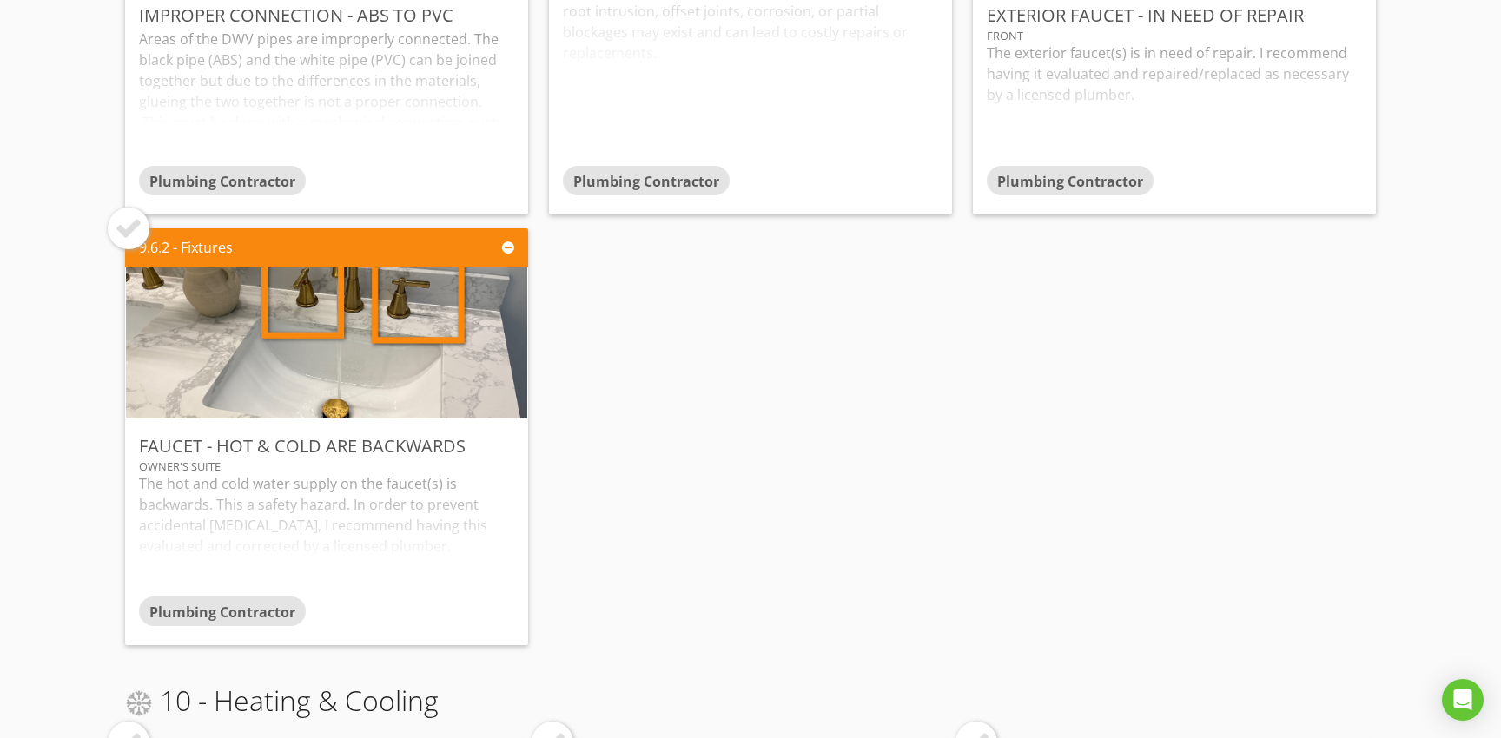
click at [132, 242] on div at bounding box center [129, 229] width 42 height 42
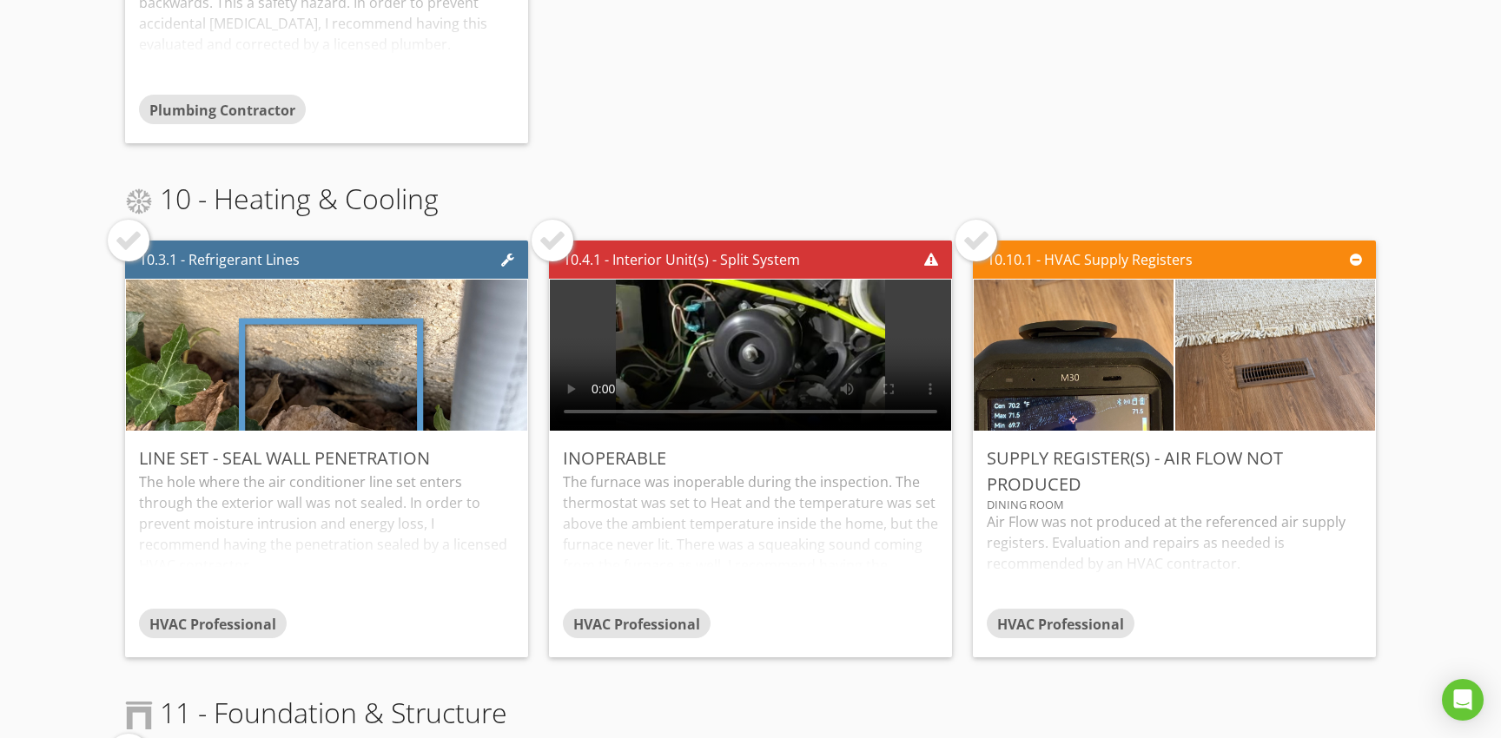
scroll to position [5791, 0]
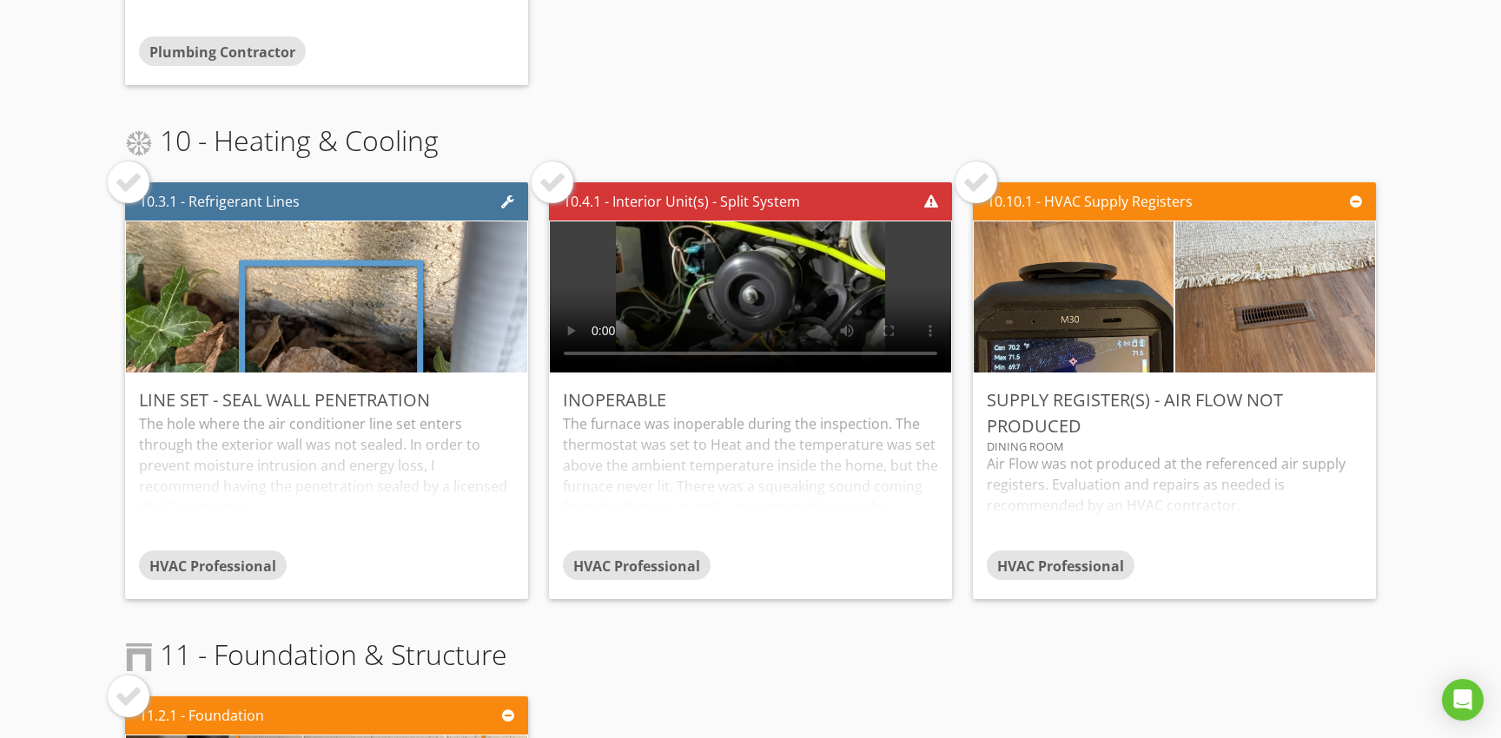
click at [539, 184] on div at bounding box center [553, 183] width 28 height 28
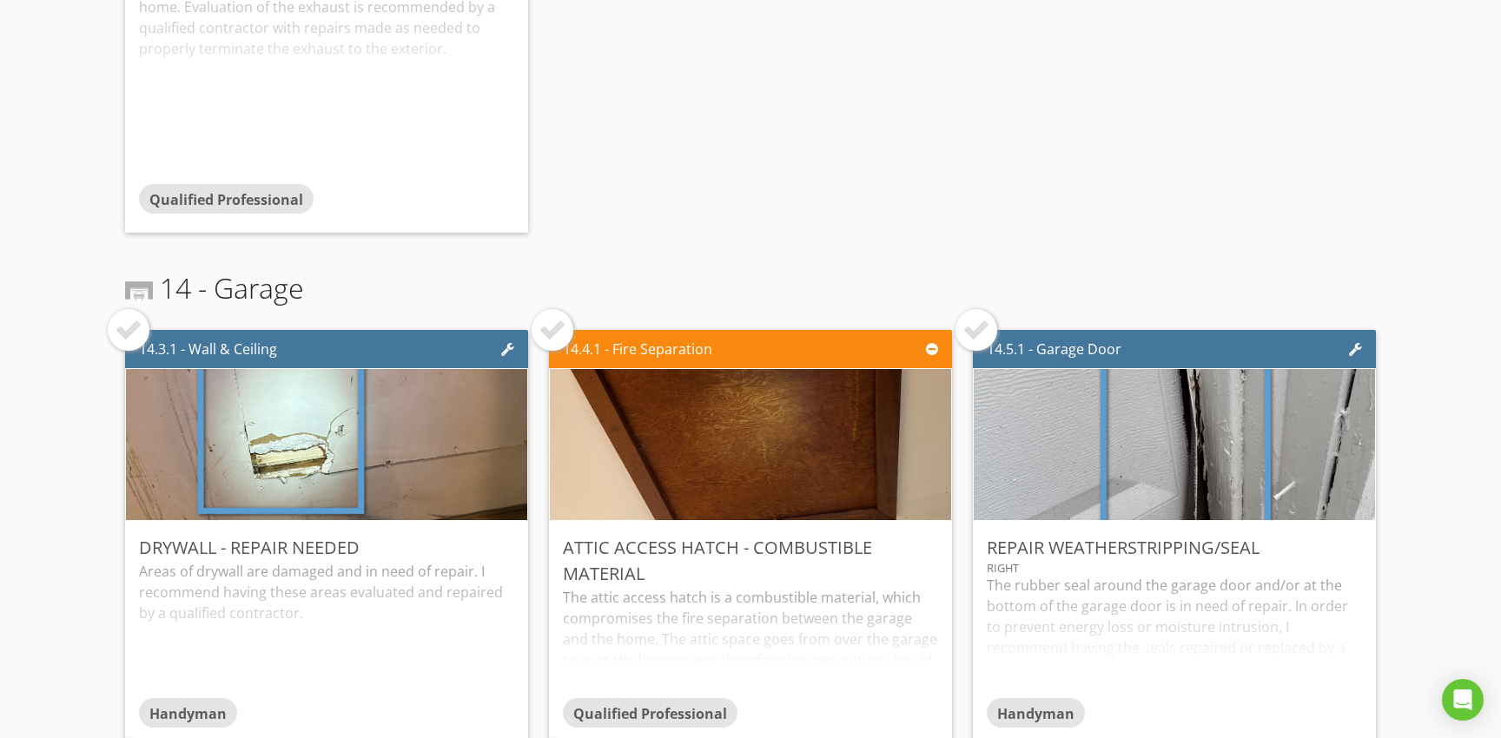
scroll to position [7747, 0]
